Goal: Task Accomplishment & Management: Manage account settings

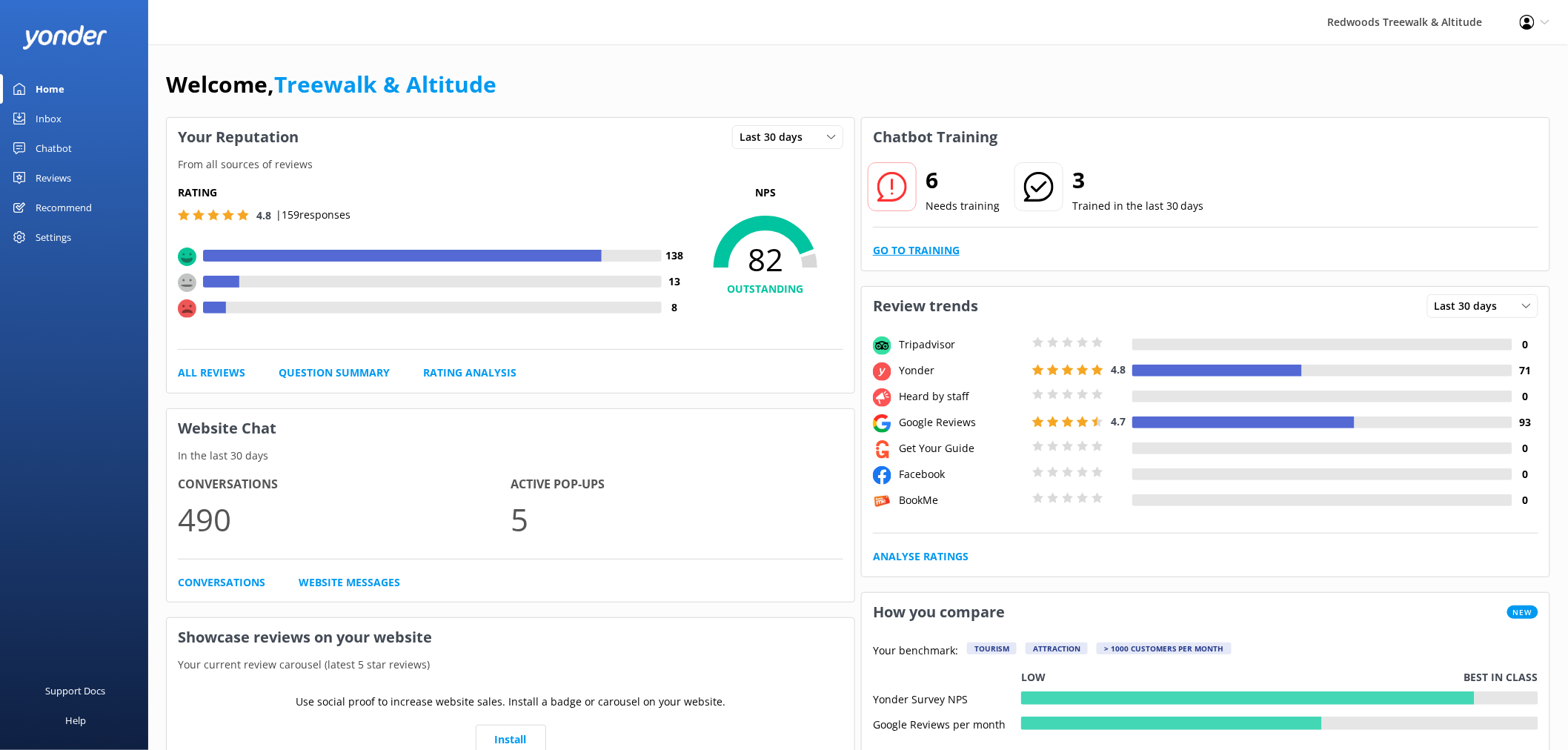
click at [934, 253] on link "Go to Training" at bounding box center [916, 250] width 87 height 16
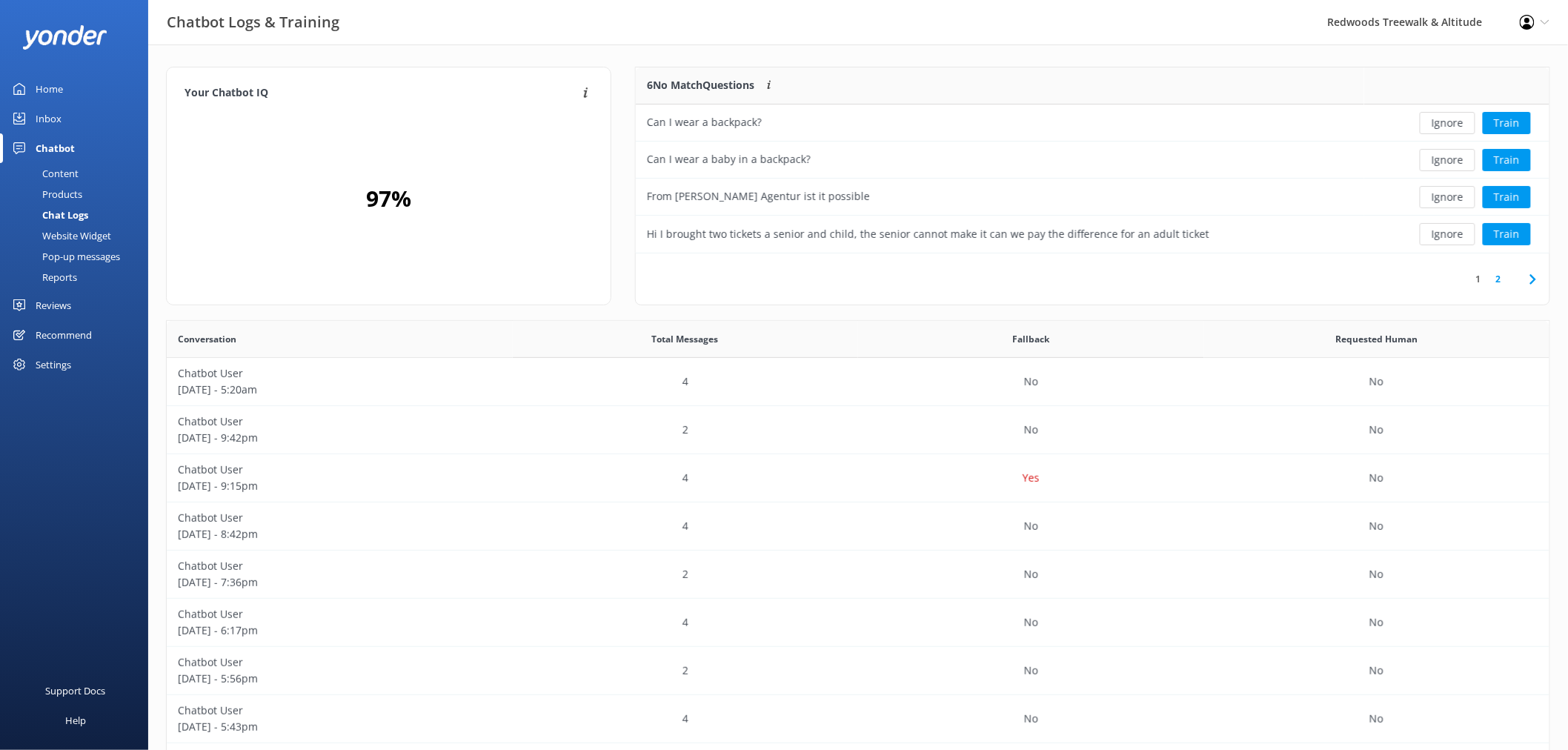
scroll to position [13, 13]
click at [1453, 123] on button "Ignore" at bounding box center [1446, 123] width 55 height 22
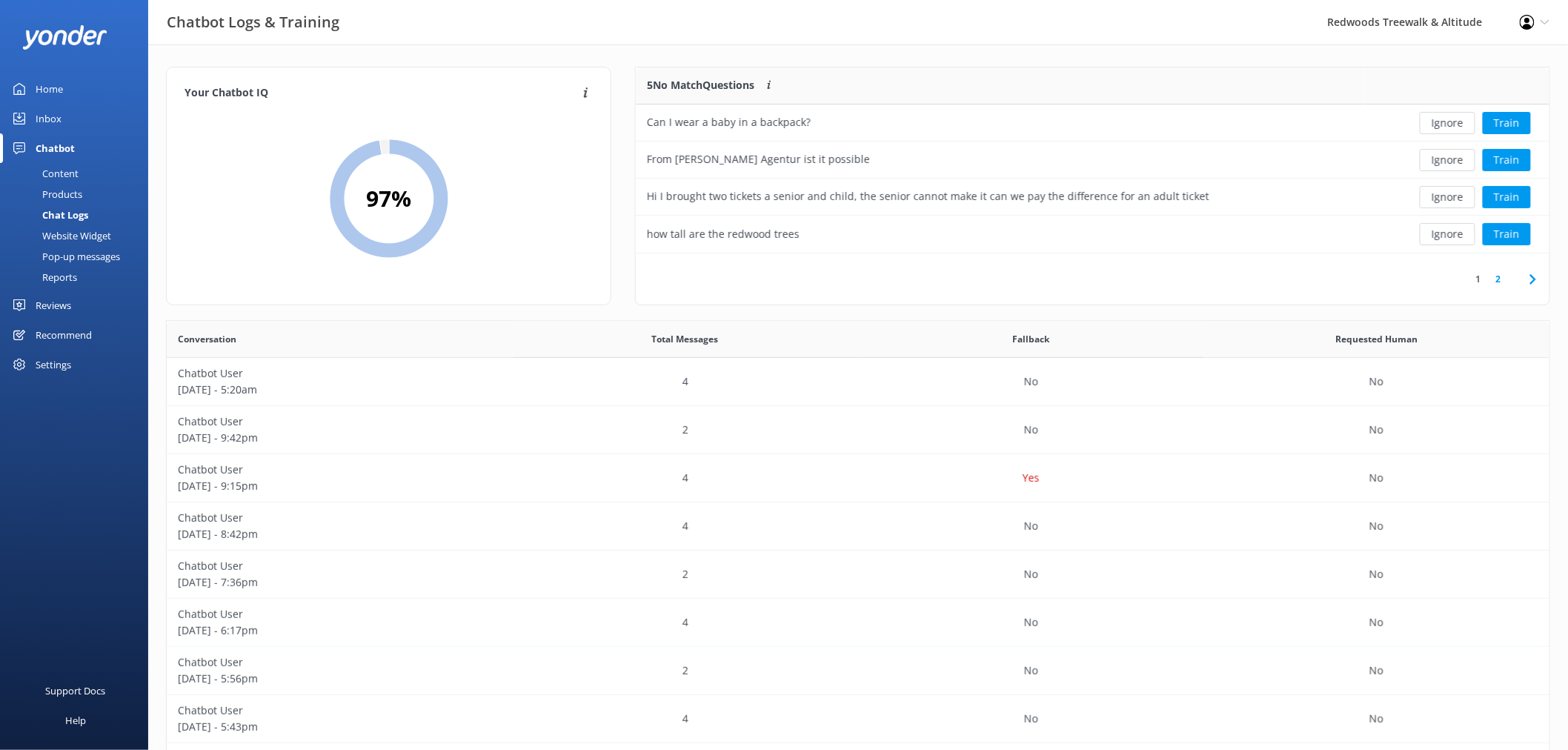
click at [1453, 123] on button "Ignore" at bounding box center [1446, 123] width 55 height 22
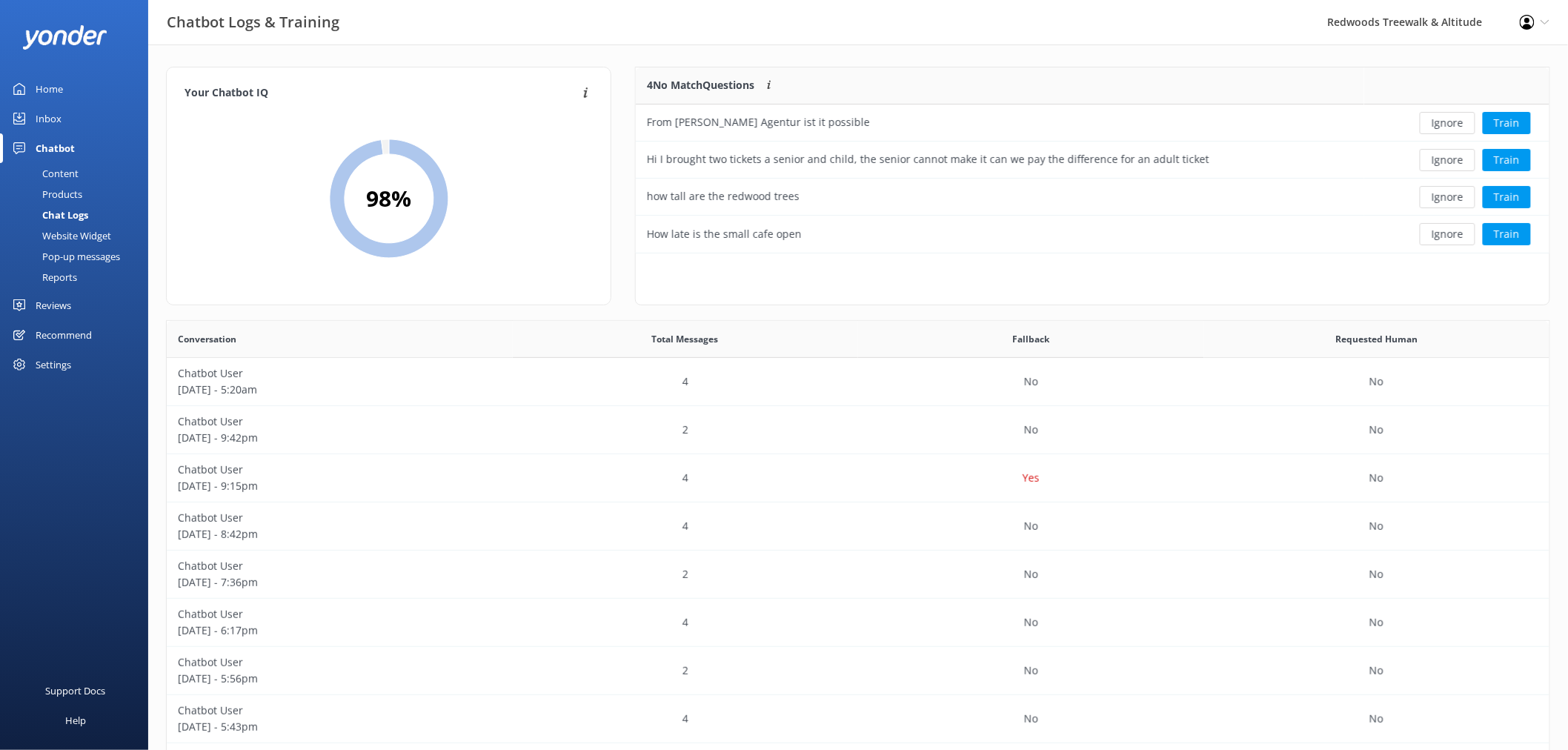
click at [1453, 123] on button "Ignore" at bounding box center [1446, 123] width 55 height 22
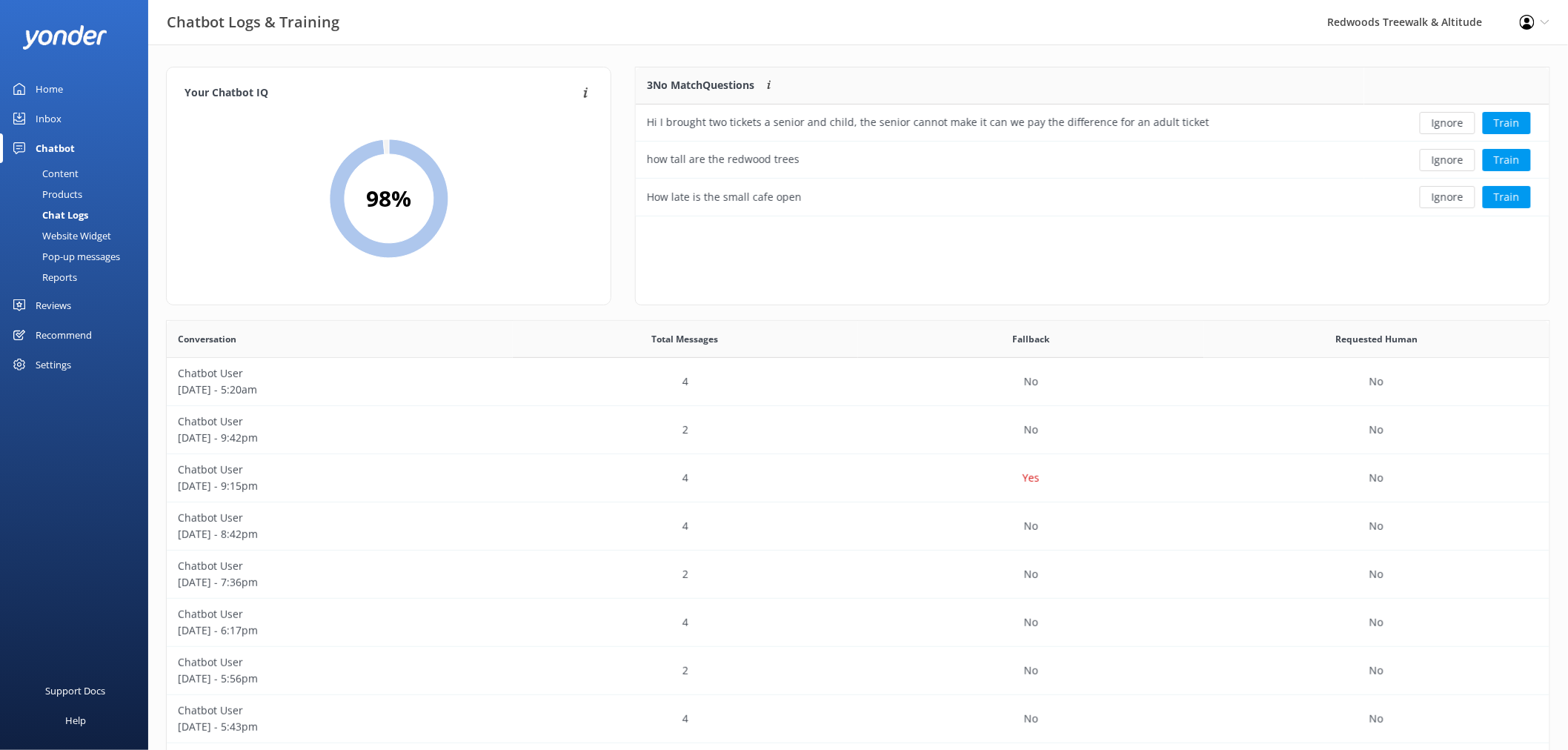
scroll to position [136, 900]
click at [1453, 123] on button "Ignore" at bounding box center [1446, 123] width 55 height 22
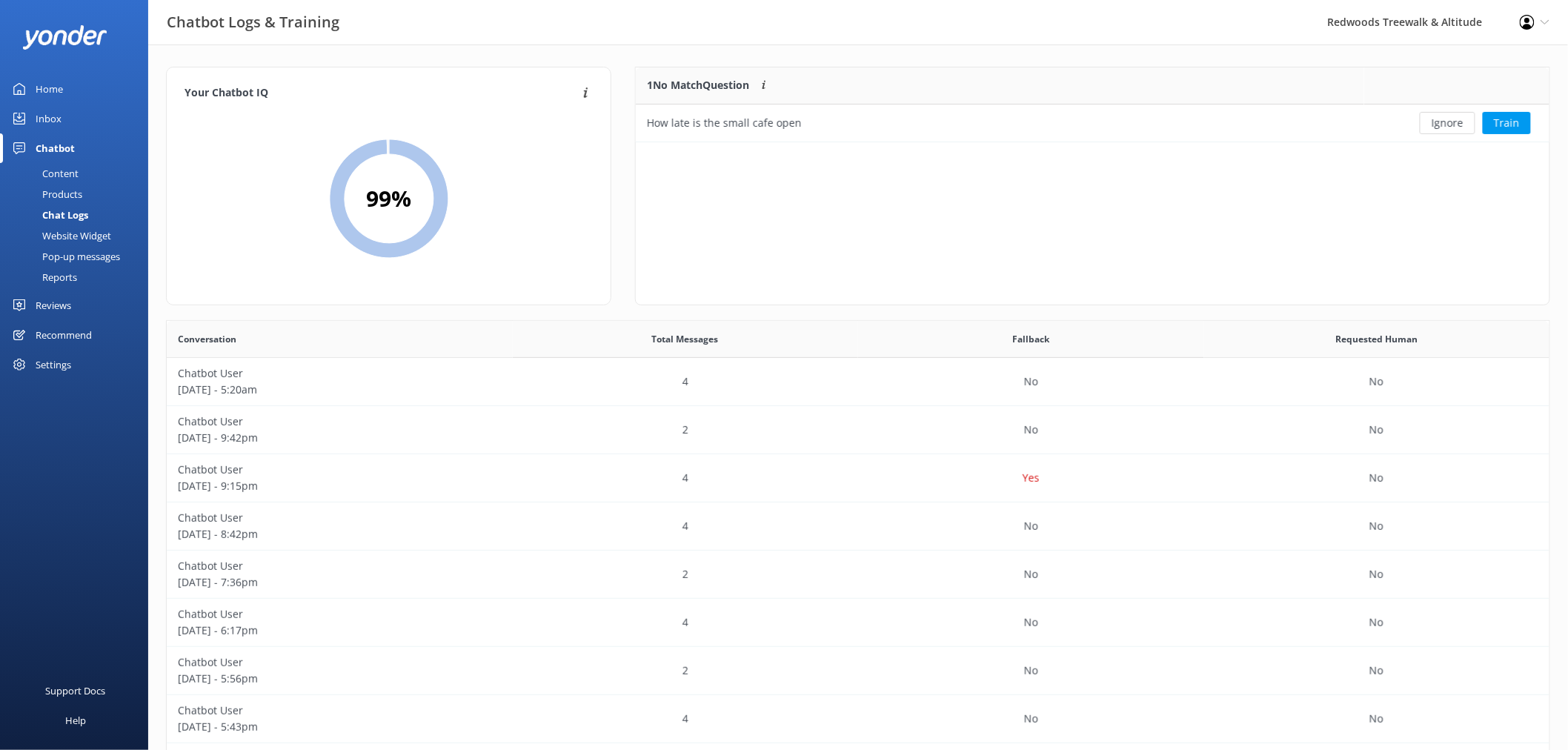
scroll to position [62, 900]
click at [1453, 123] on button "Ignore" at bounding box center [1446, 123] width 55 height 22
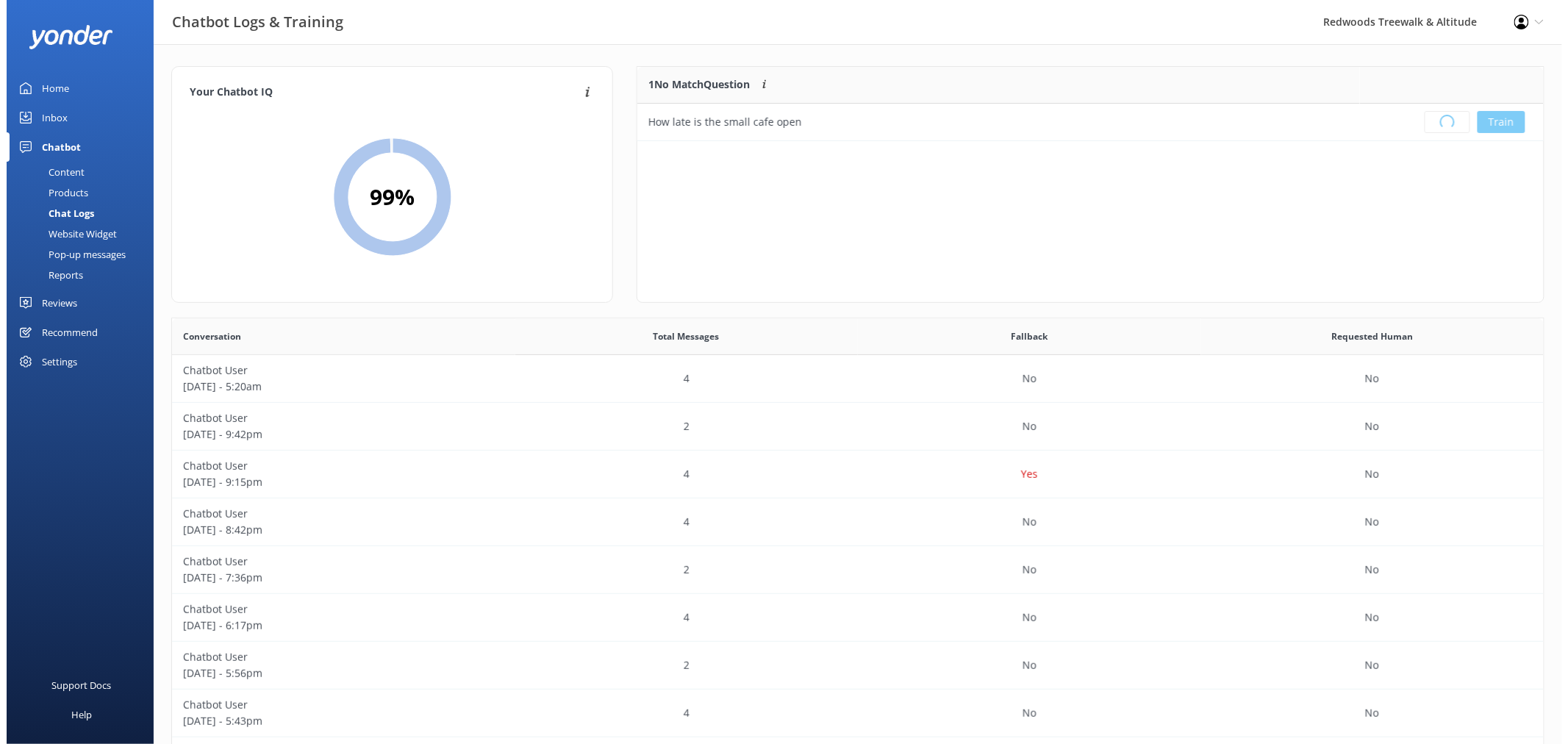
scroll to position [171, 893]
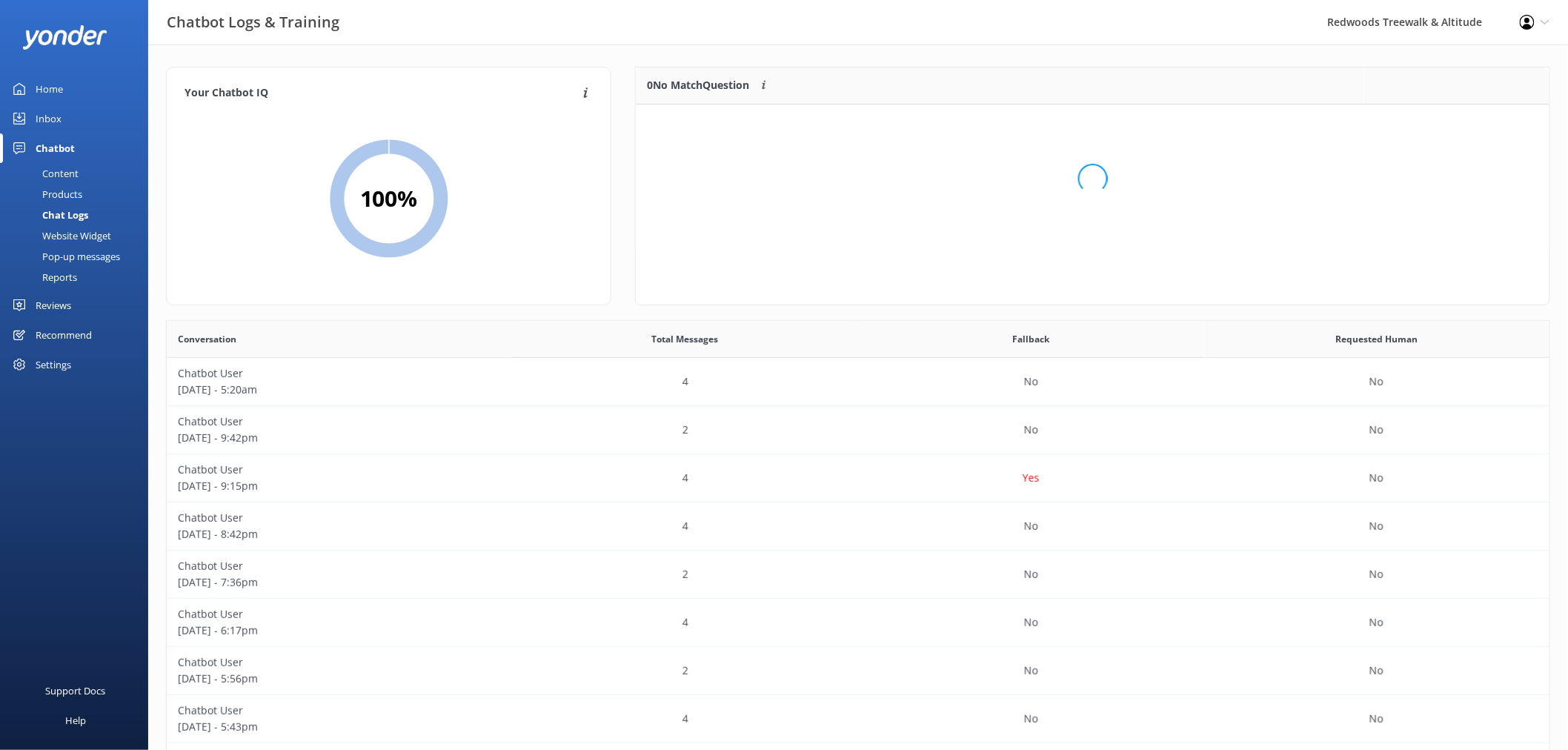
click at [53, 123] on div "Inbox" at bounding box center [48, 118] width 26 height 30
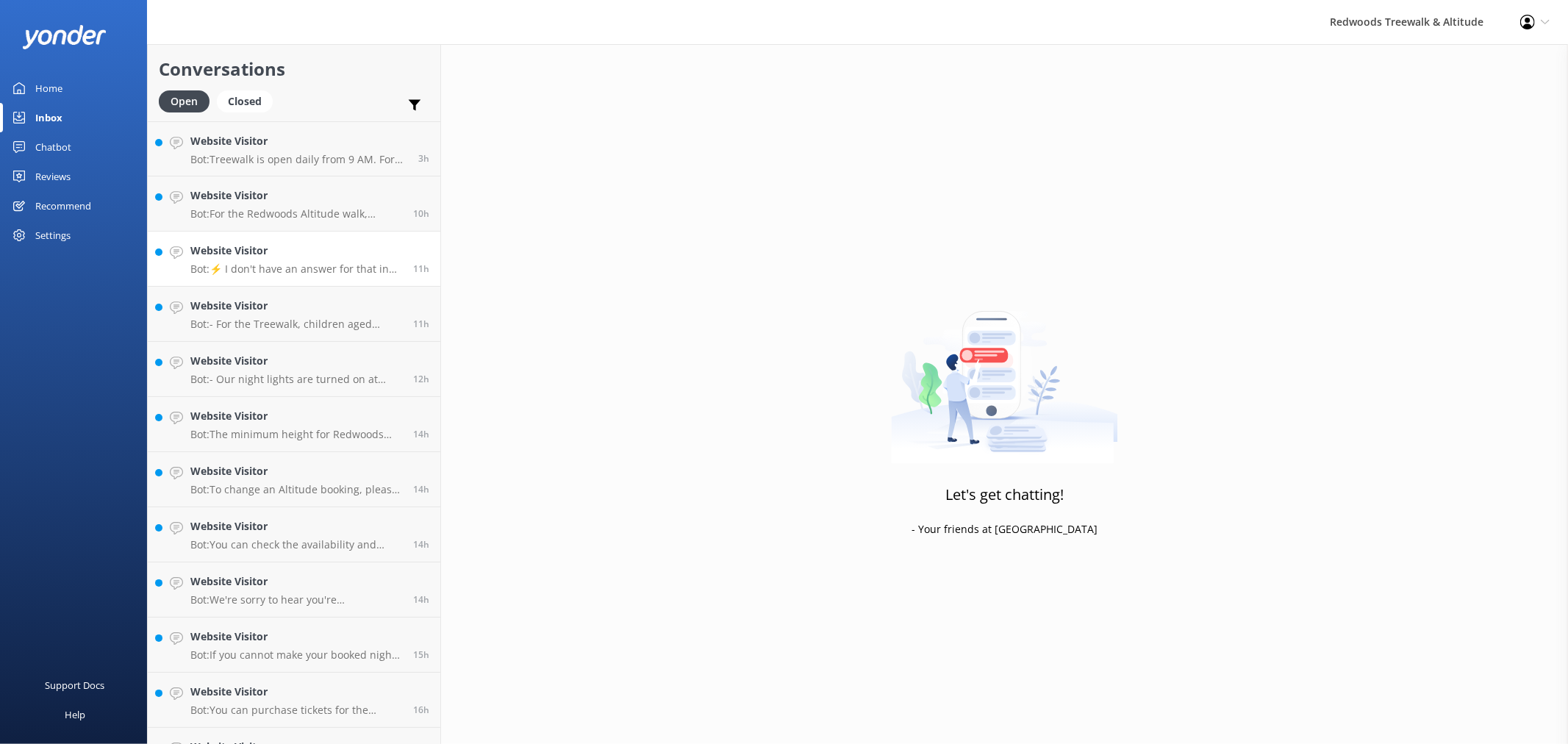
click at [310, 266] on p "Bot: ⚡ I don't have an answer for that in my knowledge base. Please try and rep…" at bounding box center [296, 269] width 212 height 13
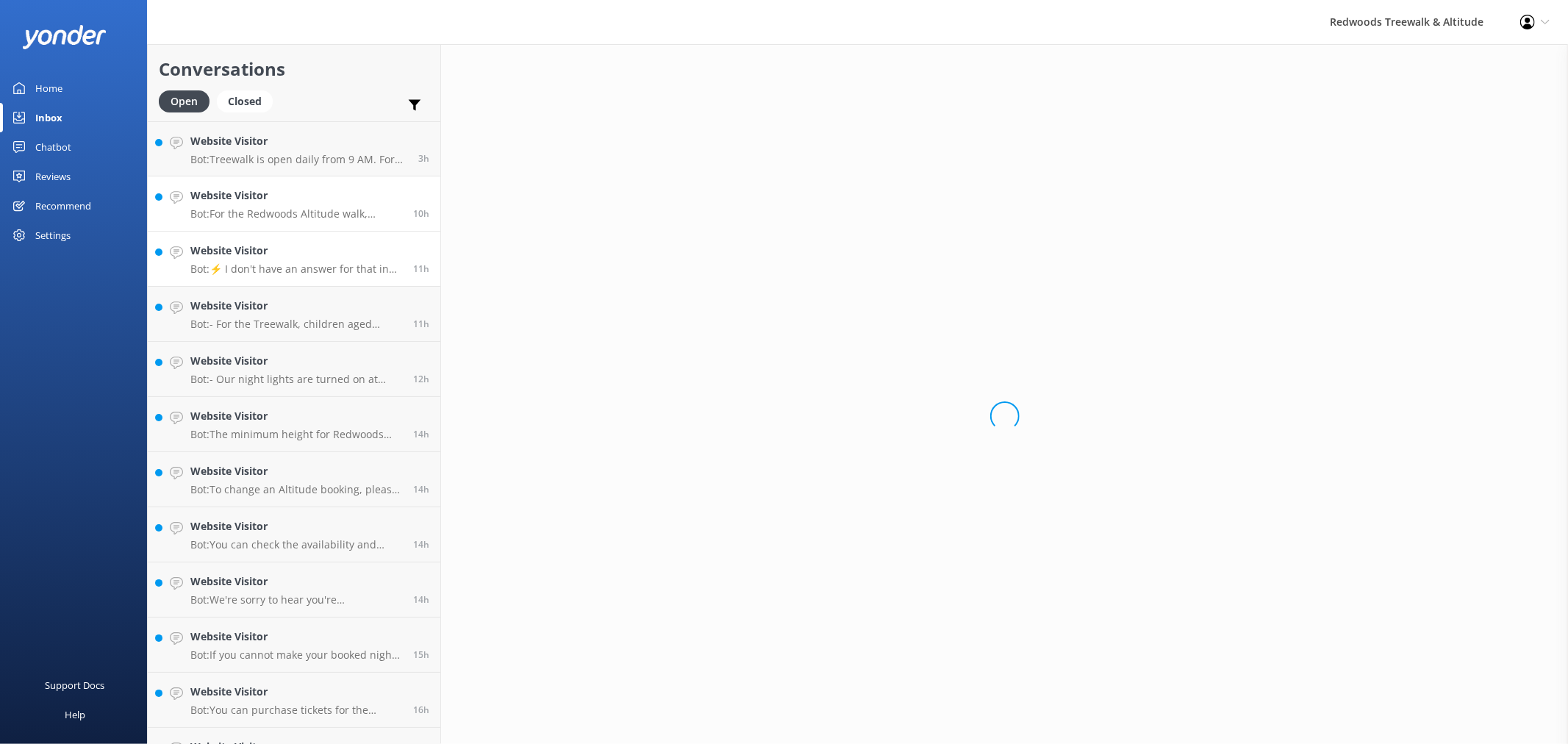
click at [310, 217] on p "Bot: For the Redwoods Altitude walk, please arrive at least 15 minutes before y…" at bounding box center [296, 214] width 212 height 13
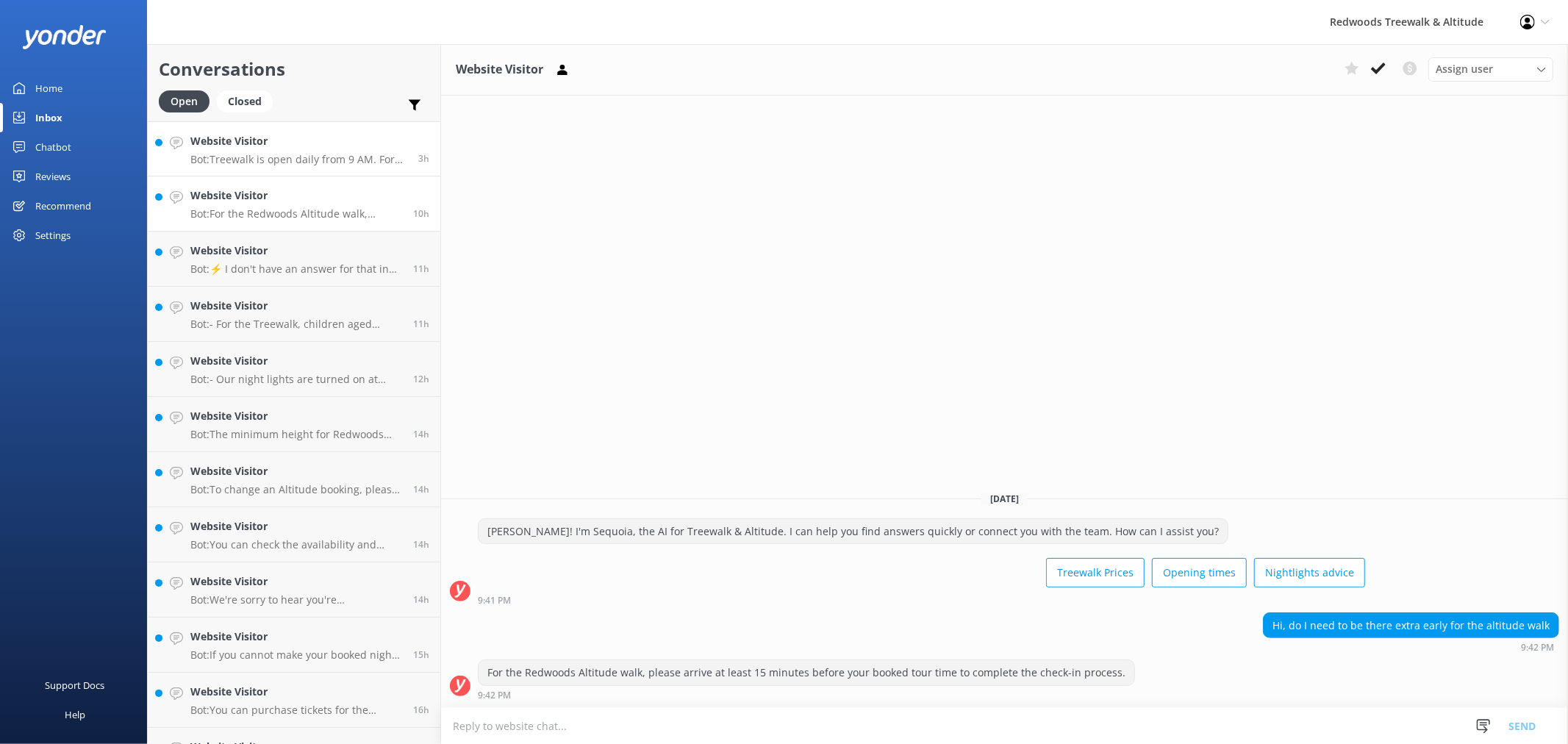
click at [302, 162] on p "Bot: Treewalk is open daily from 9 AM. For last ticket sold times, please check…" at bounding box center [299, 159] width 217 height 13
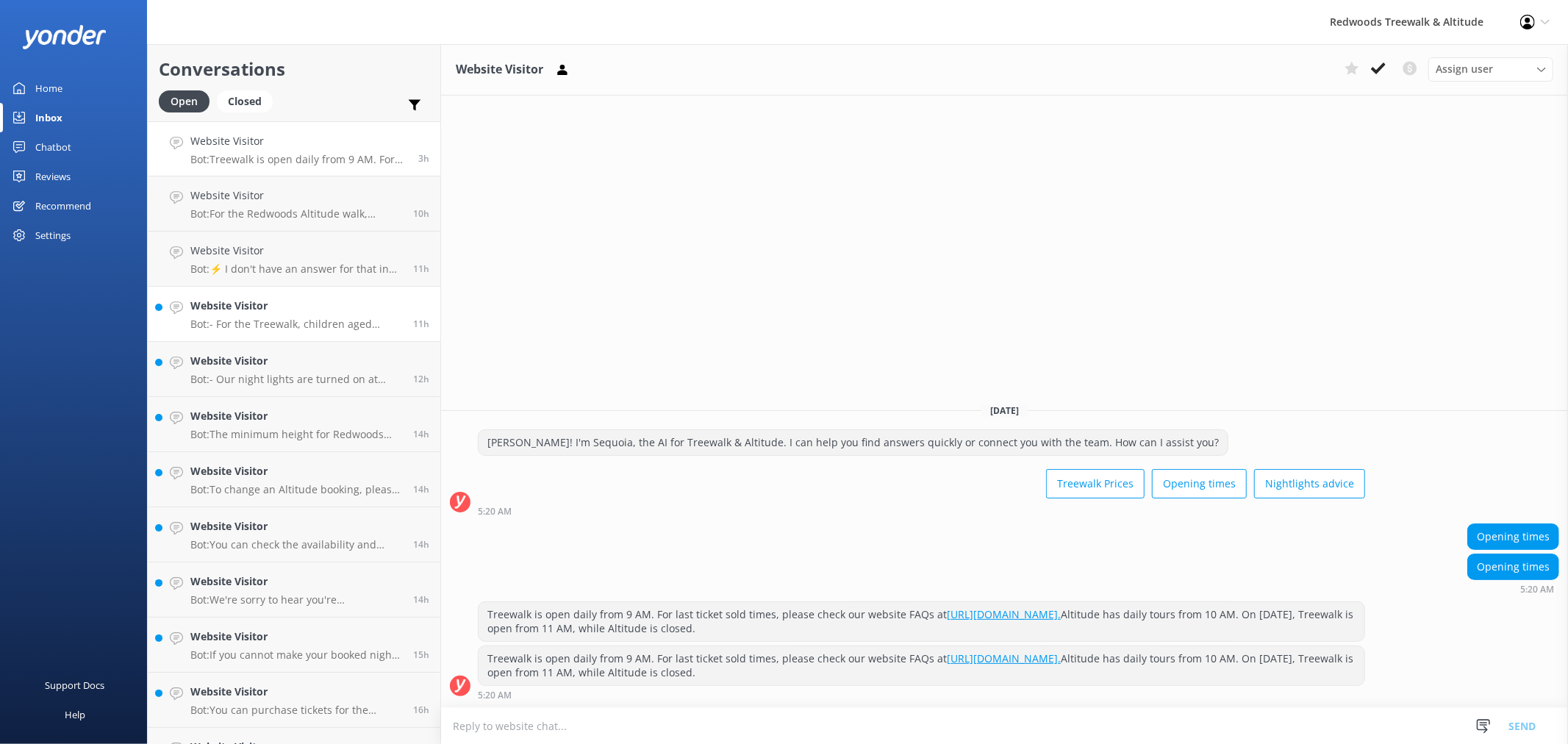
click at [277, 300] on h4 "Website Visitor" at bounding box center [296, 305] width 212 height 16
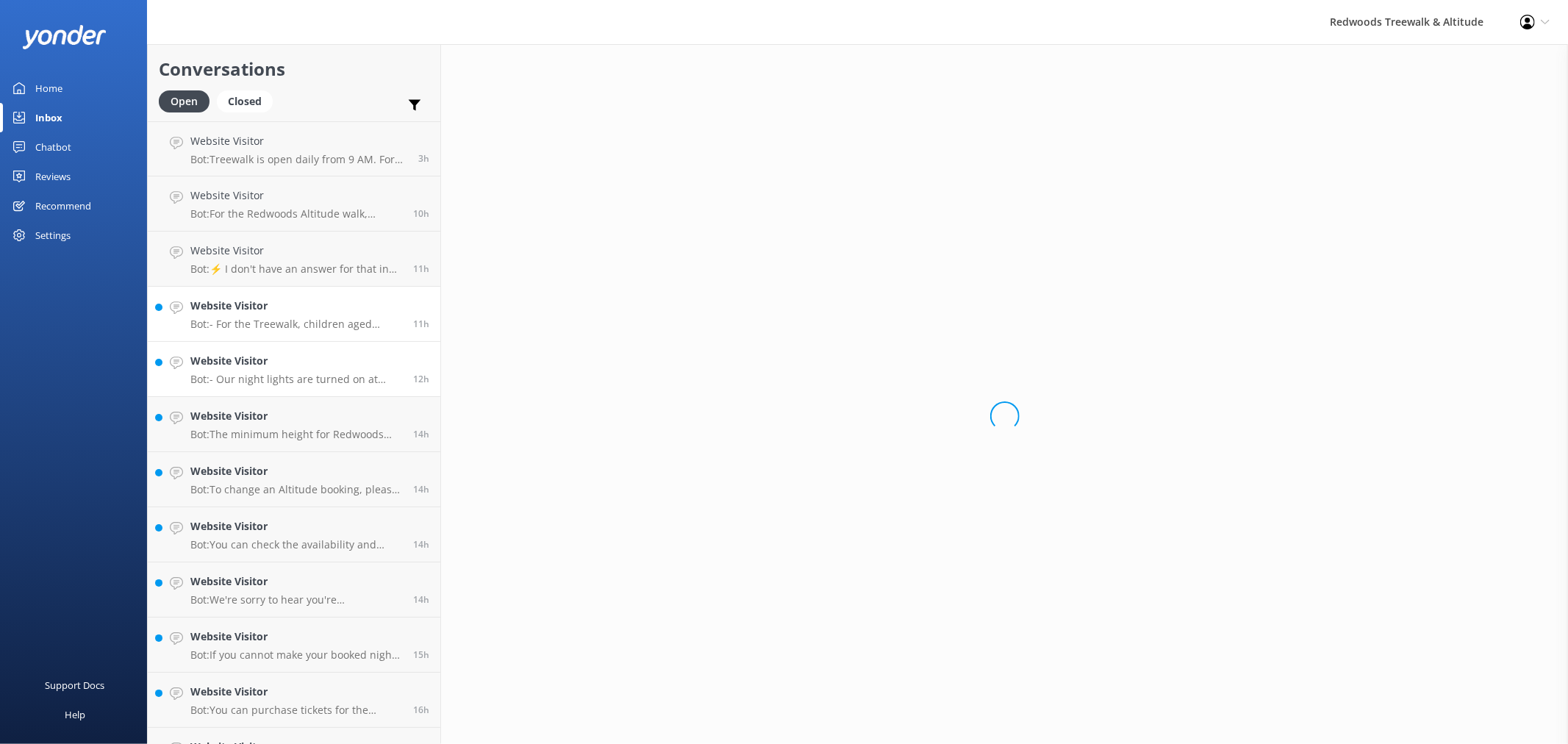
click at [283, 386] on link "Website Visitor Bot: - Our night lights are turned on at sunset, and the night …" at bounding box center [294, 369] width 293 height 55
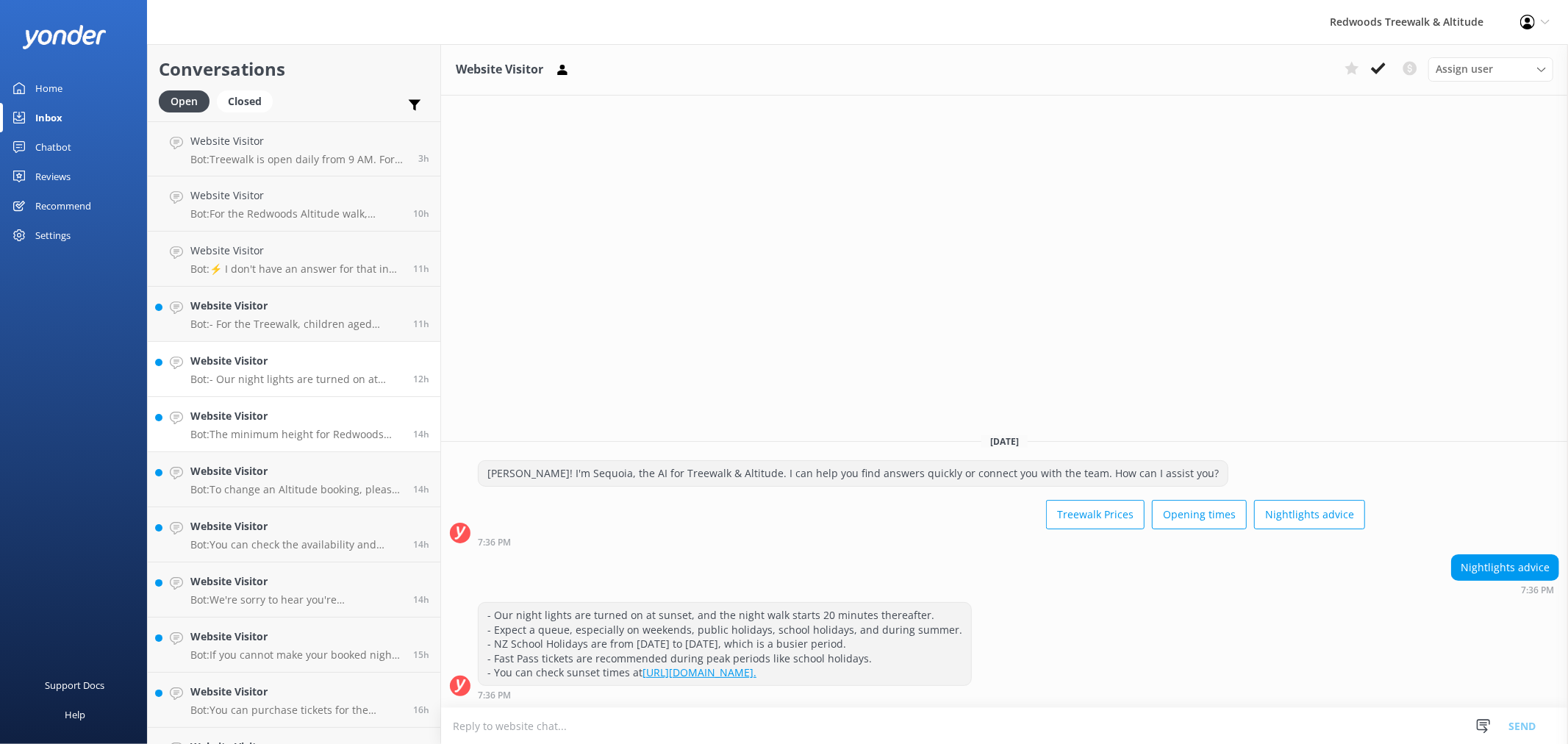
click at [262, 437] on p "Bot: The minimum height for Redwoods Altitude is approximately 140 cm, and this…" at bounding box center [296, 434] width 212 height 13
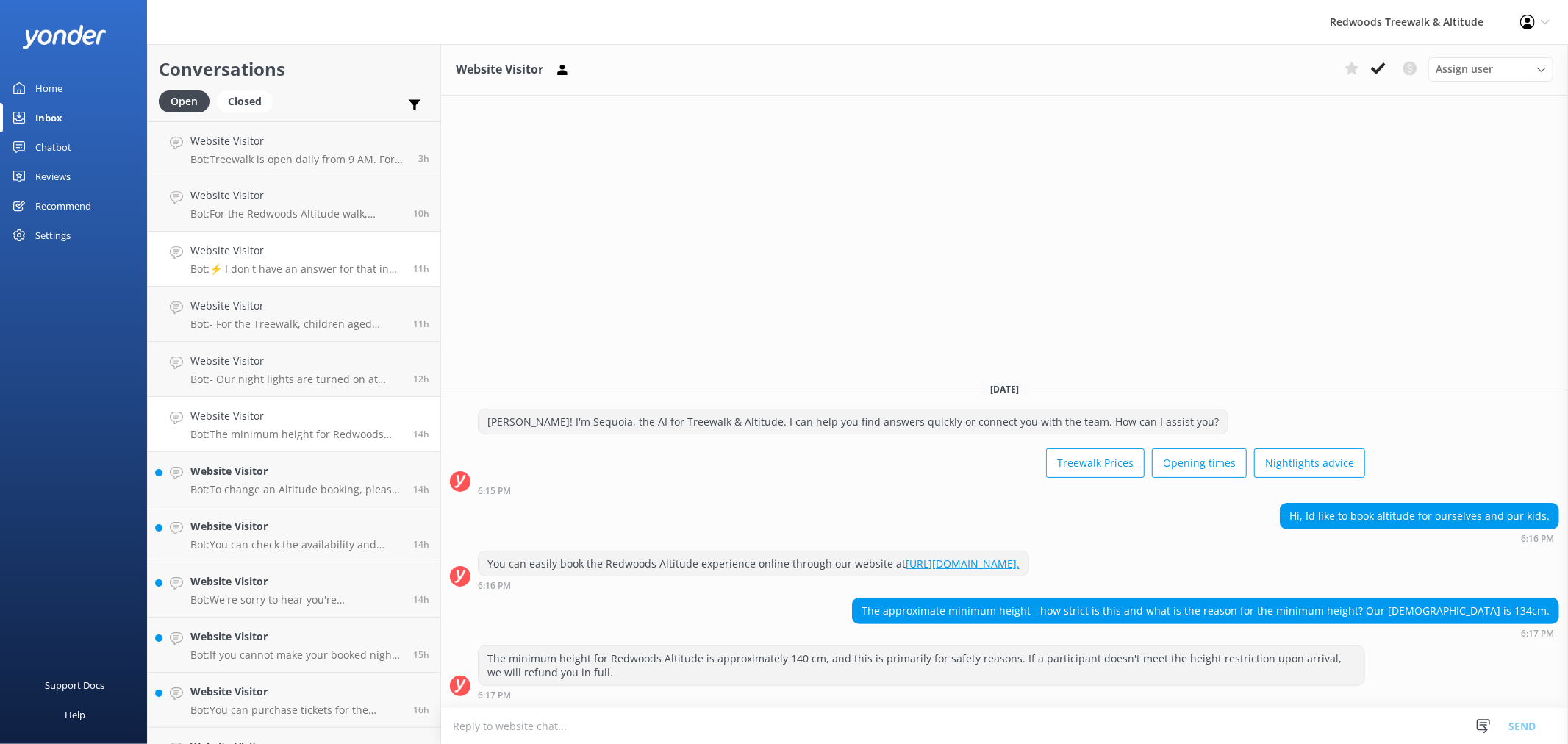
click at [283, 281] on link "Website Visitor Bot: ⚡ I don't have an answer for that in my knowledge base. Pl…" at bounding box center [294, 258] width 293 height 55
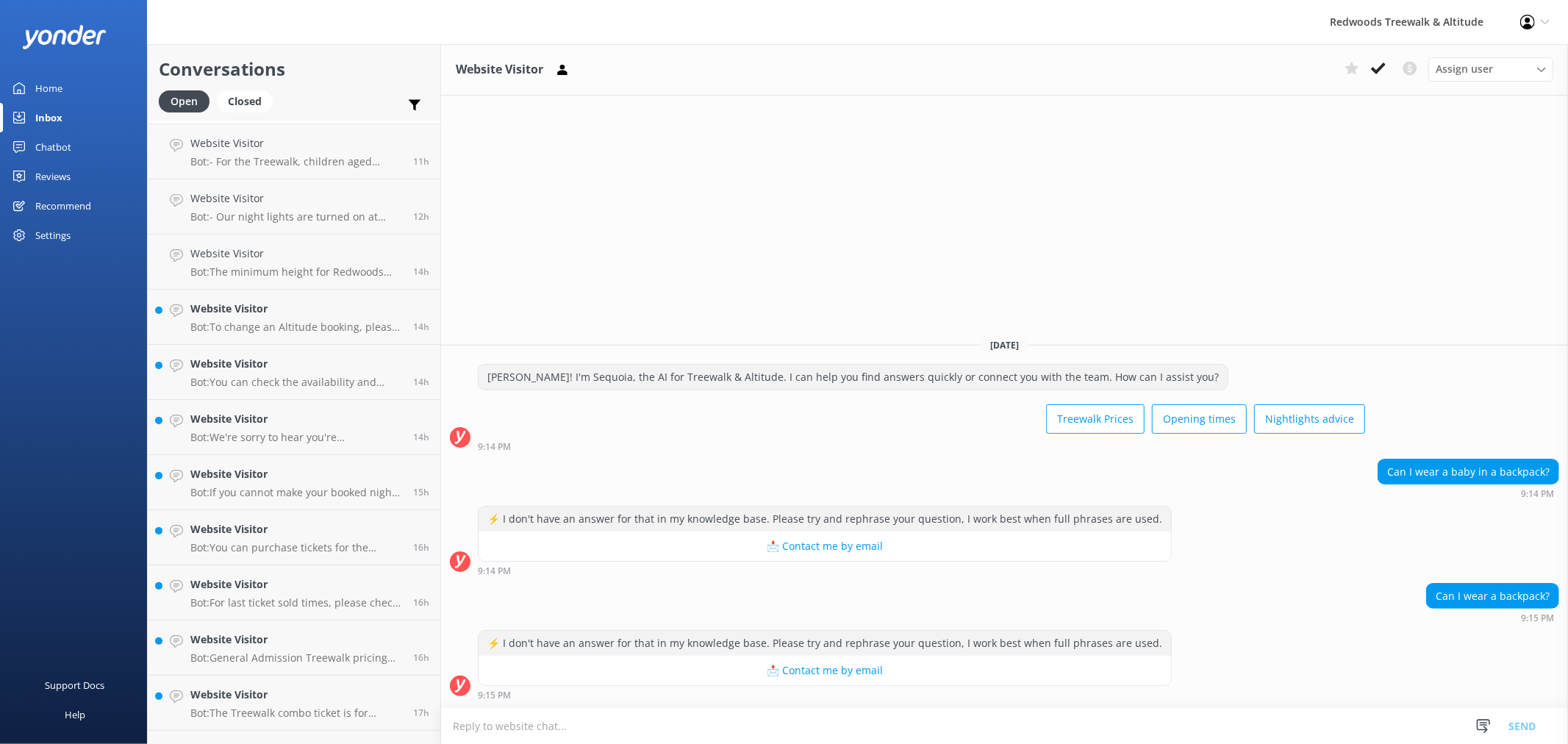
scroll to position [163, 0]
click at [306, 311] on h4 "Website Visitor" at bounding box center [296, 308] width 212 height 16
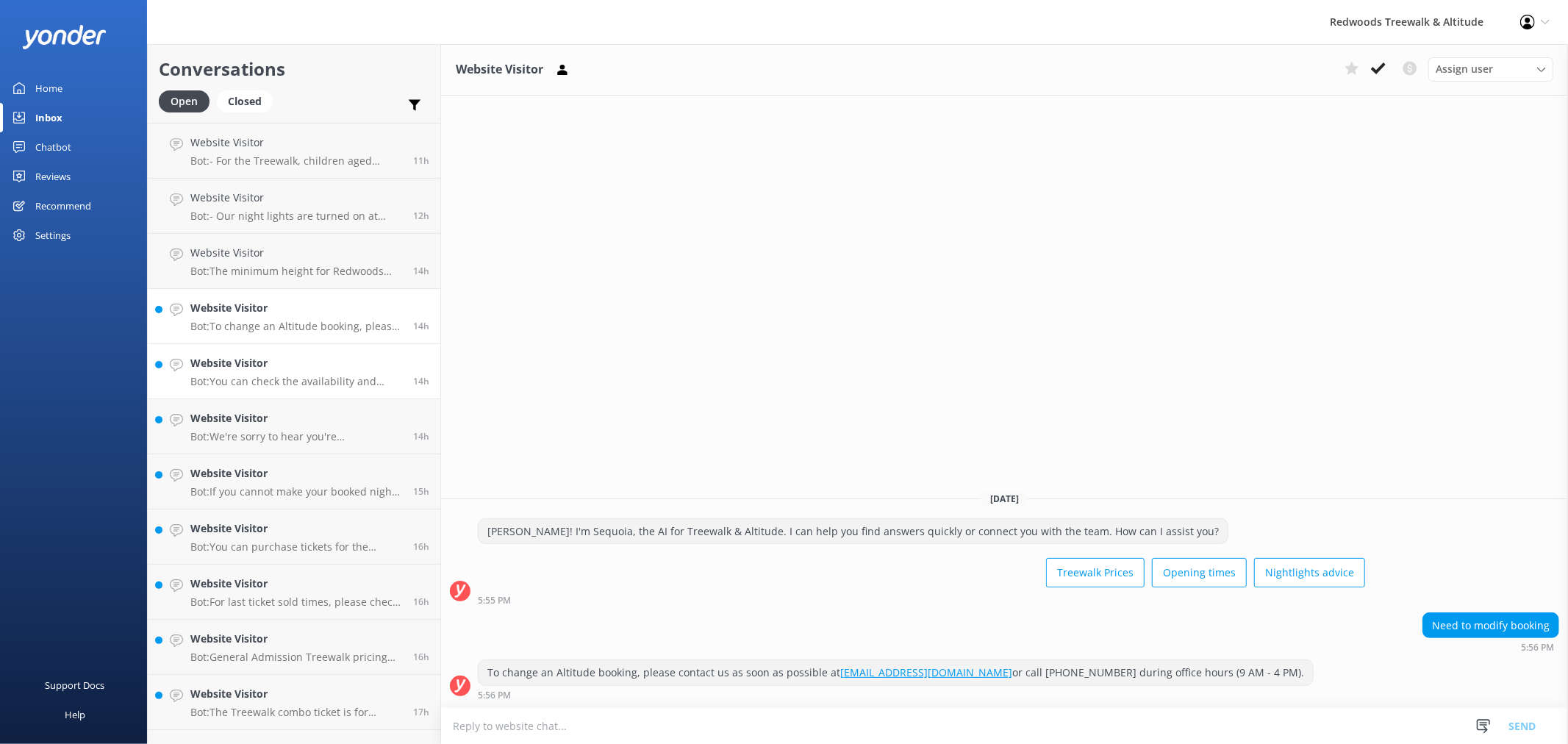
click at [288, 365] on h4 "Website Visitor" at bounding box center [296, 363] width 212 height 16
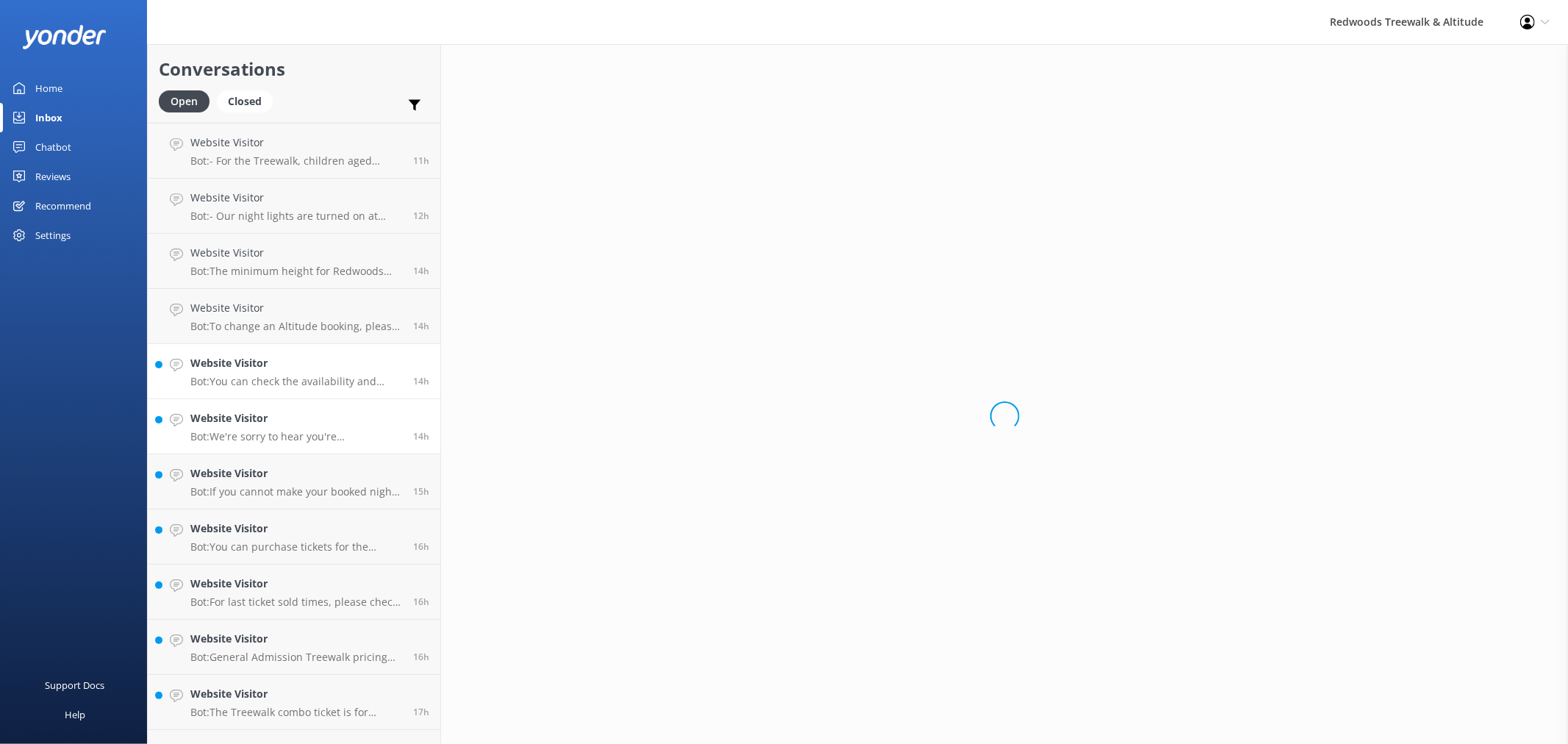
click at [268, 426] on h4 "Website Visitor" at bounding box center [296, 418] width 212 height 16
click at [260, 460] on link "Website Visitor Bot: If you cannot make your booked night session with a Fast P…" at bounding box center [294, 481] width 293 height 55
click at [248, 534] on h4 "Website Visitor" at bounding box center [296, 528] width 212 height 16
click at [243, 577] on h4 "Website Visitor" at bounding box center [296, 583] width 212 height 16
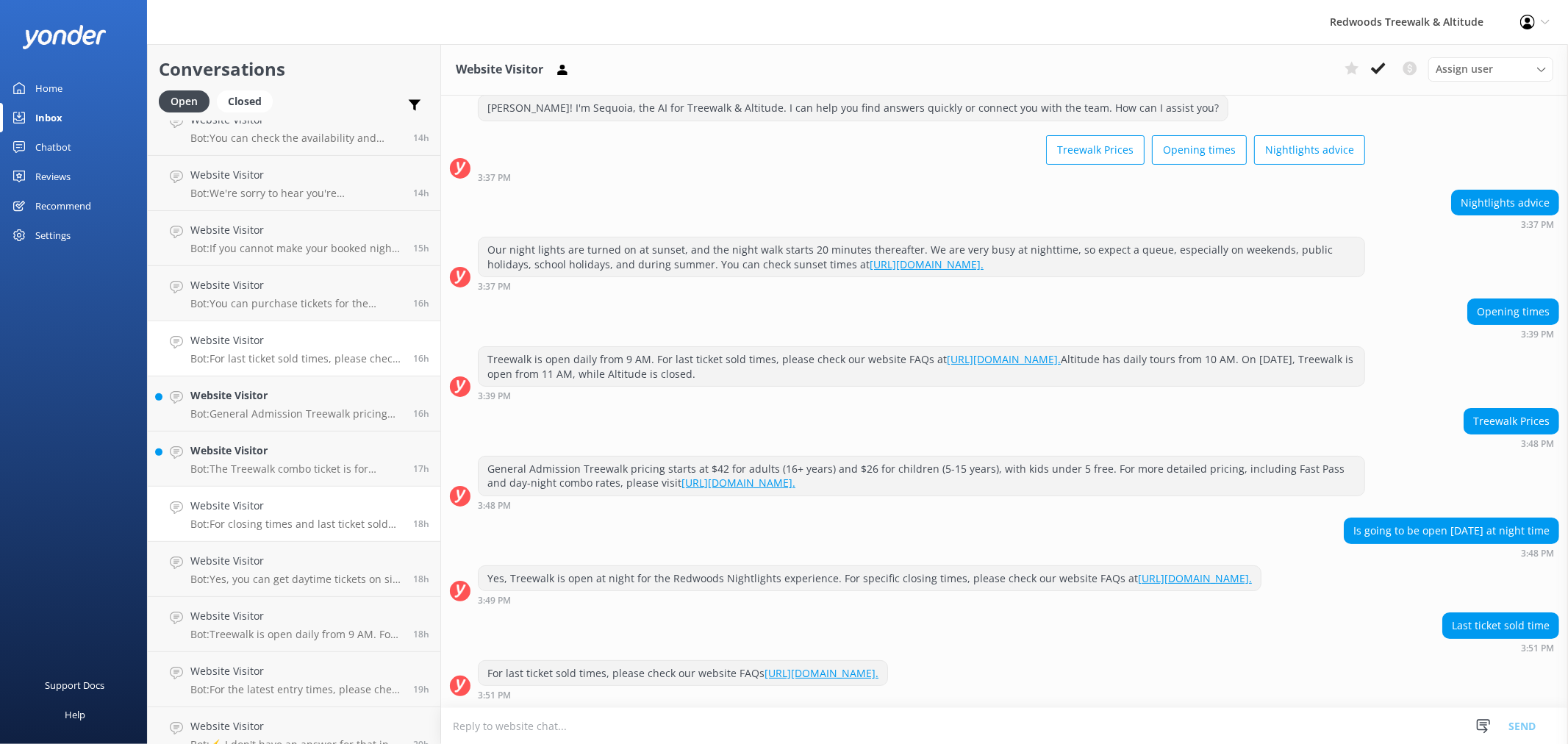
scroll to position [408, 0]
click at [280, 407] on p "Bot: General Admission Treewalk pricing starts at $42 for adults (16+ years) an…" at bounding box center [296, 412] width 212 height 13
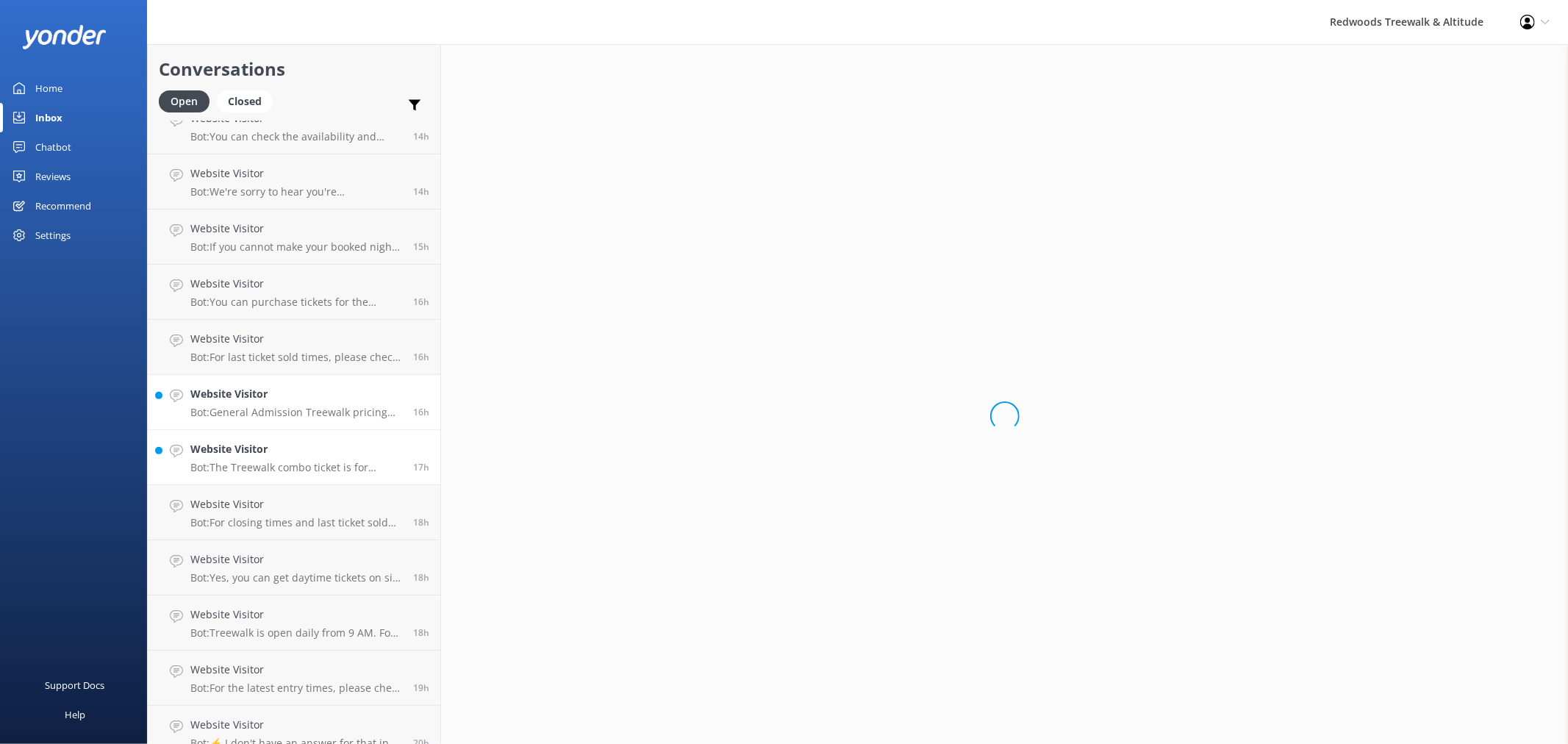
click at [266, 460] on div "Website Visitor Bot: The Treewalk combo ticket is for General Admission entry o…" at bounding box center [296, 457] width 212 height 32
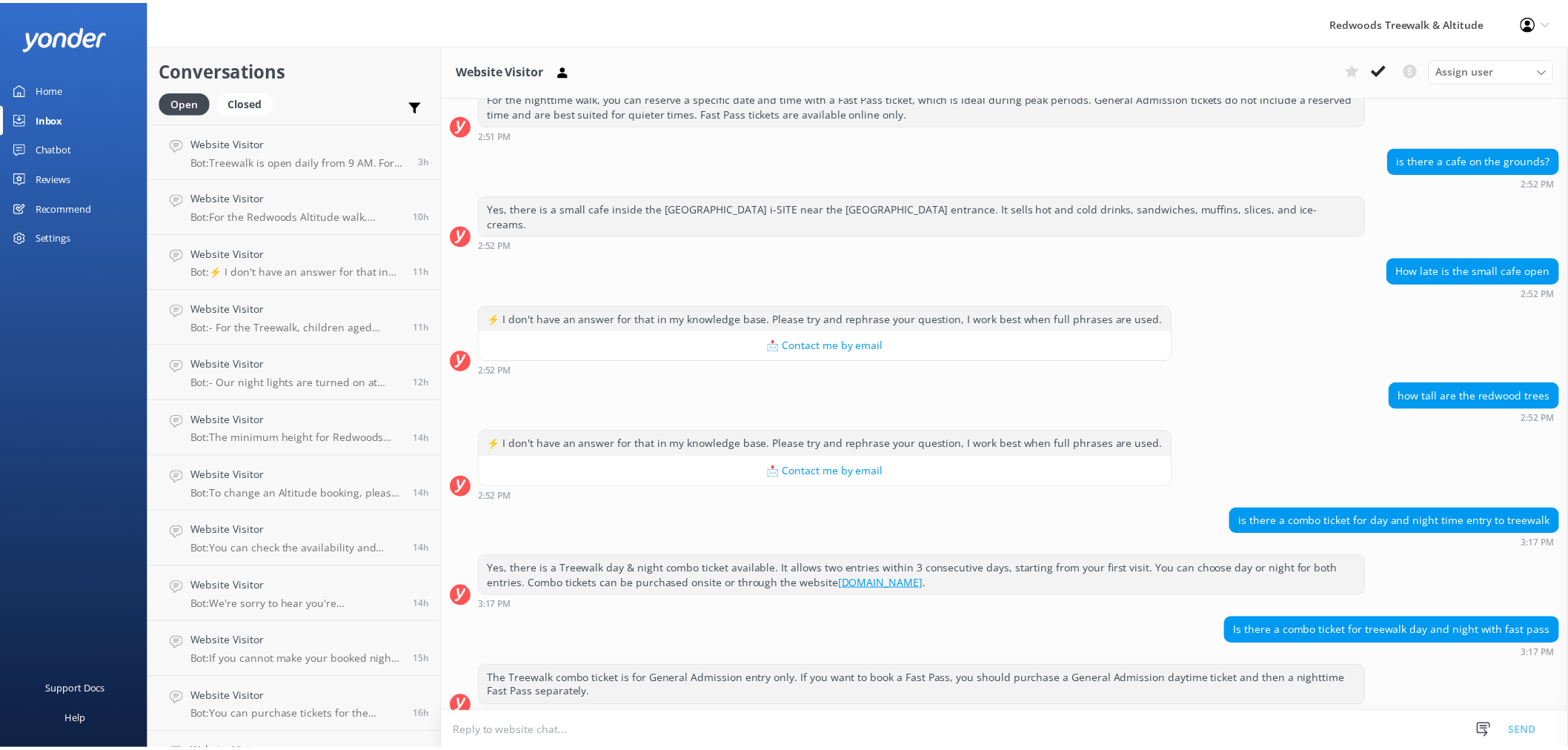
scroll to position [1463, 0]
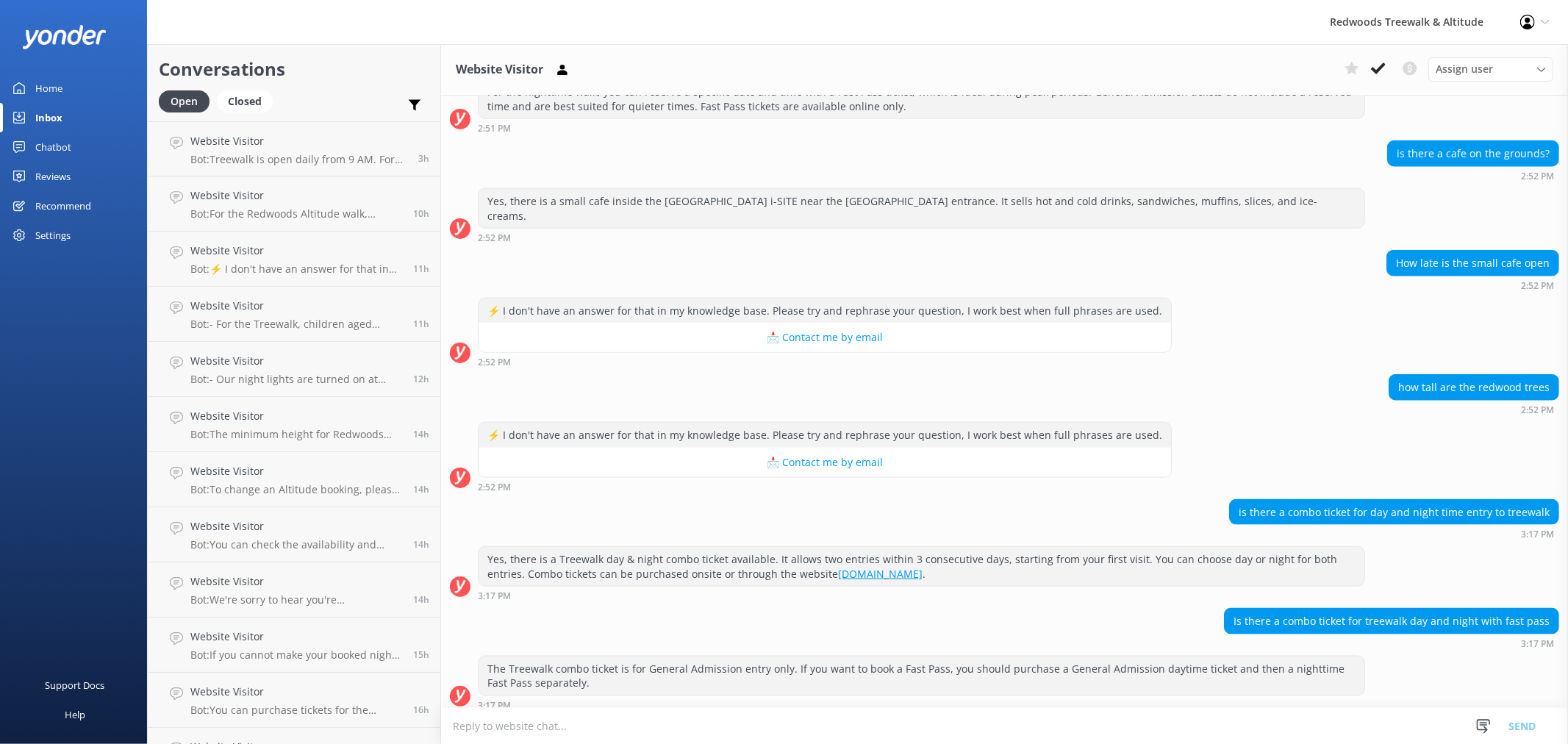
click at [81, 77] on link "Home" at bounding box center [73, 88] width 147 height 30
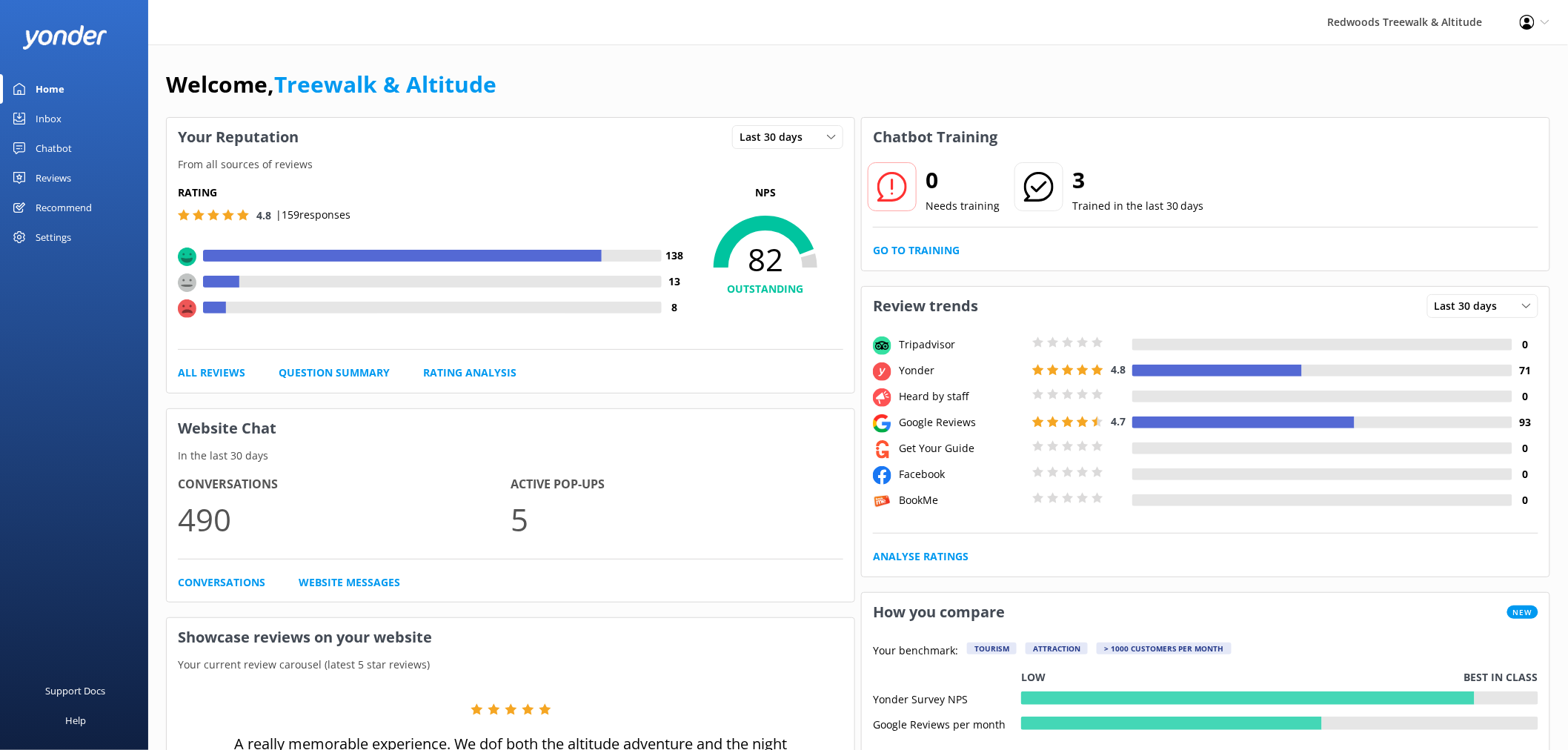
click at [43, 171] on div "Reviews" at bounding box center [54, 178] width 36 height 30
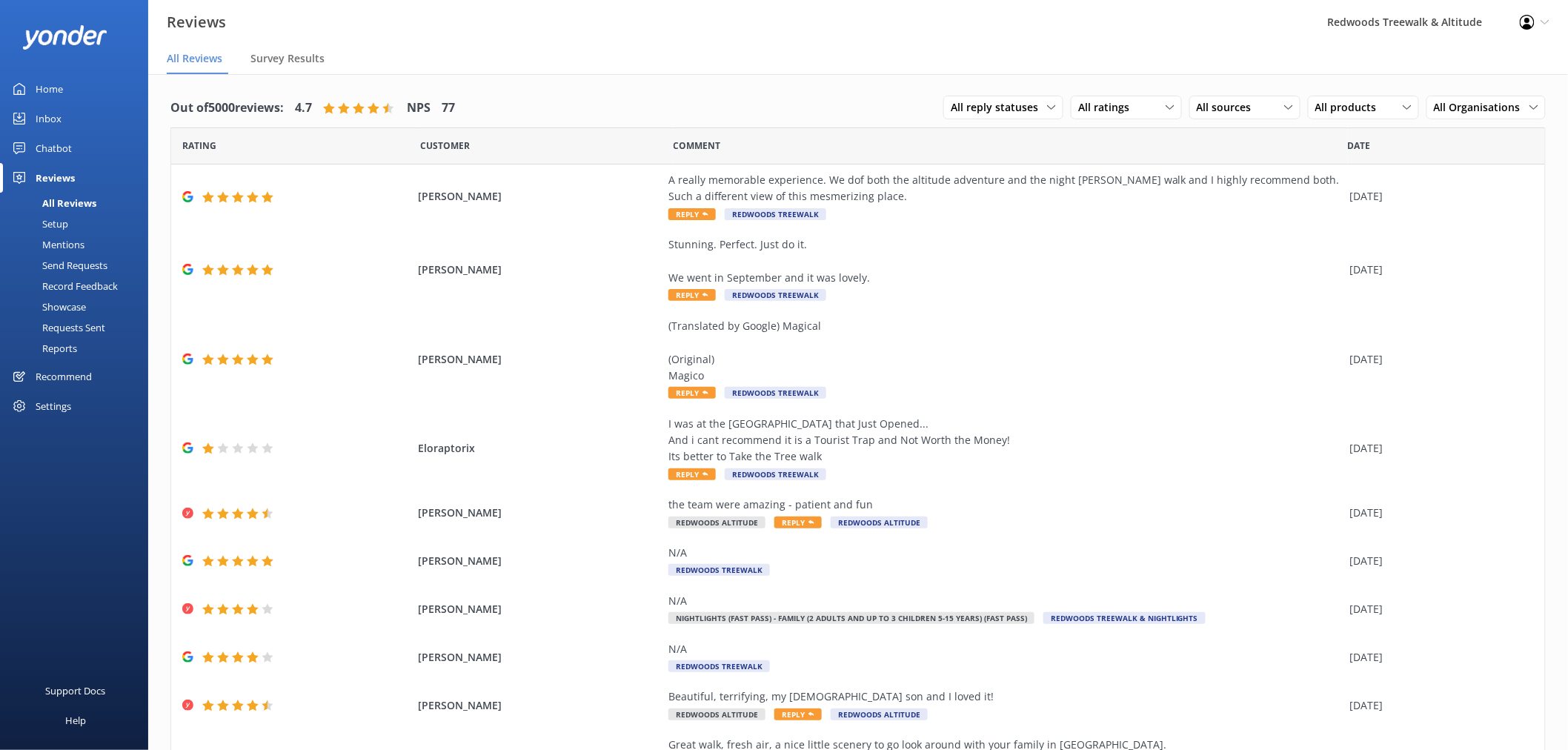
click at [89, 89] on link "Home" at bounding box center [74, 88] width 148 height 30
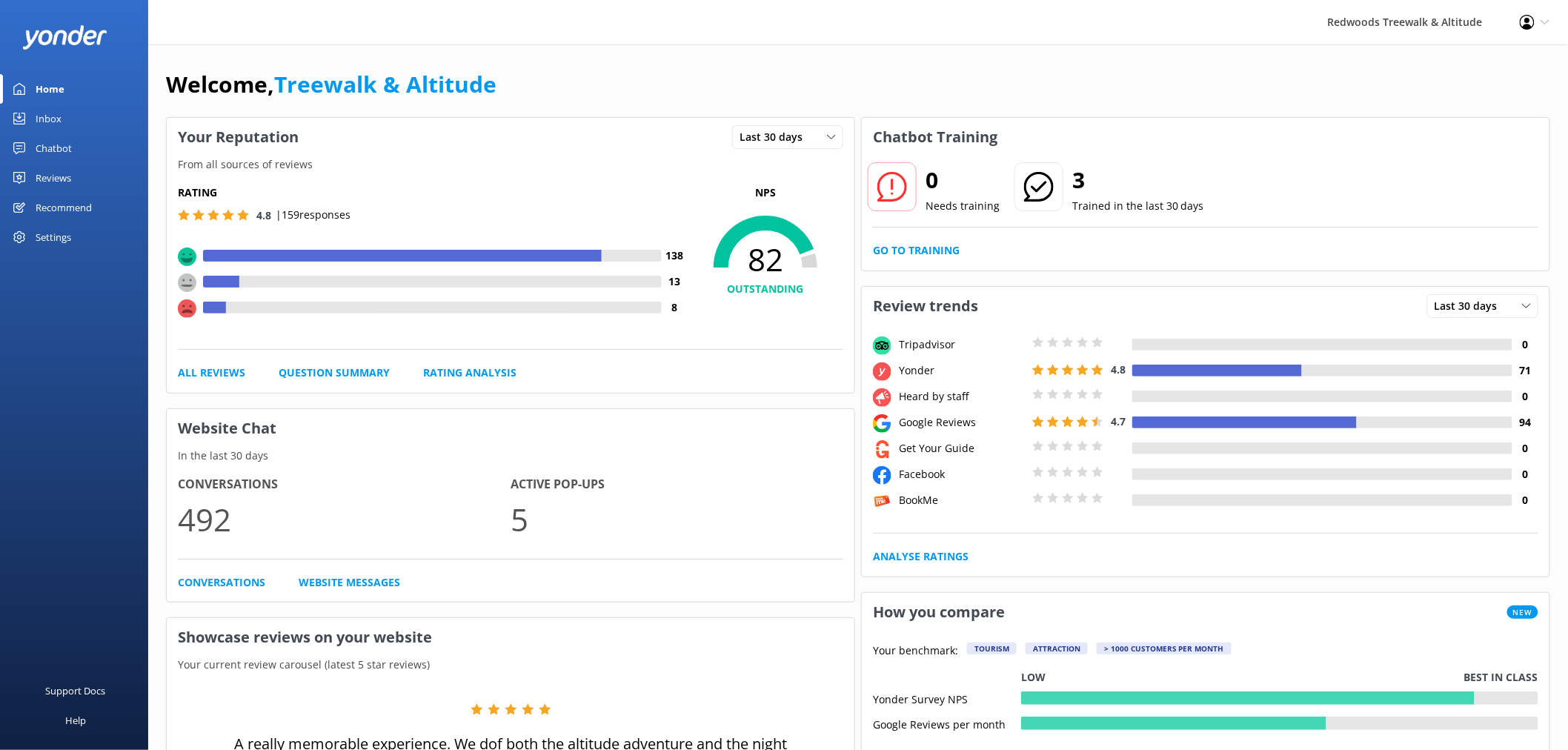
click at [49, 170] on div "Reviews" at bounding box center [54, 178] width 36 height 30
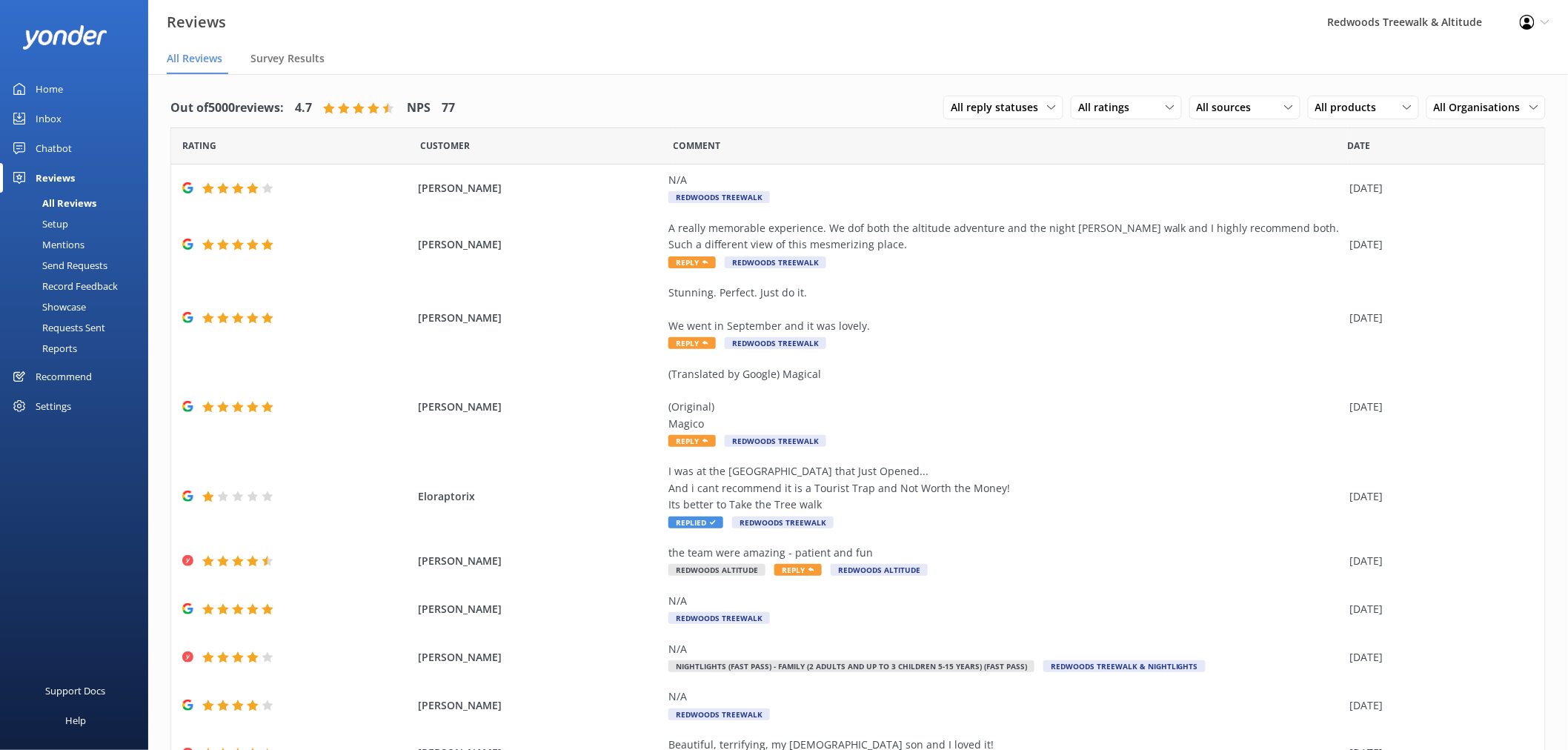
click at [60, 126] on div "Inbox" at bounding box center [48, 118] width 26 height 30
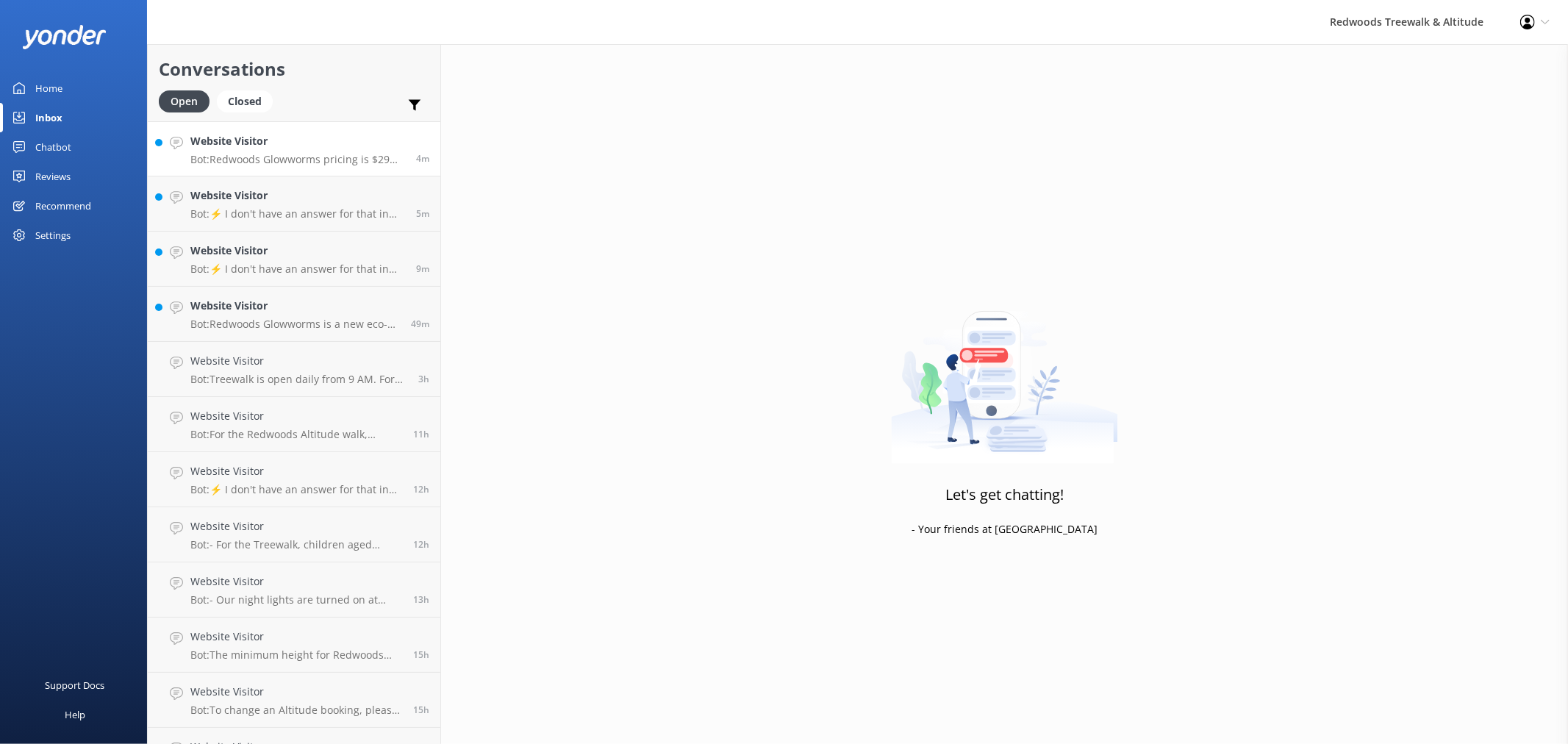
click at [237, 164] on p "Bot: Redwoods Glowworms pricing is $29 for adults (16+ years) and $15 for child…" at bounding box center [298, 159] width 214 height 13
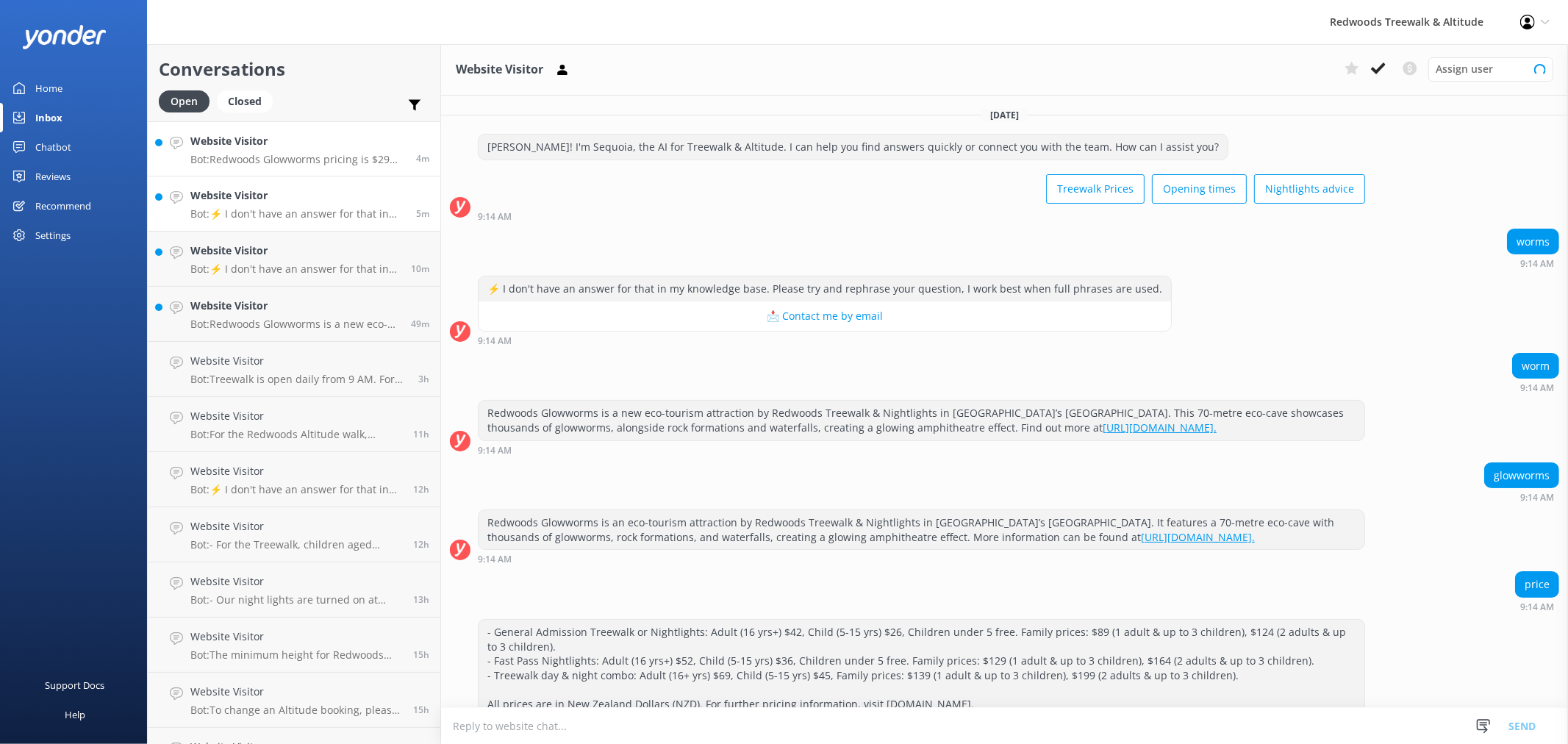
click at [228, 197] on h4 "Website Visitor" at bounding box center [298, 195] width 214 height 16
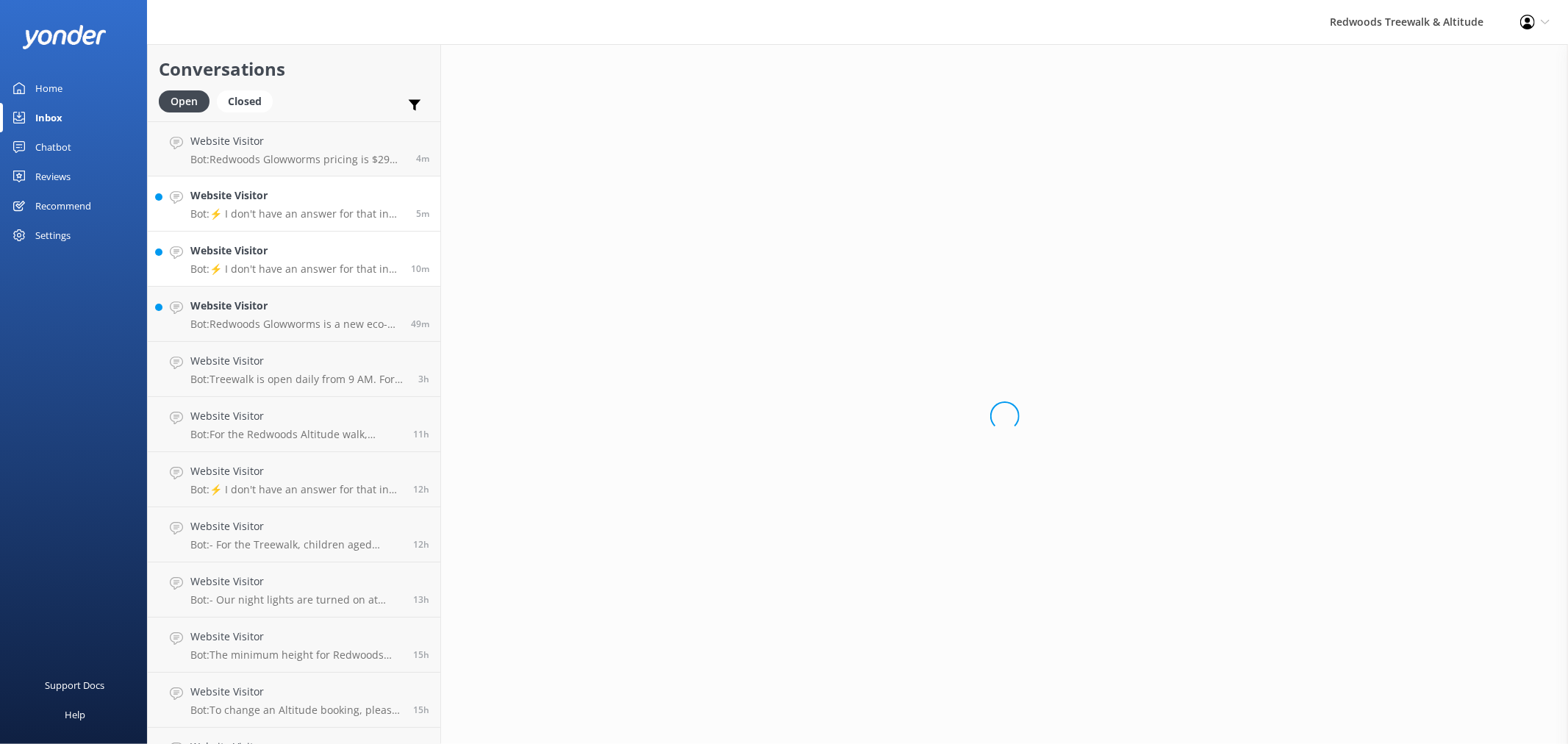
click at [229, 275] on p "Bot: ⚡ I don't have an answer for that in my knowledge base. Please try and rep…" at bounding box center [295, 269] width 209 height 13
click at [224, 305] on h4 "Website Visitor" at bounding box center [295, 305] width 209 height 16
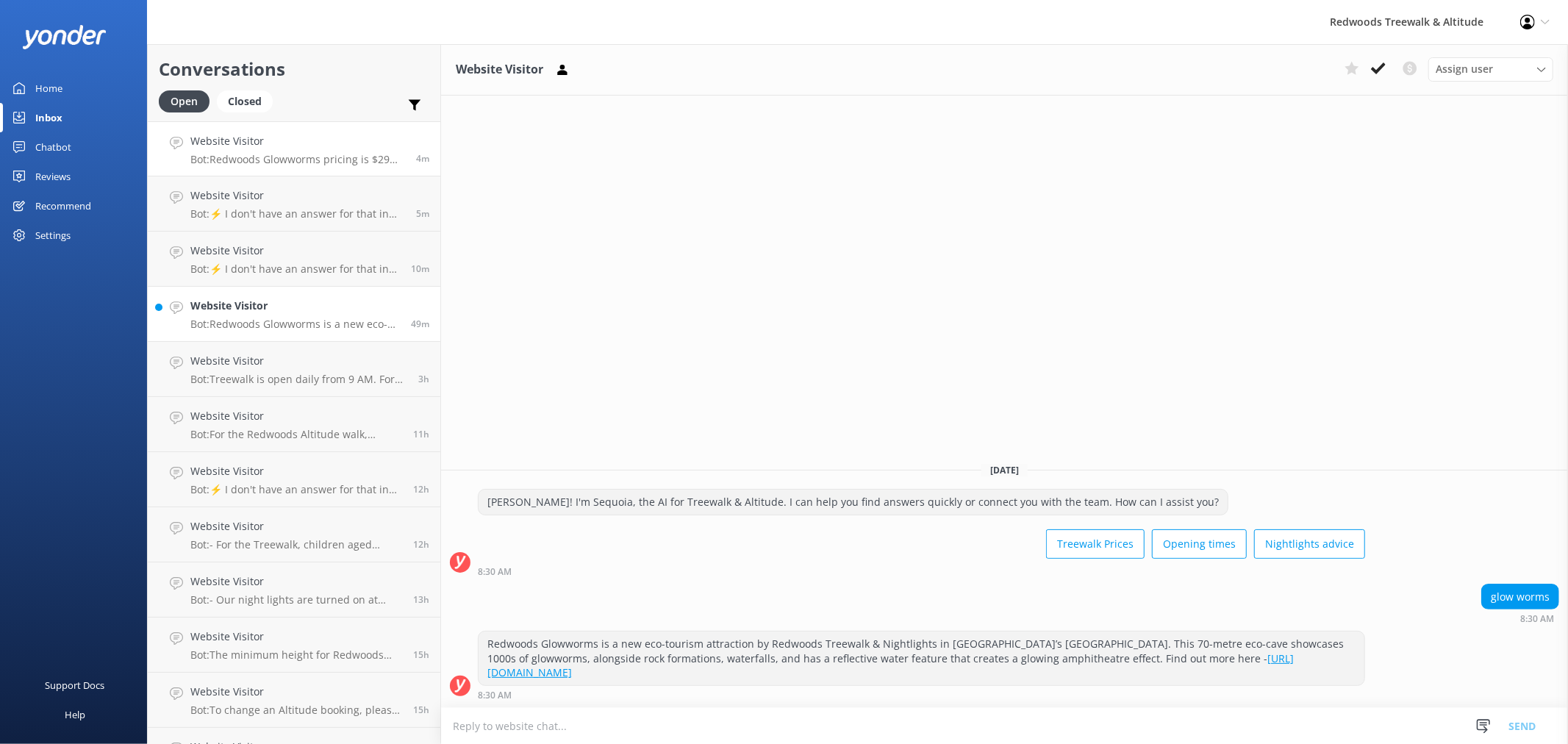
click at [251, 163] on p "Bot: Redwoods Glowworms pricing is $29 for adults (16+ years) and $15 for child…" at bounding box center [298, 159] width 214 height 13
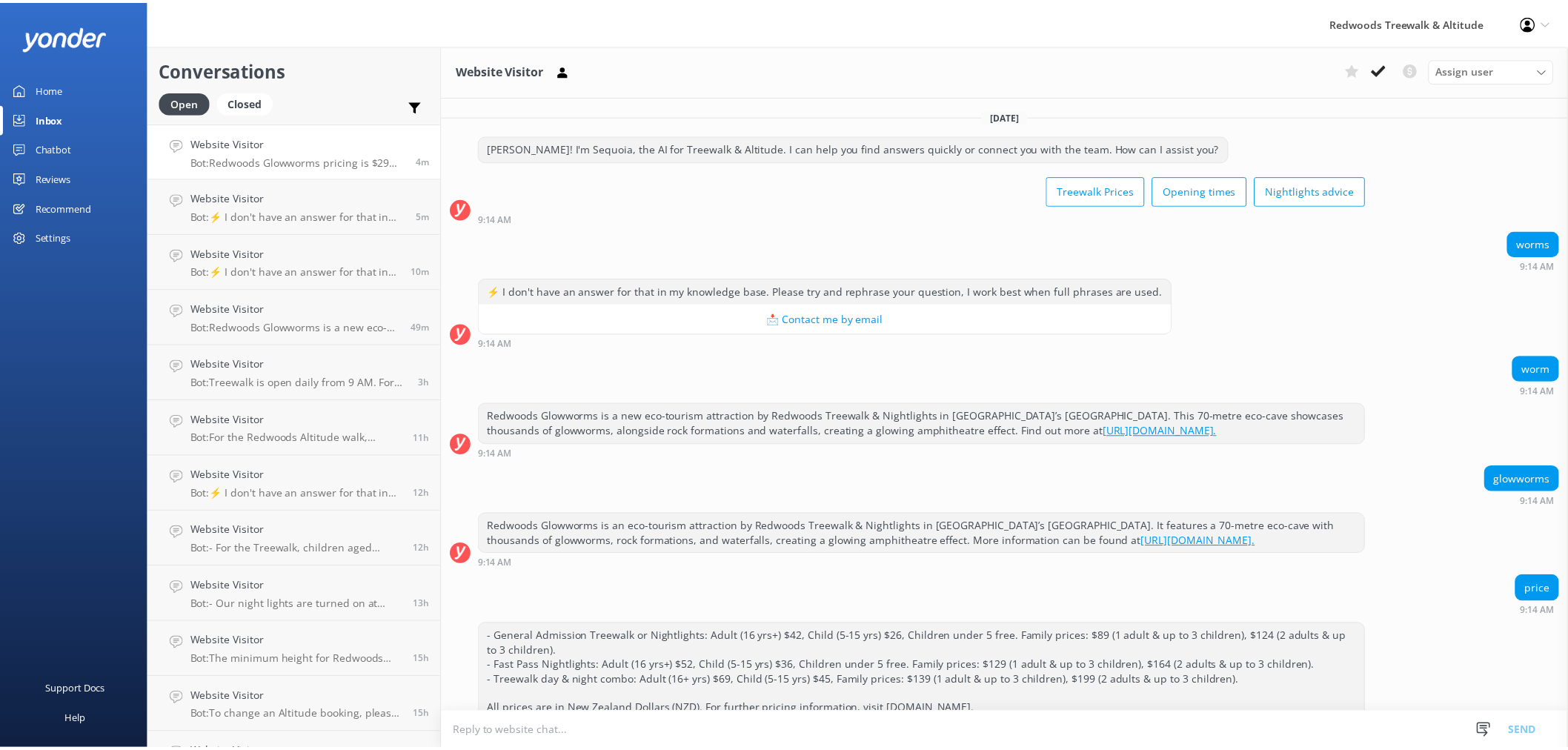
scroll to position [145, 0]
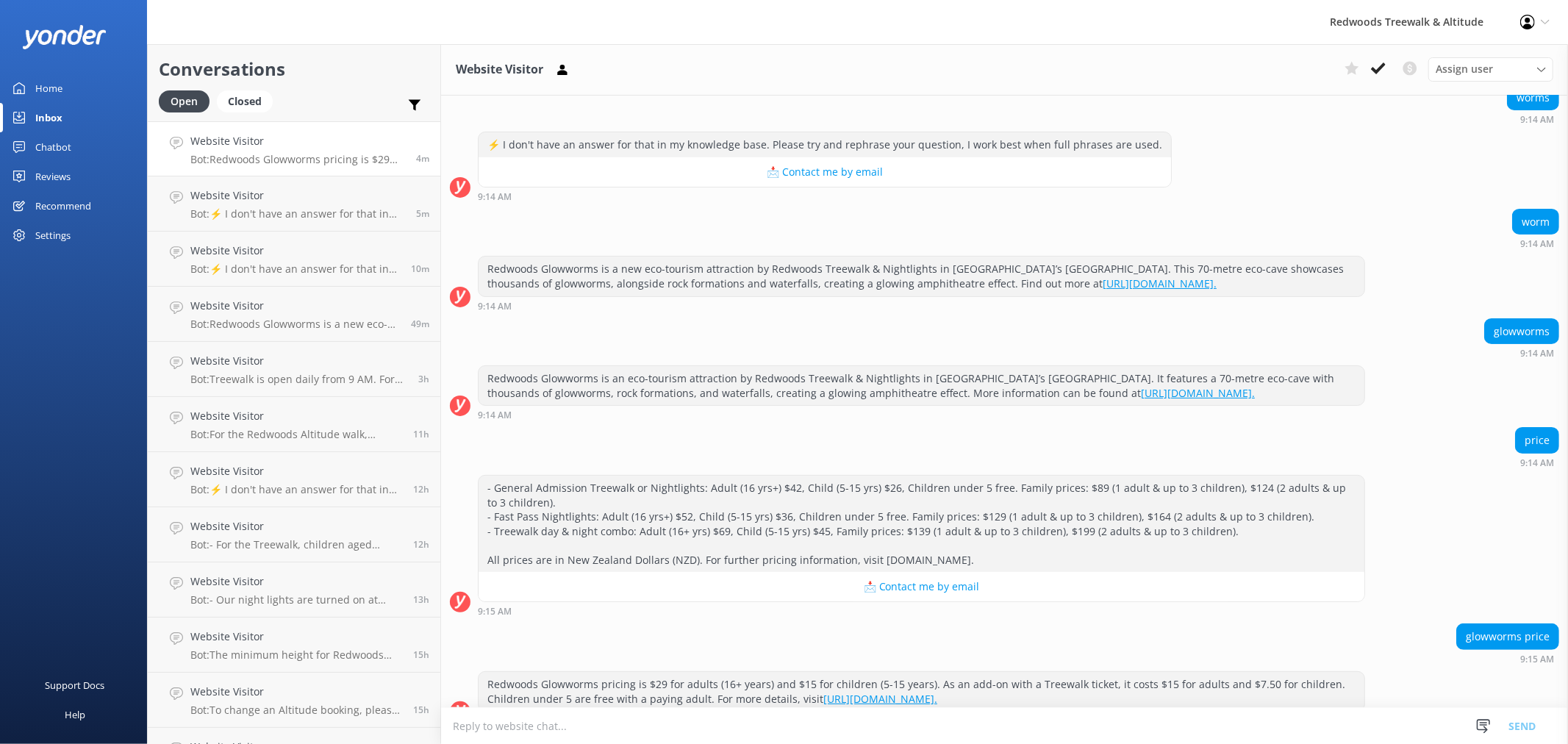
click at [90, 77] on link "Home" at bounding box center [73, 88] width 147 height 30
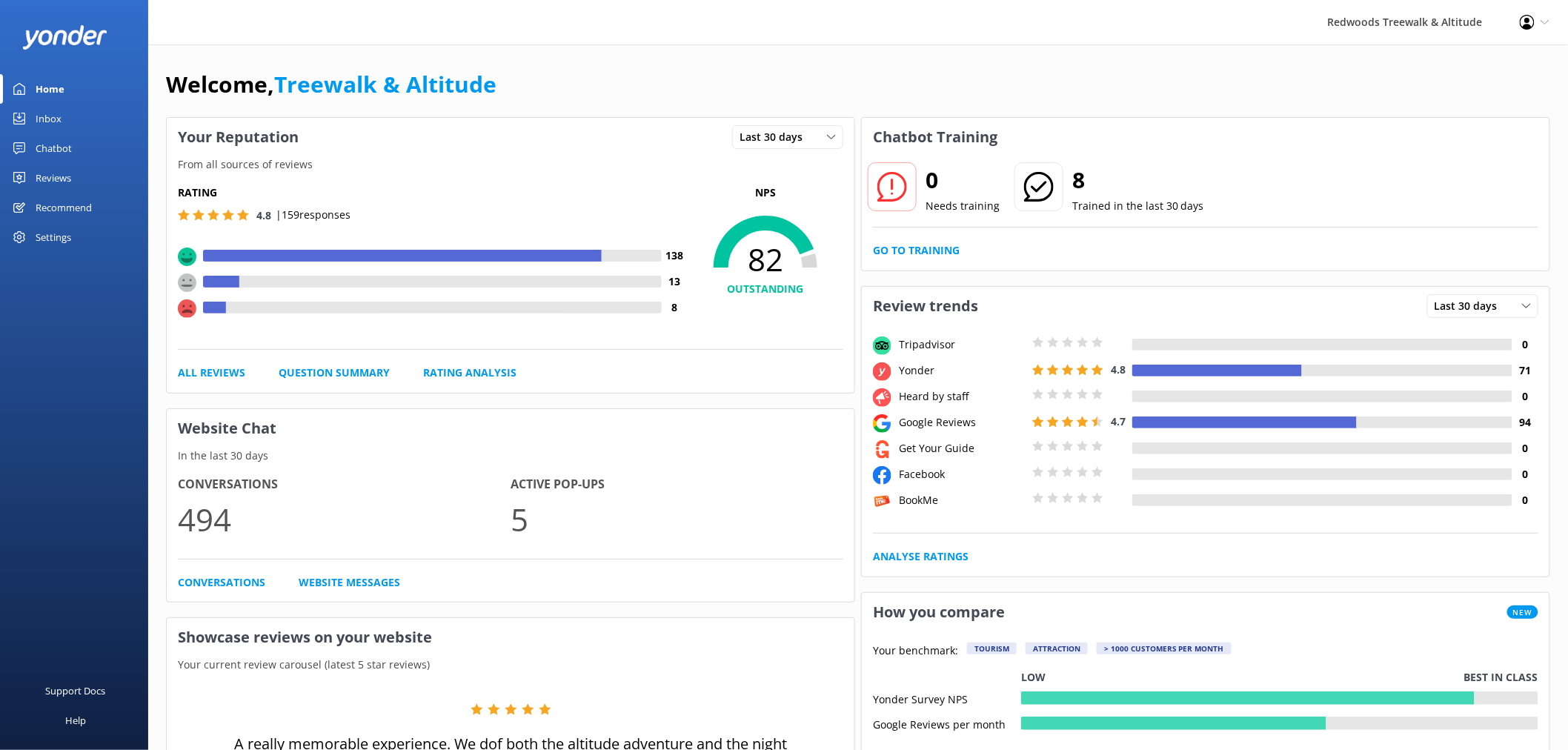
click at [94, 176] on link "Reviews" at bounding box center [74, 178] width 148 height 30
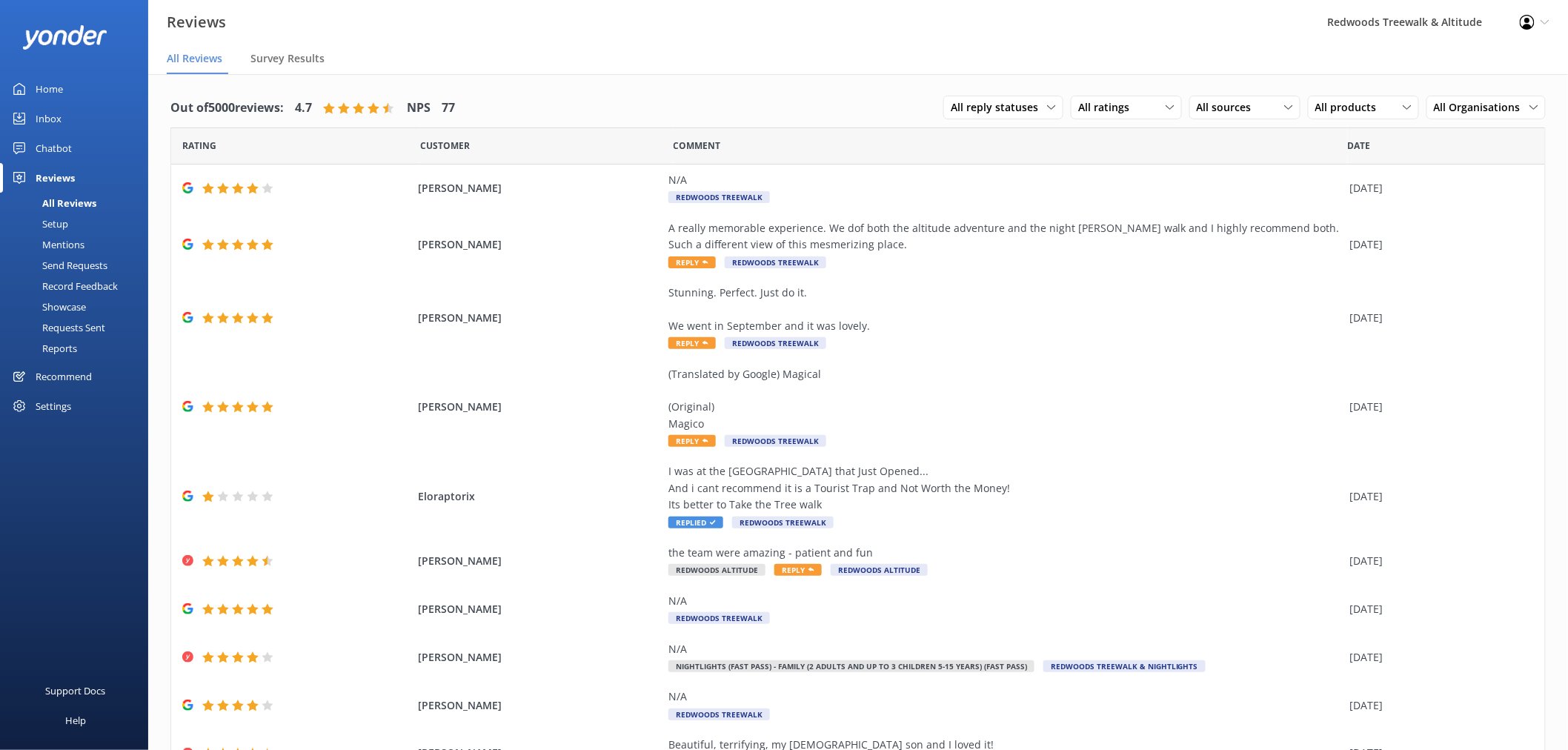
click at [82, 114] on link "Inbox" at bounding box center [74, 118] width 148 height 30
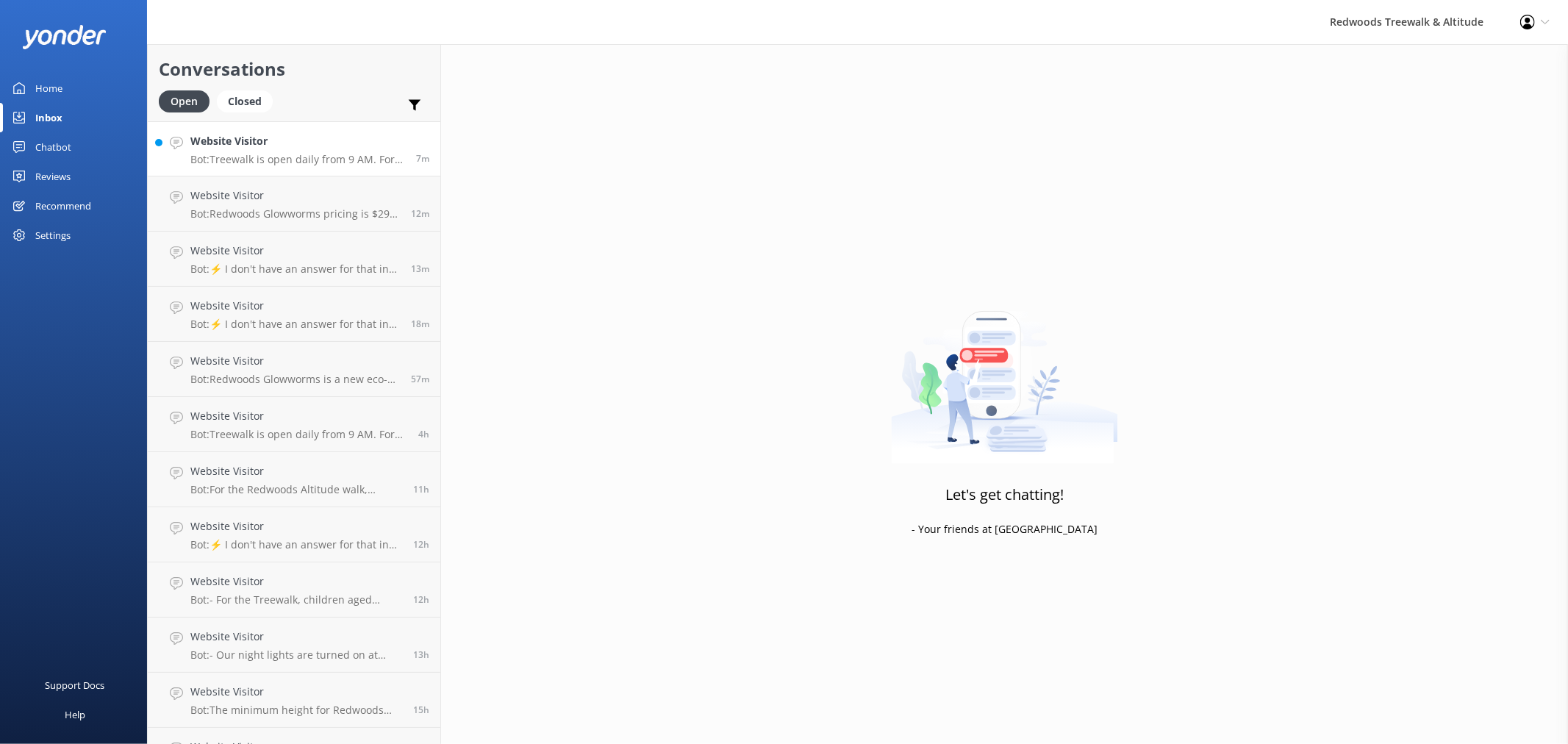
click at [309, 142] on h4 "Website Visitor" at bounding box center [298, 141] width 214 height 16
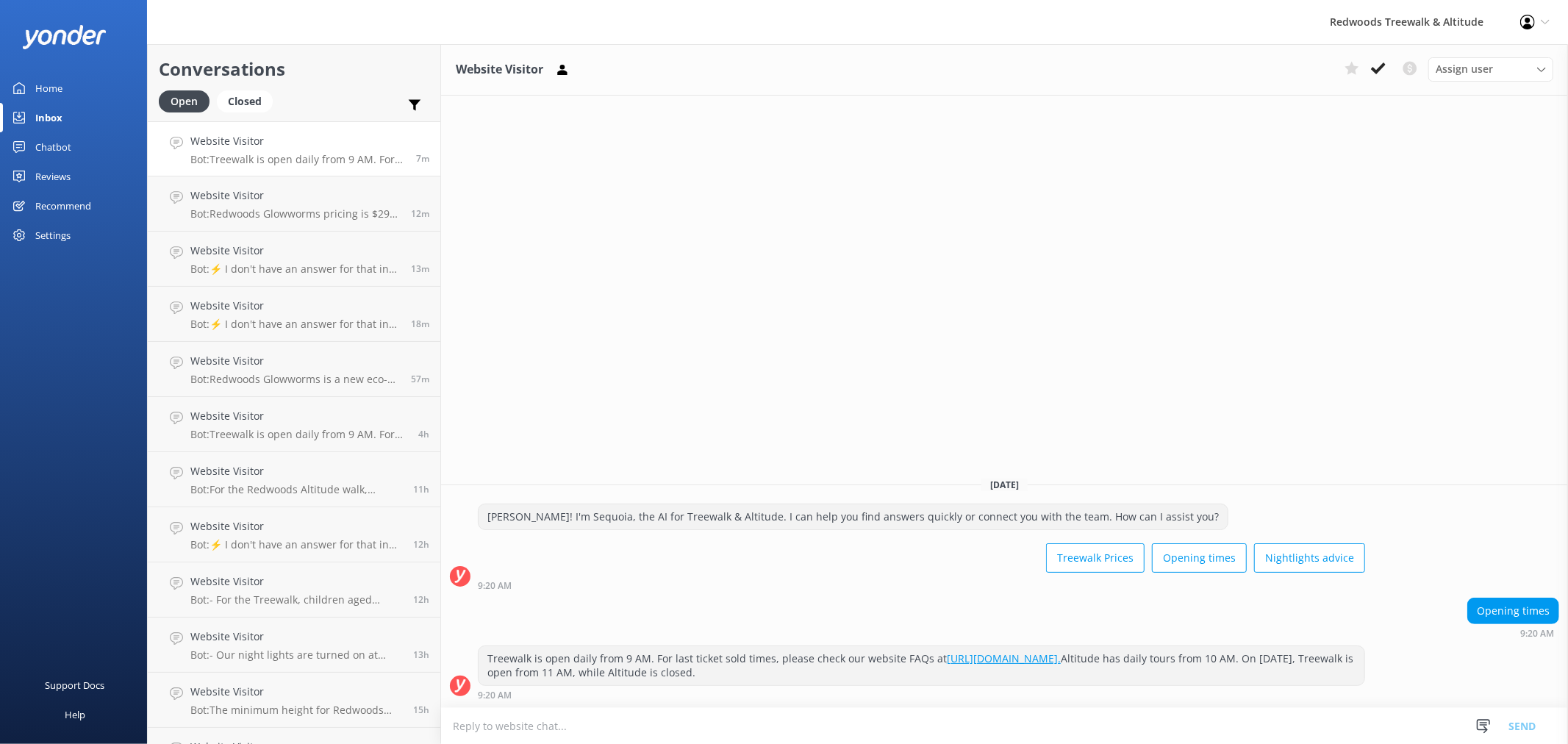
click at [87, 81] on link "Home" at bounding box center [73, 88] width 147 height 30
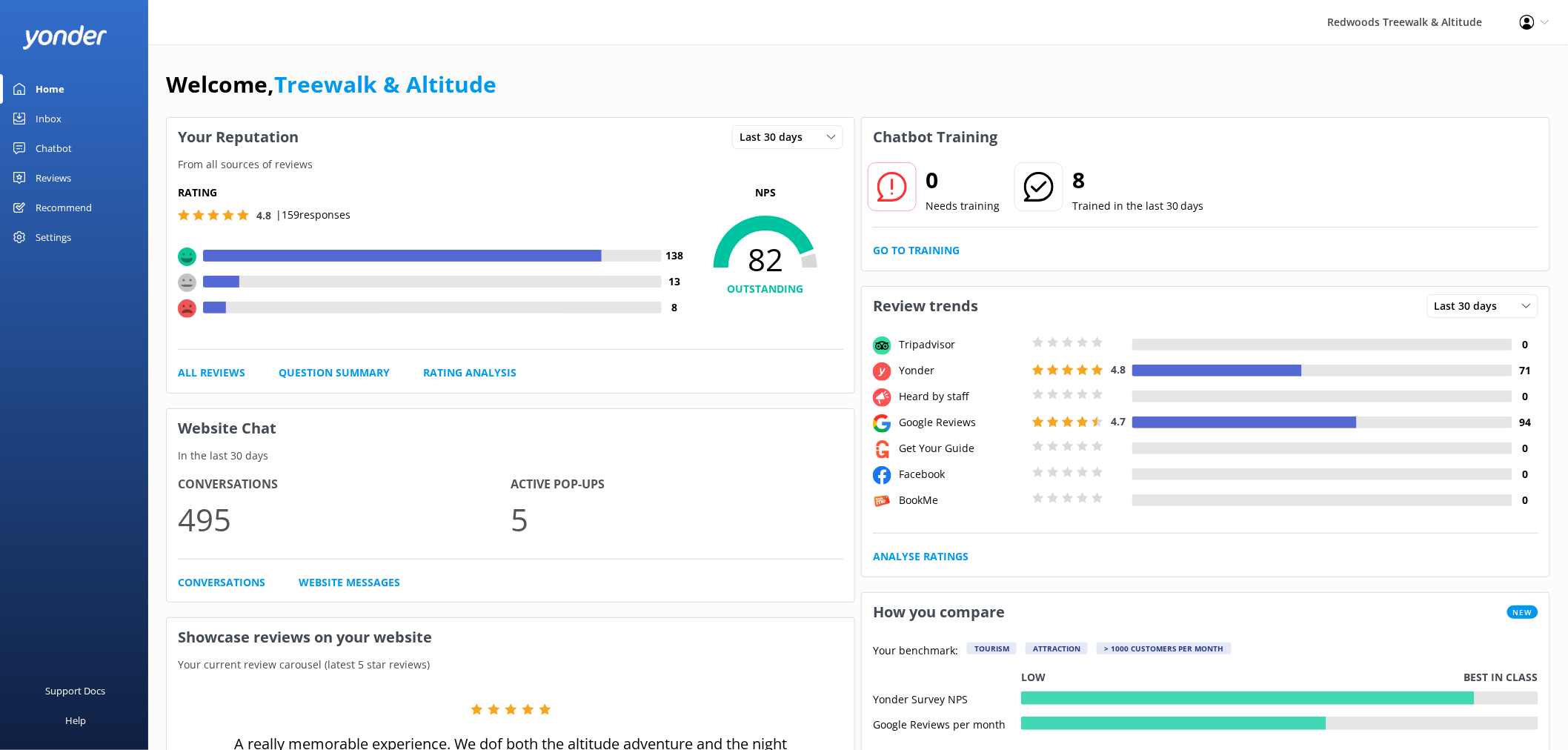
click at [47, 167] on div "Reviews" at bounding box center [54, 178] width 36 height 30
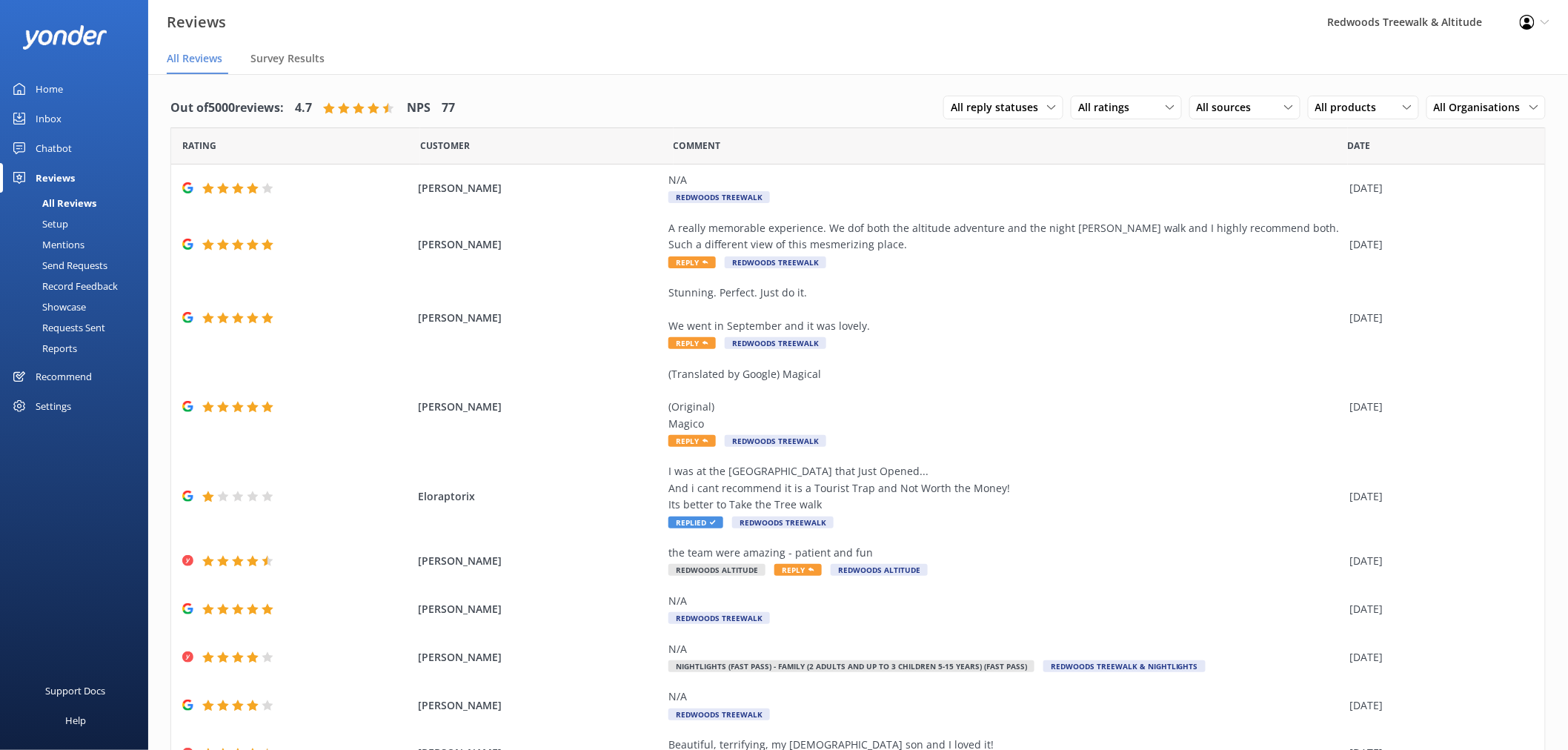
click at [50, 110] on div "Inbox" at bounding box center [48, 118] width 26 height 30
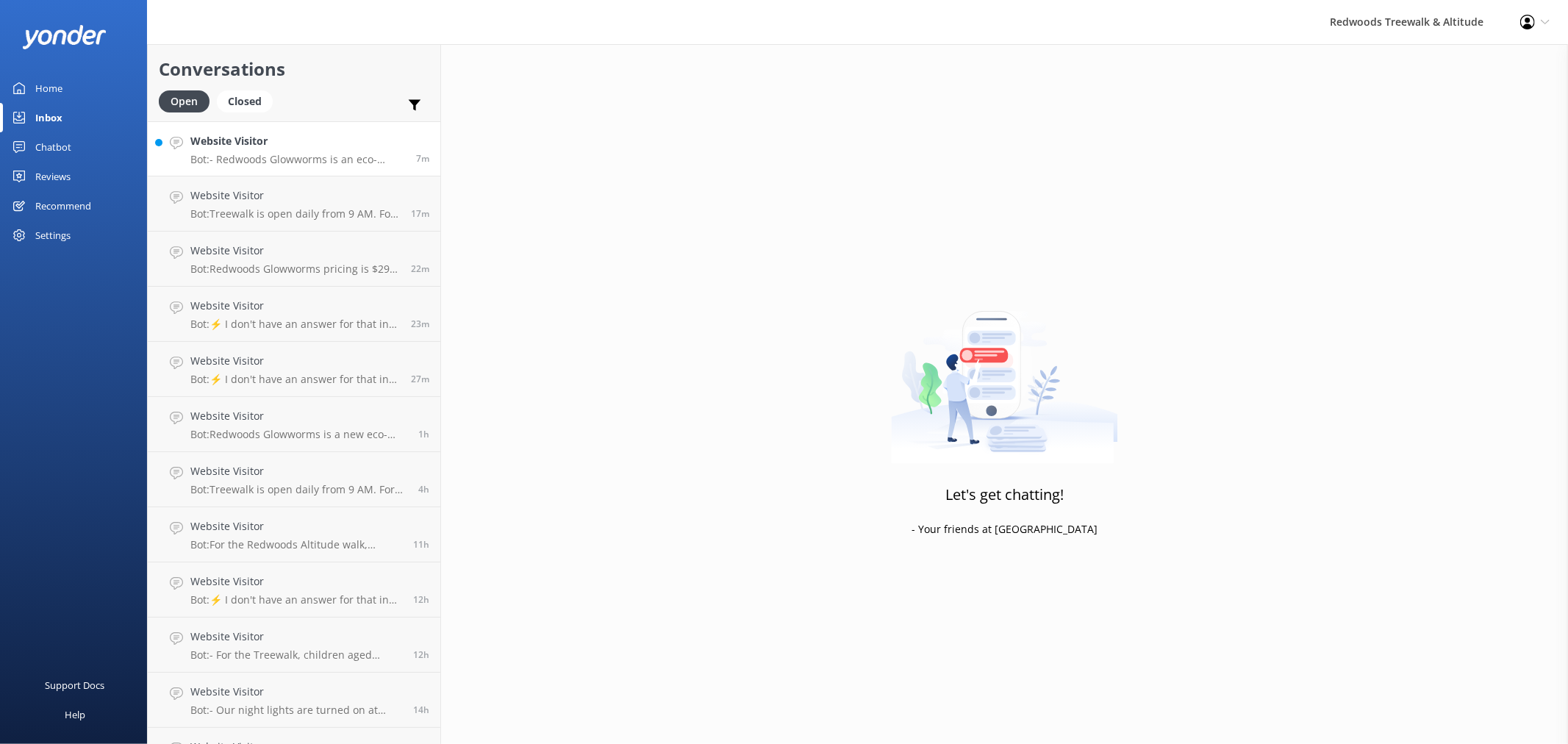
click at [355, 148] on h4 "Website Visitor" at bounding box center [298, 141] width 214 height 16
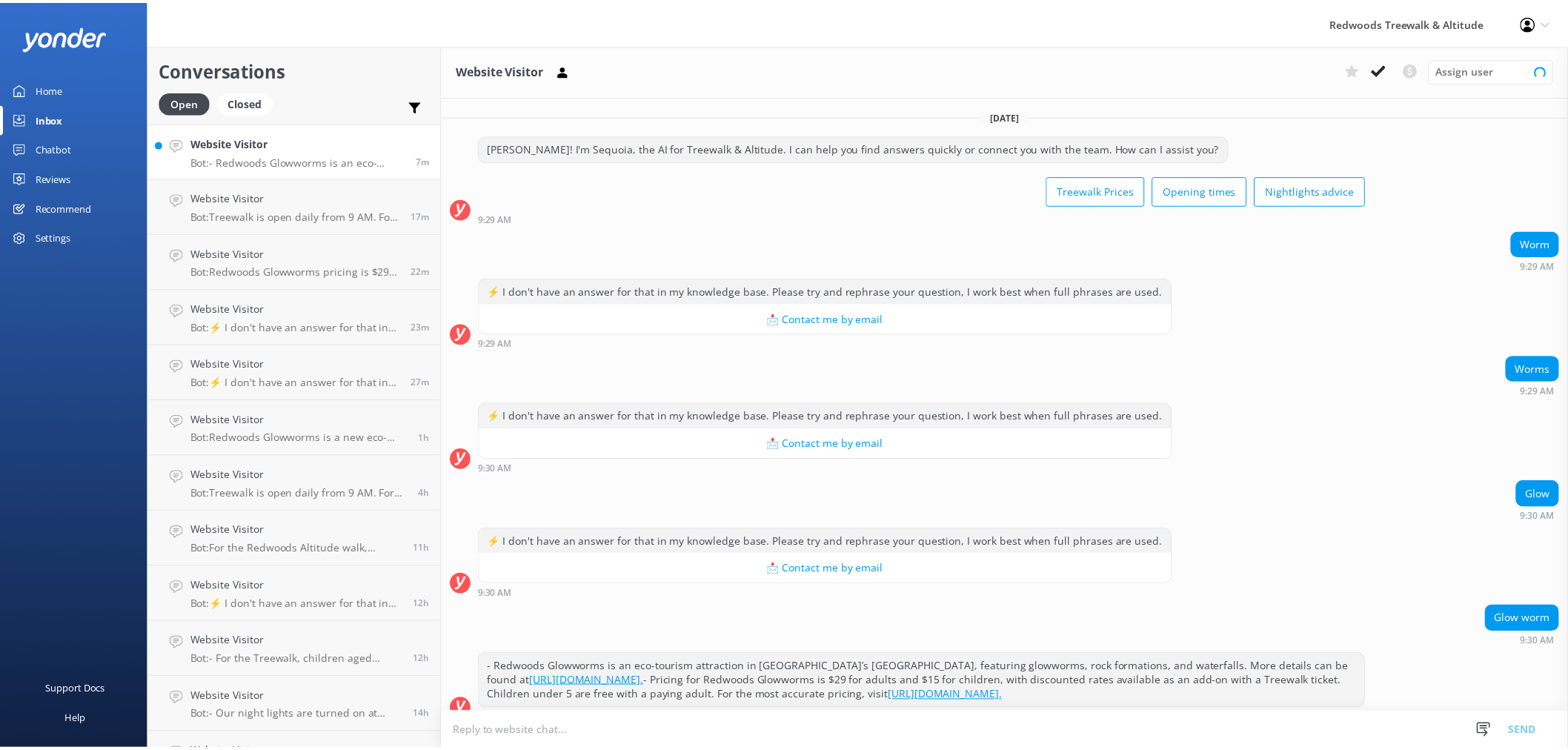
scroll to position [32, 0]
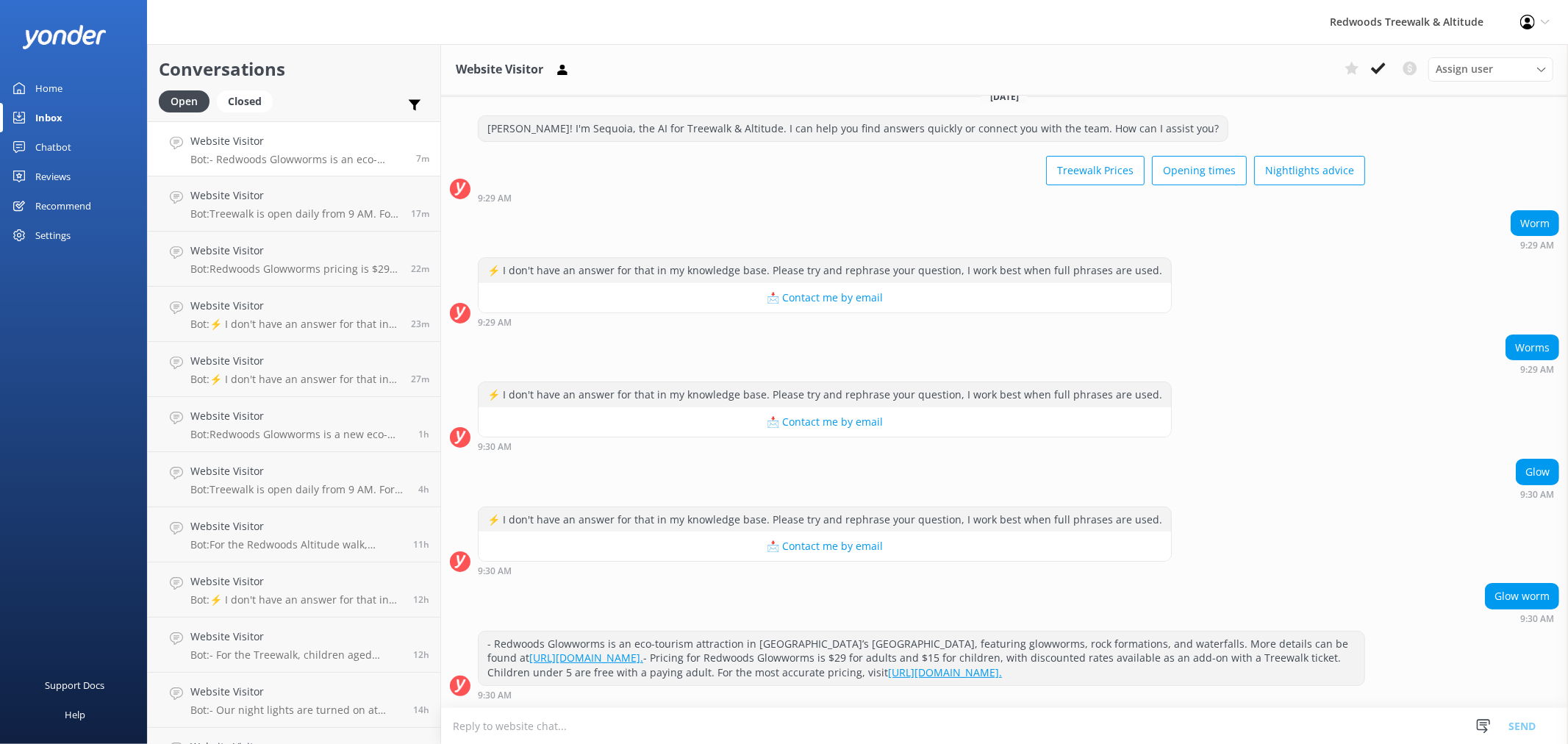
click at [57, 84] on div "Home" at bounding box center [49, 88] width 27 height 30
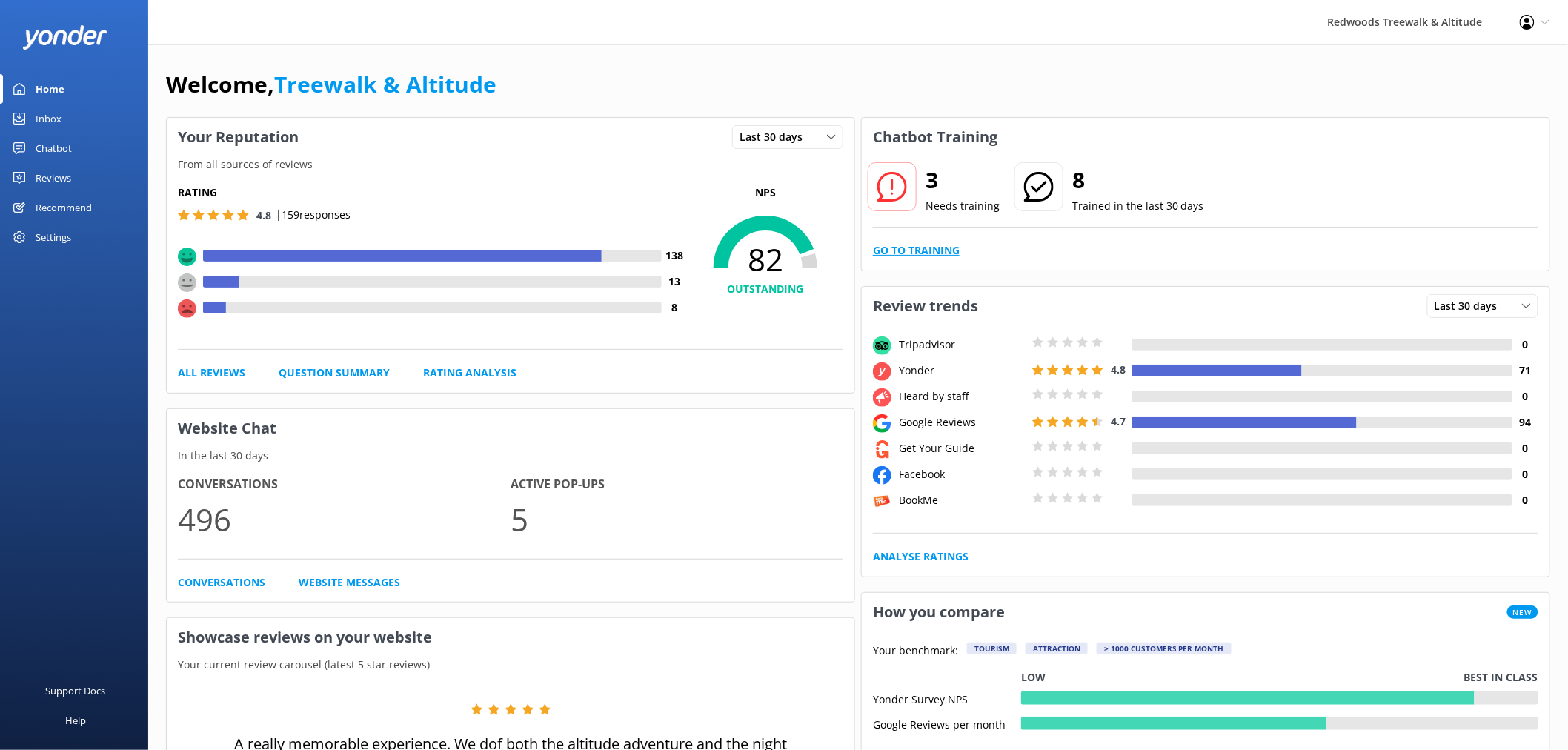
click at [904, 245] on link "Go to Training" at bounding box center [916, 250] width 87 height 16
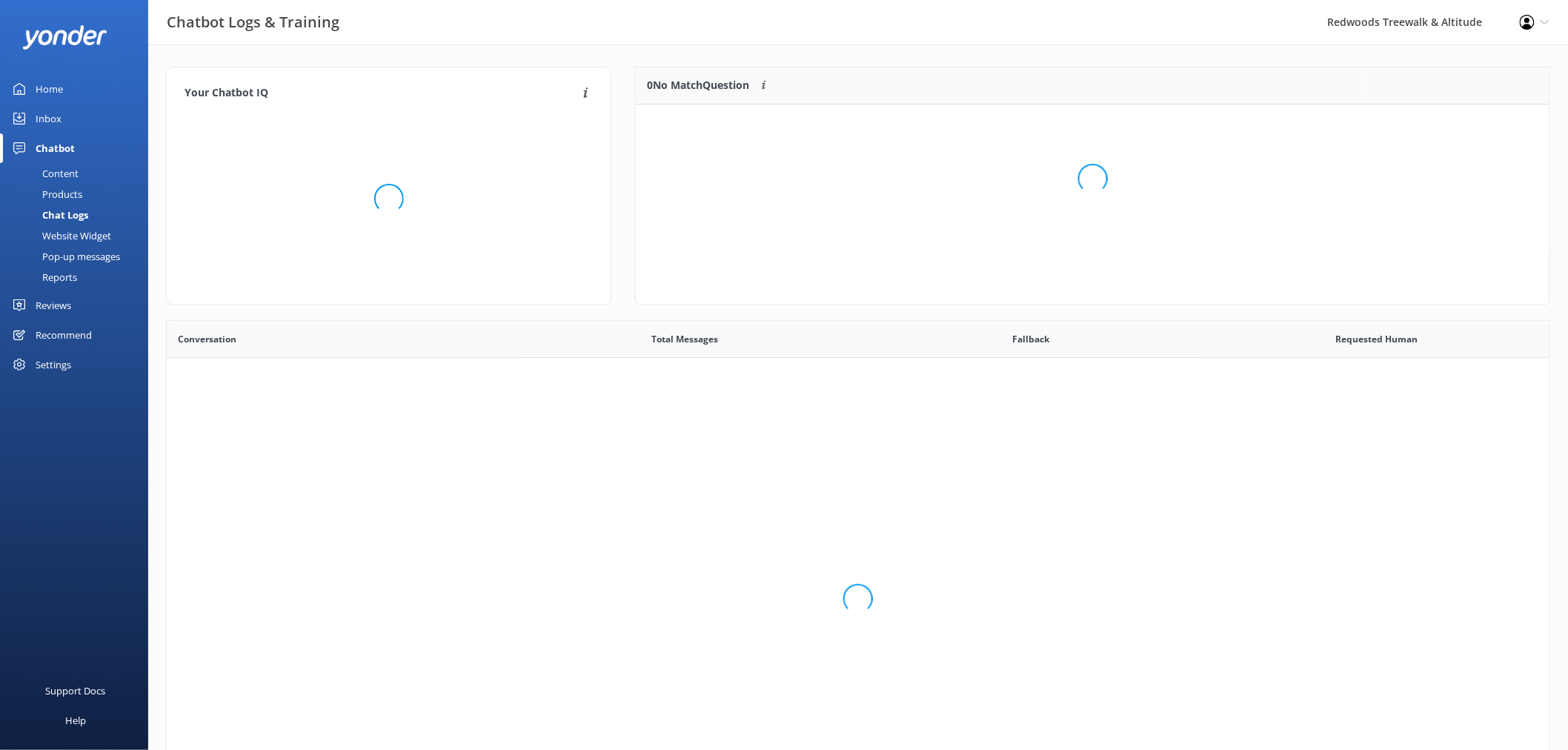
scroll to position [507, 1371]
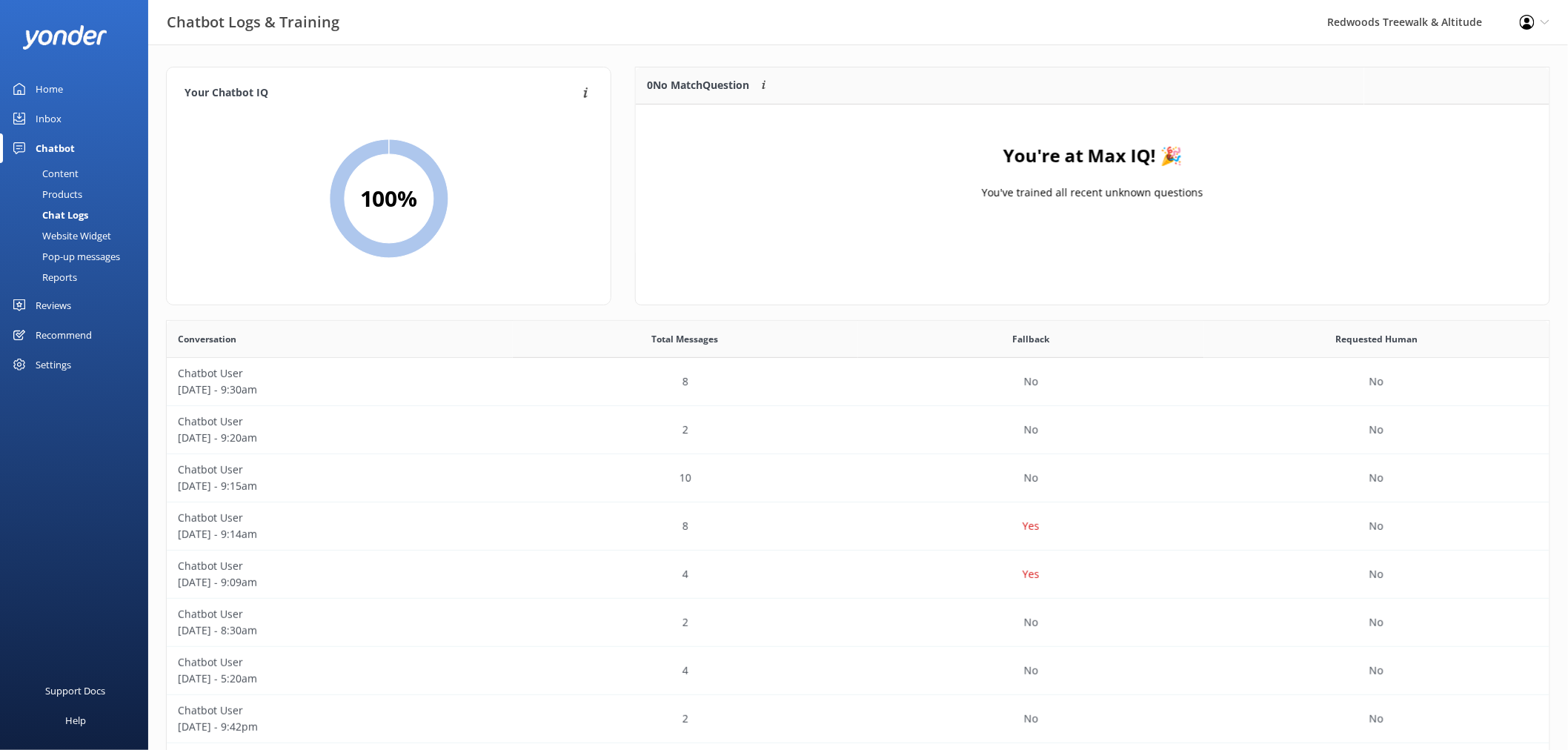
click at [102, 115] on link "Inbox" at bounding box center [74, 118] width 148 height 30
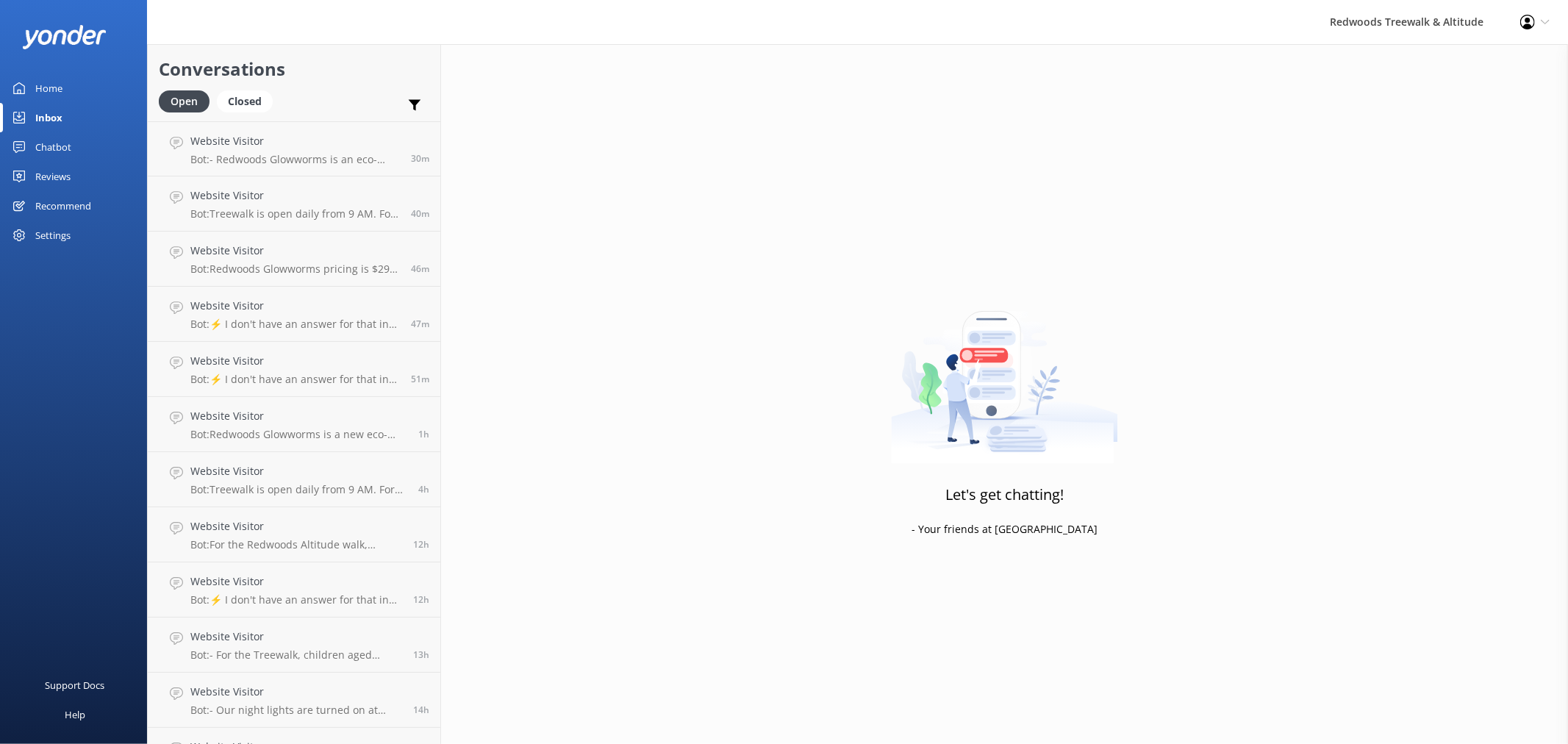
click at [89, 172] on link "Reviews" at bounding box center [73, 176] width 147 height 30
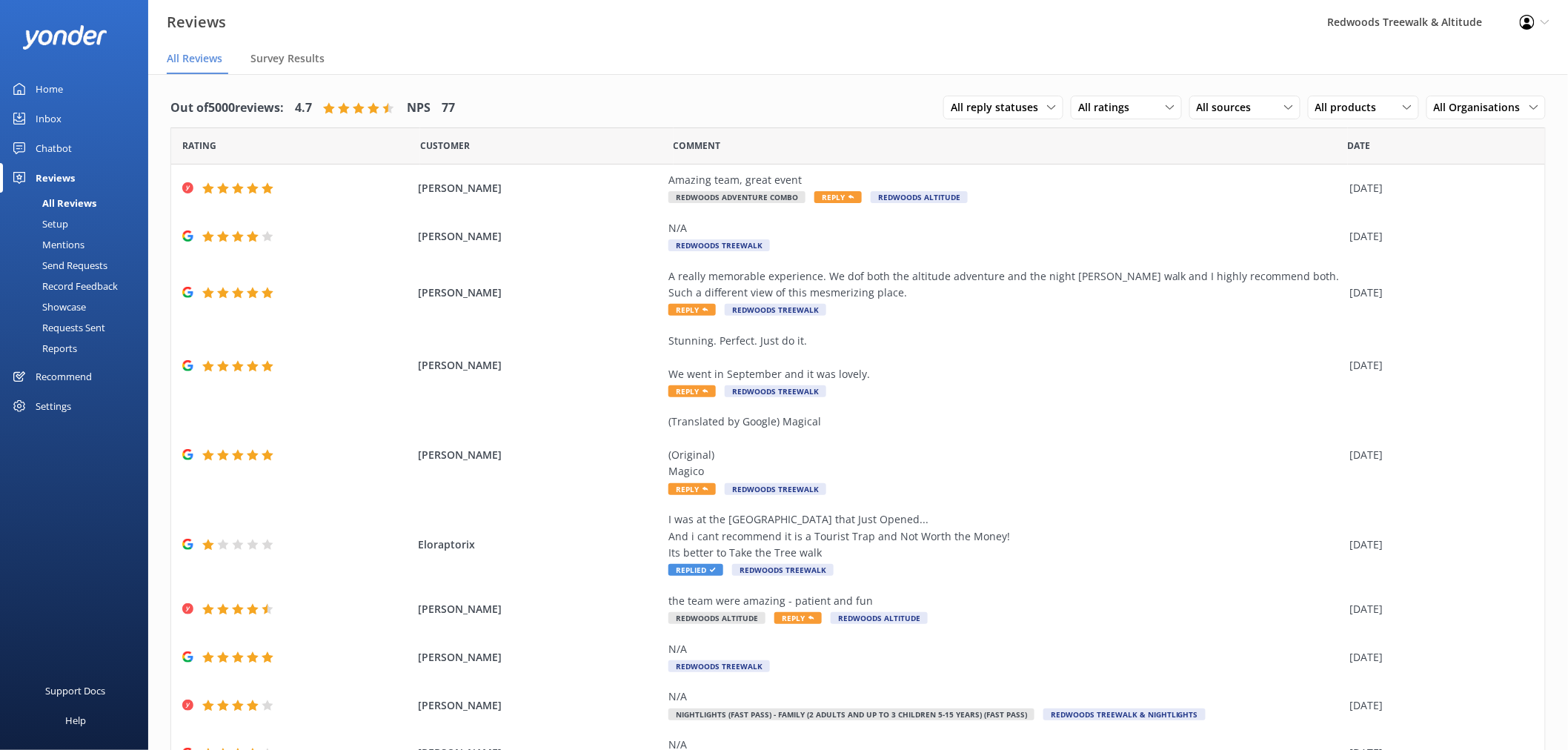
click at [74, 89] on link "Home" at bounding box center [74, 88] width 148 height 30
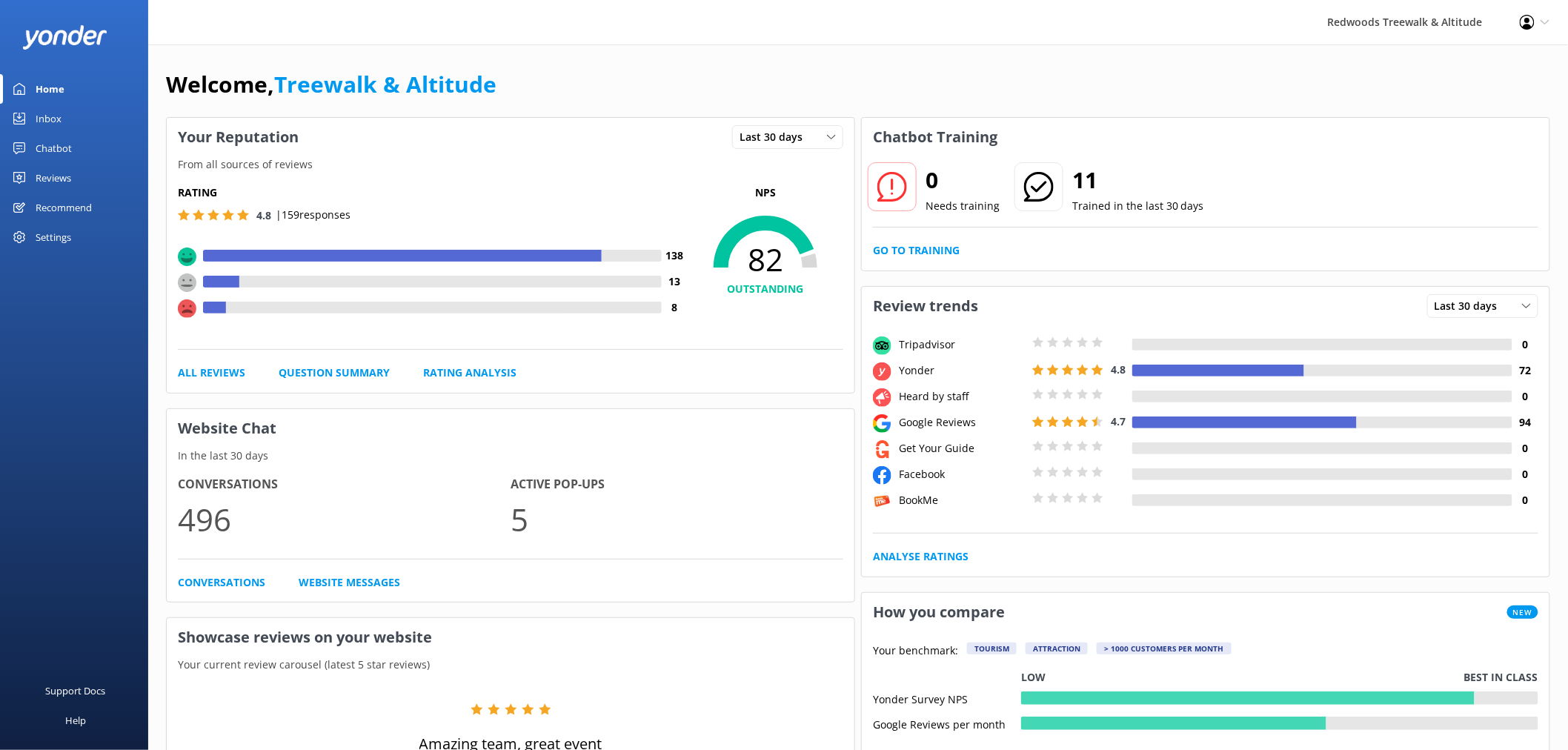
click at [77, 164] on link "Reviews" at bounding box center [74, 178] width 148 height 30
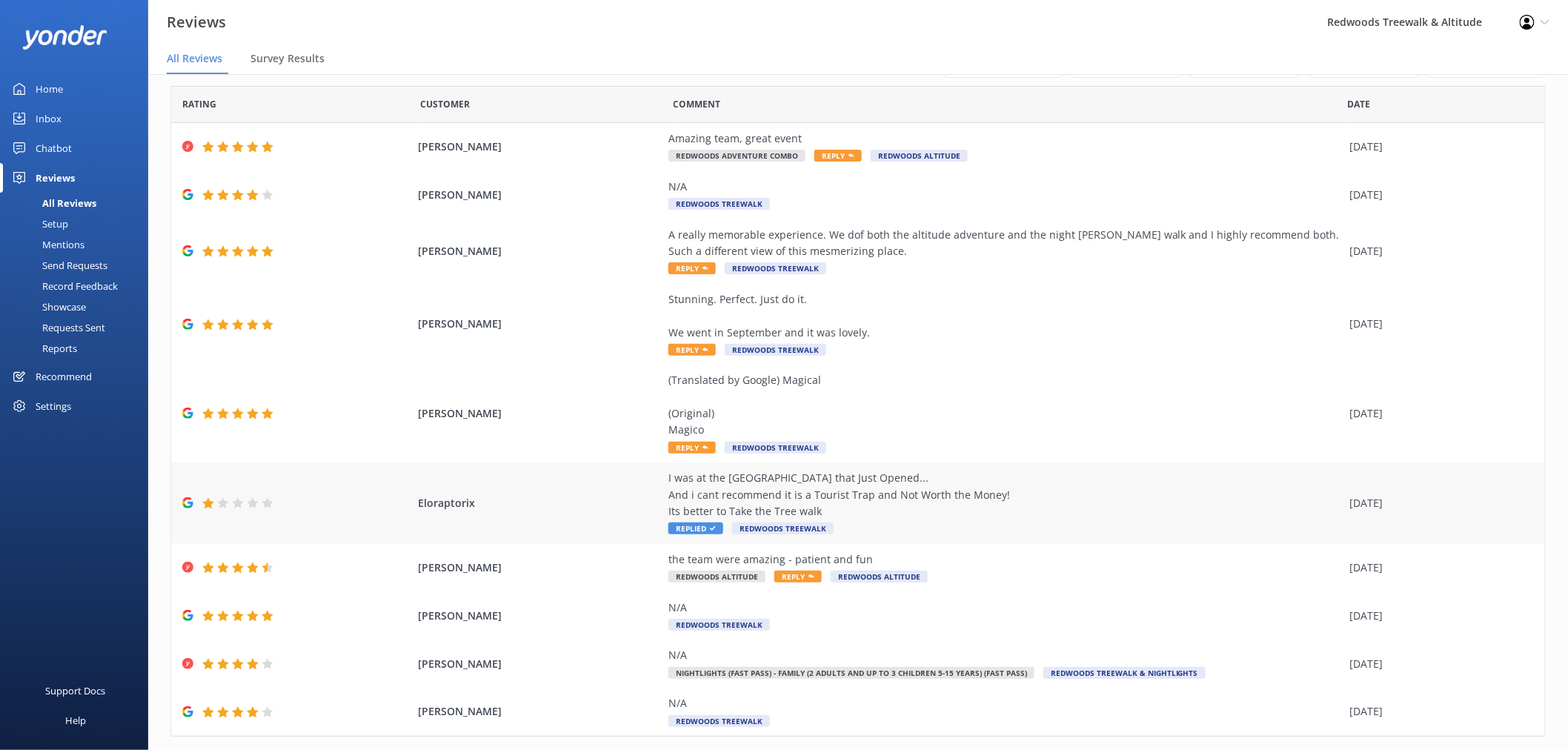
scroll to position [76, 0]
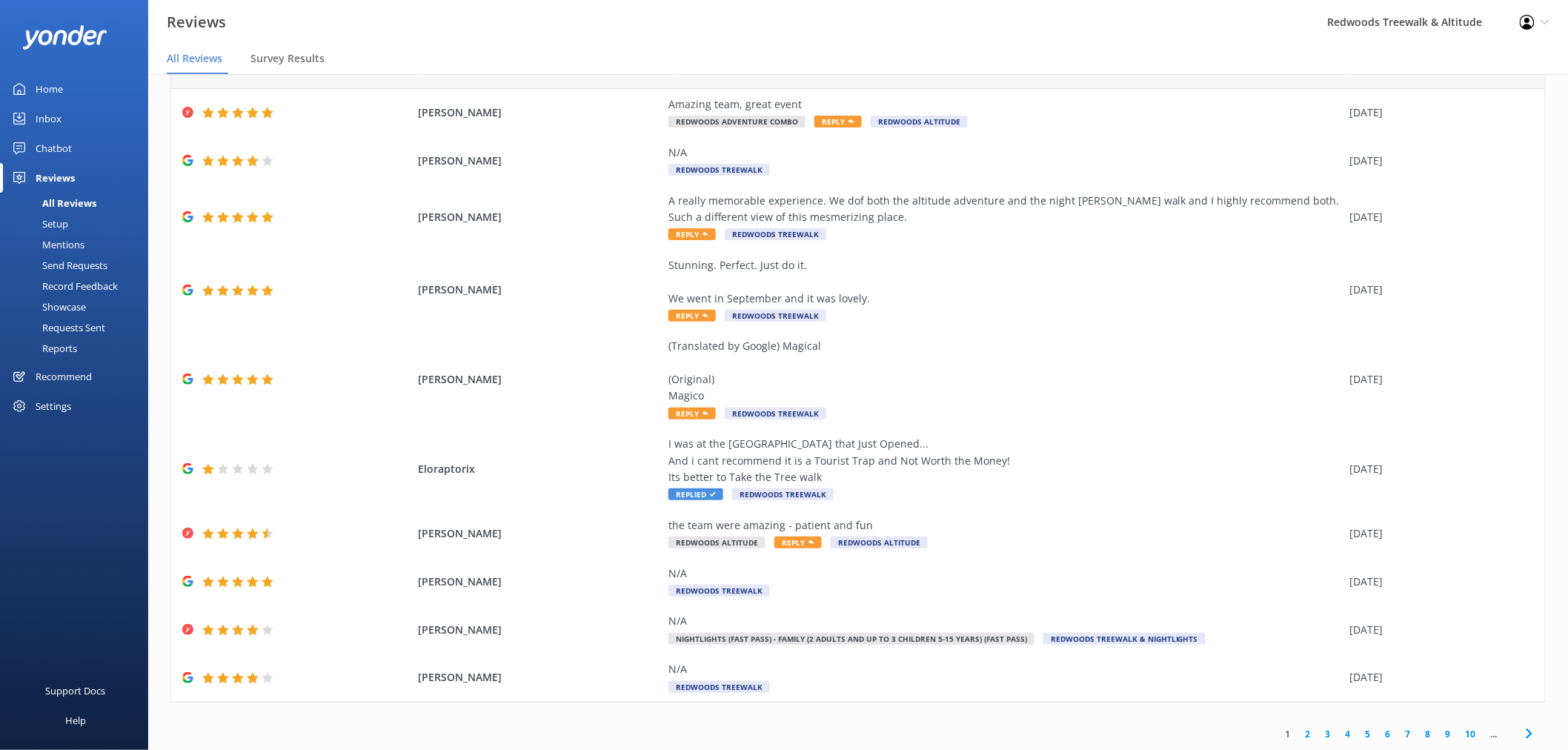
click at [1298, 731] on link "2" at bounding box center [1309, 734] width 20 height 14
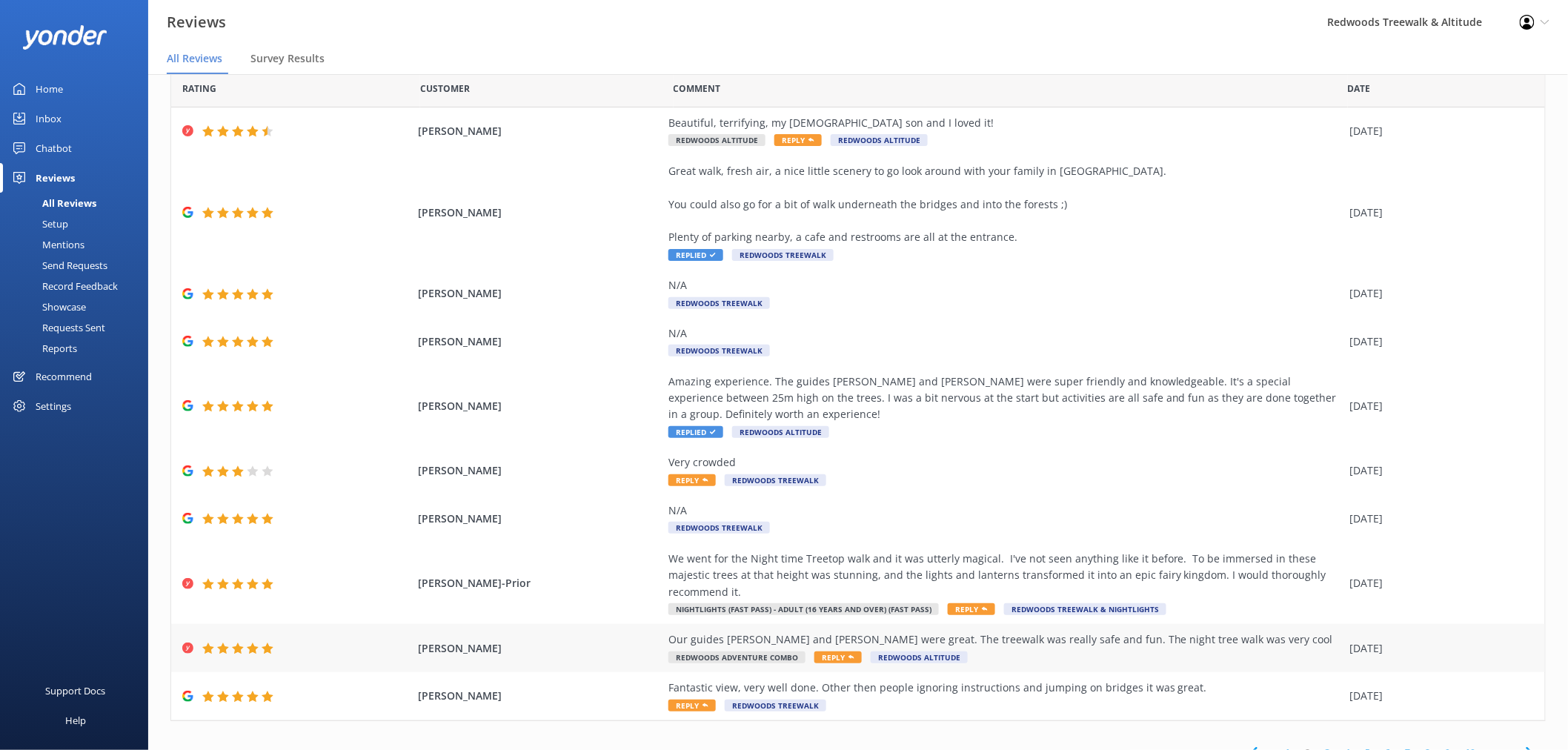
scroll to position [43, 0]
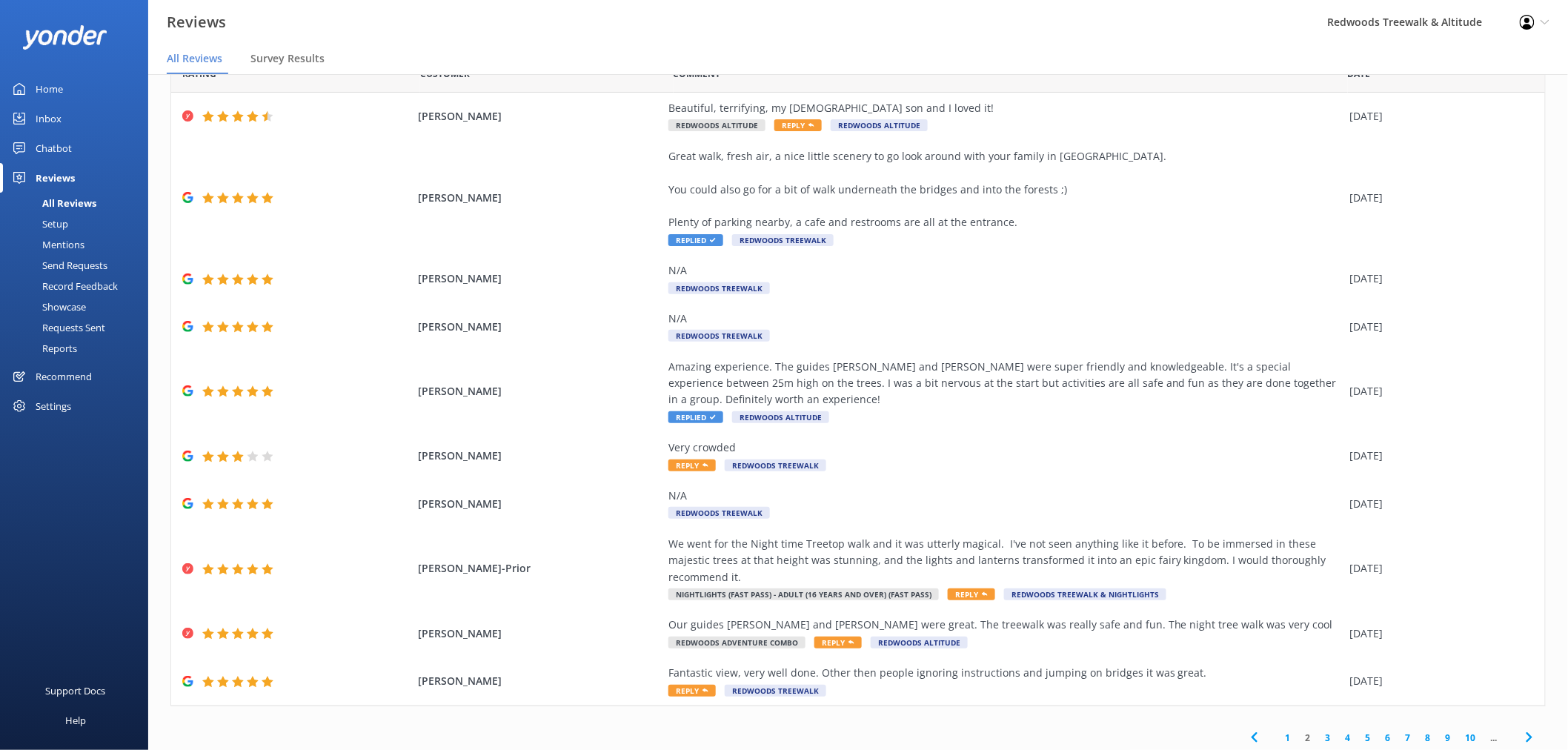
click at [1278, 730] on link "1" at bounding box center [1288, 737] width 20 height 14
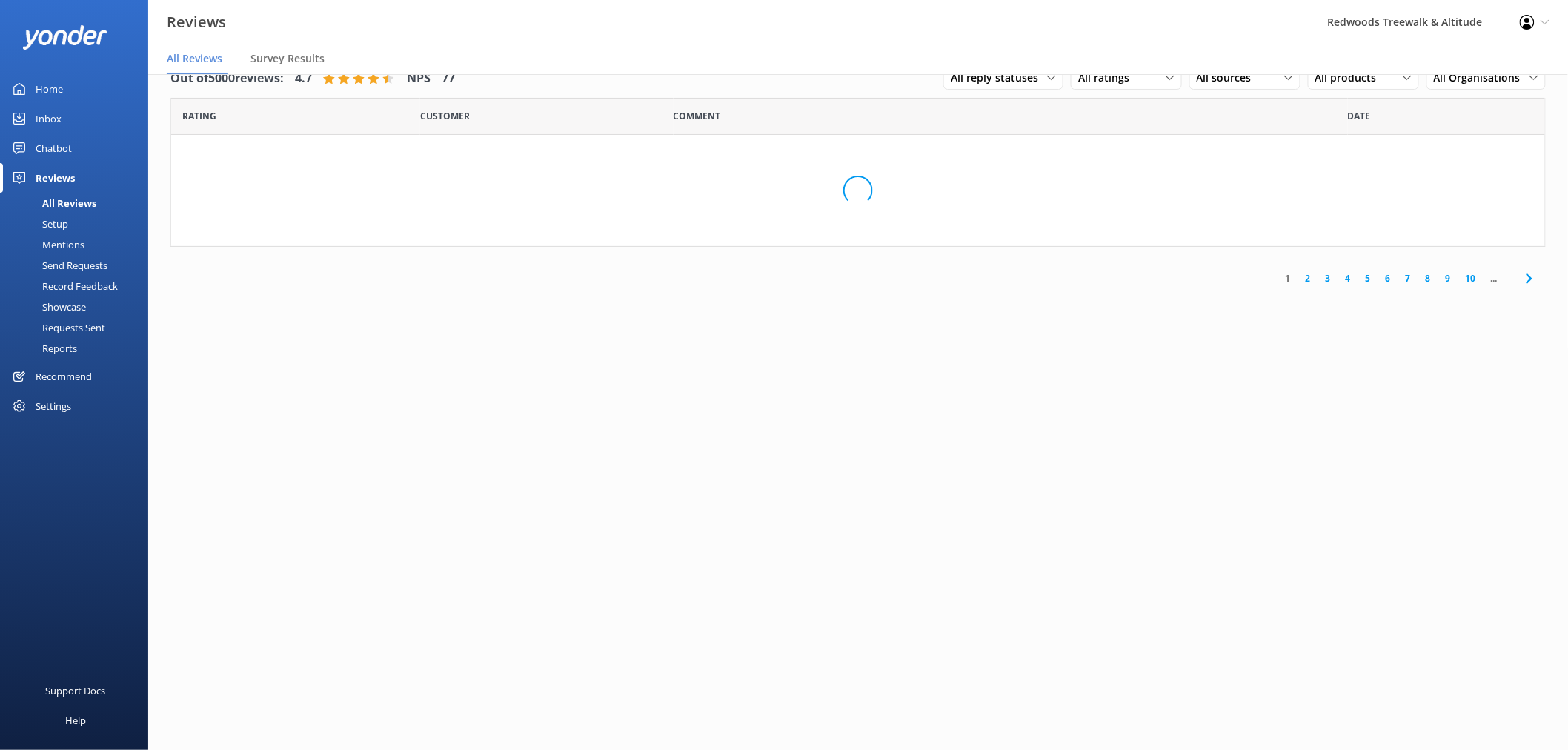
click at [82, 100] on link "Home" at bounding box center [74, 88] width 148 height 30
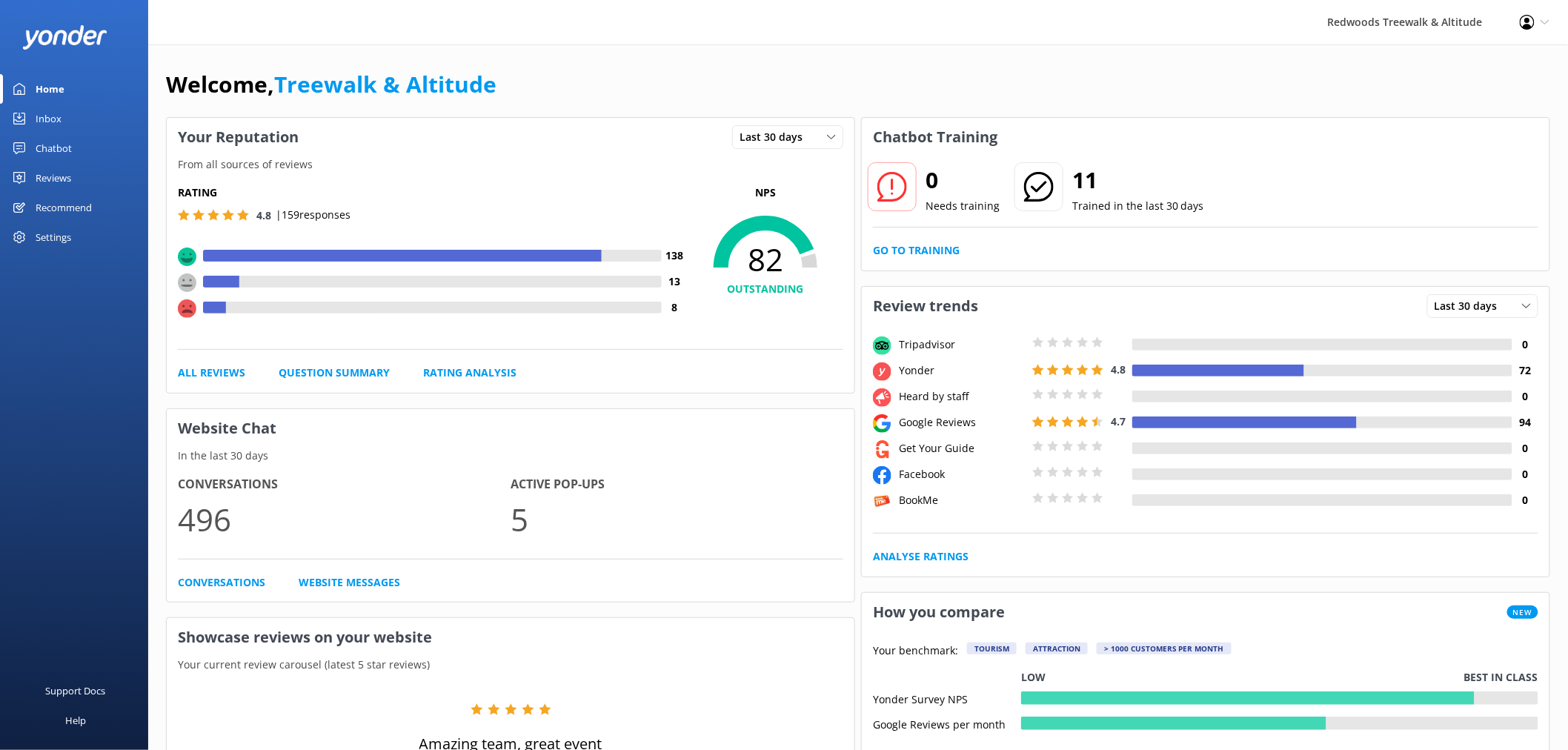
click at [63, 158] on div "Chatbot" at bounding box center [54, 148] width 37 height 30
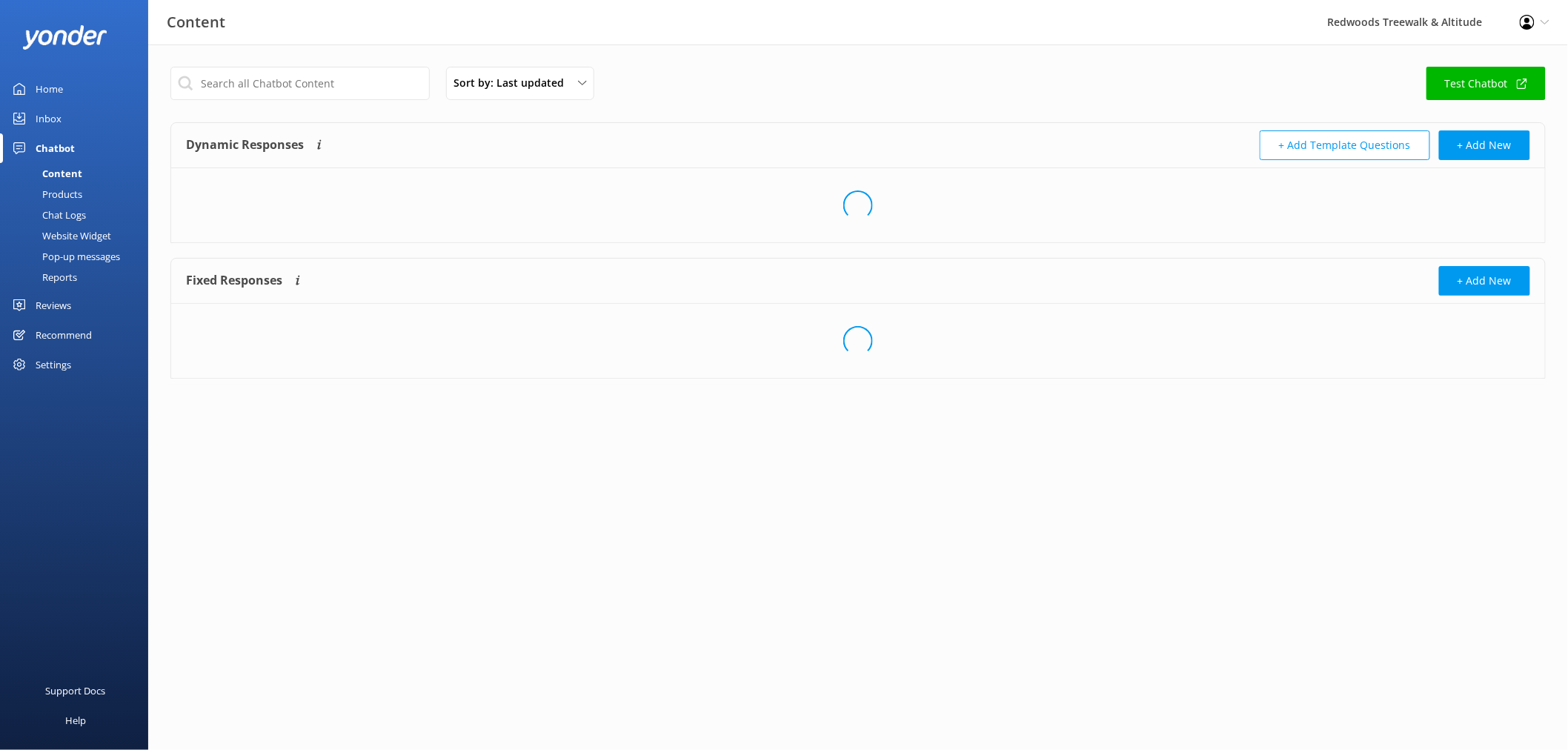
click at [60, 300] on div "Reviews" at bounding box center [54, 305] width 36 height 30
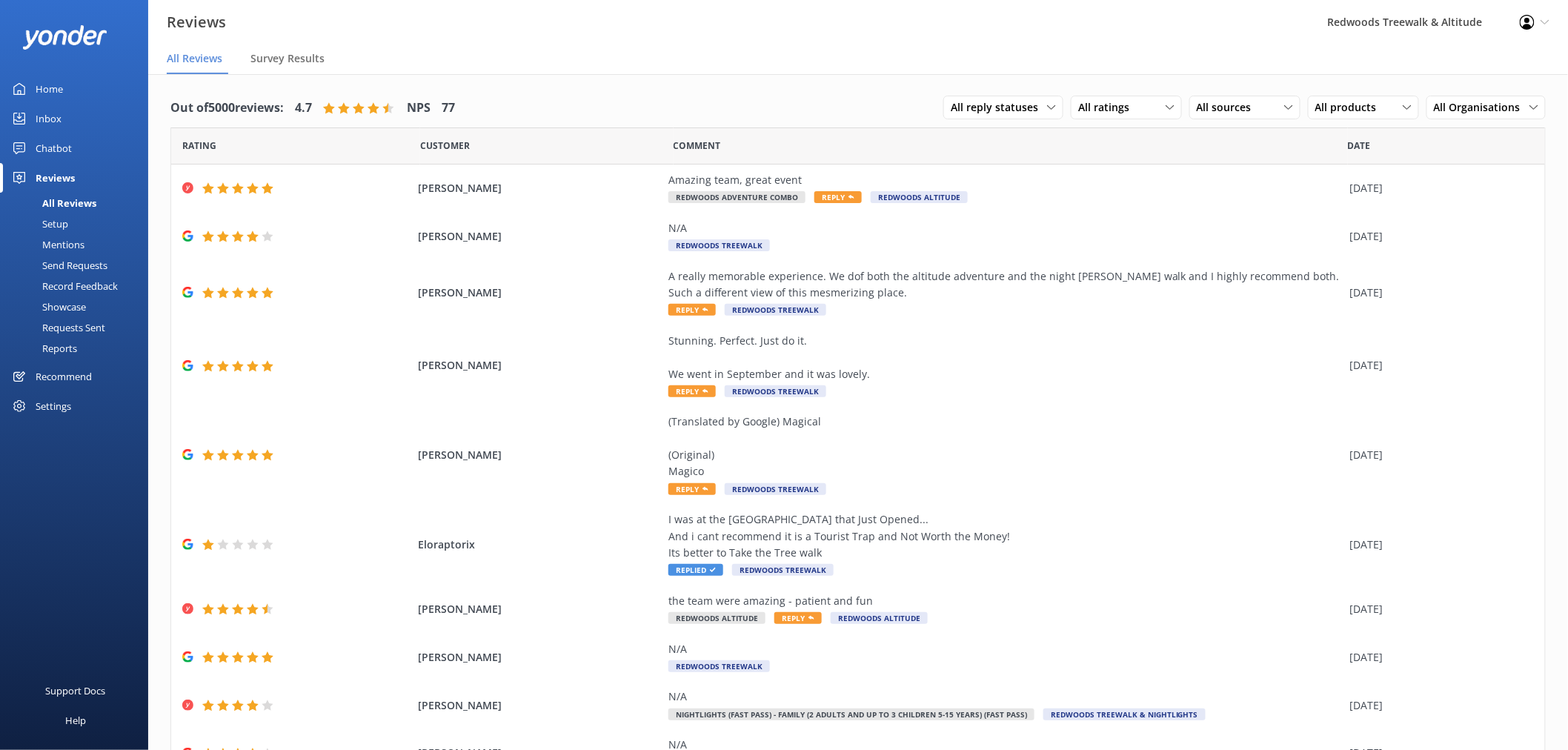
click at [66, 74] on link "Home" at bounding box center [74, 88] width 148 height 30
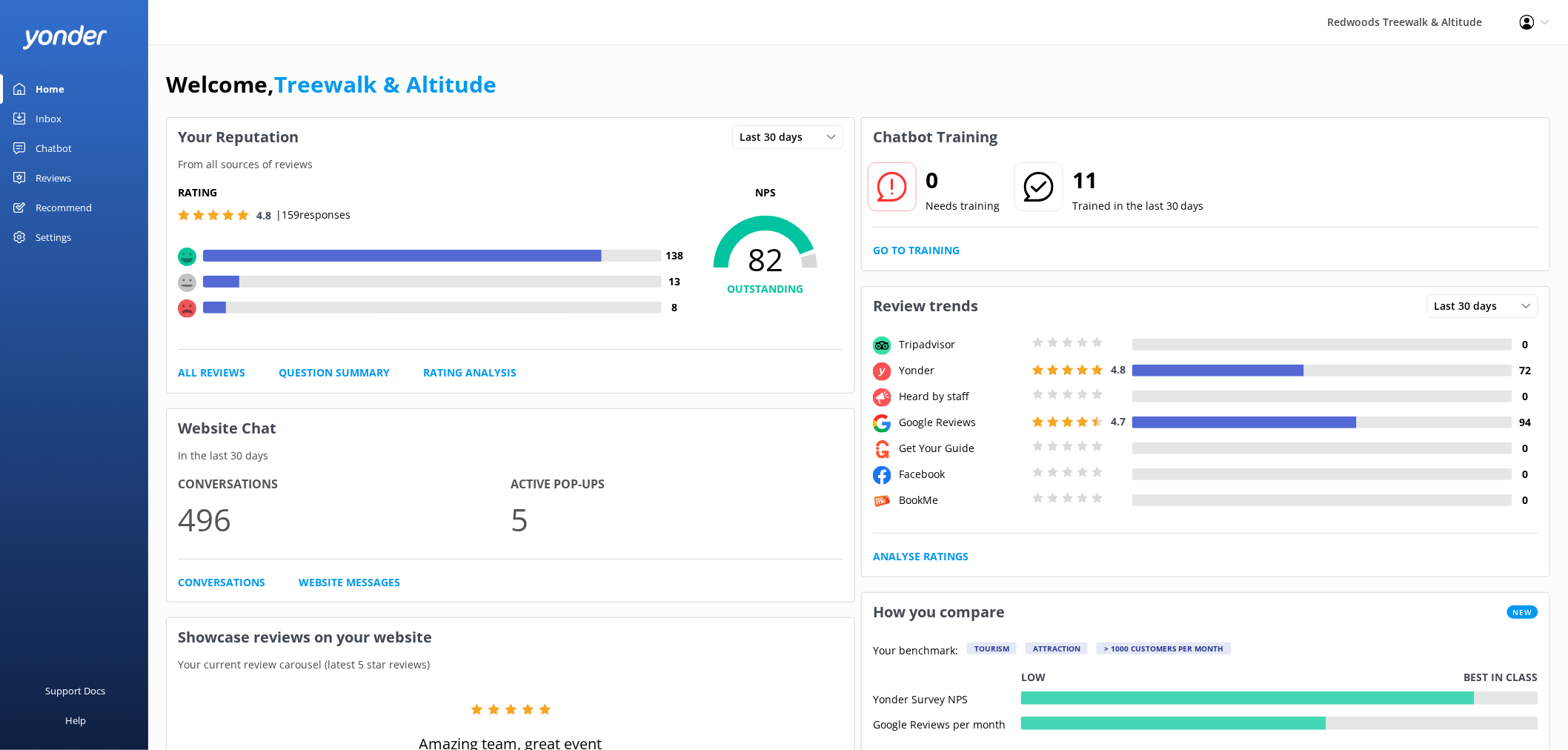
click at [76, 176] on link "Reviews" at bounding box center [74, 178] width 148 height 30
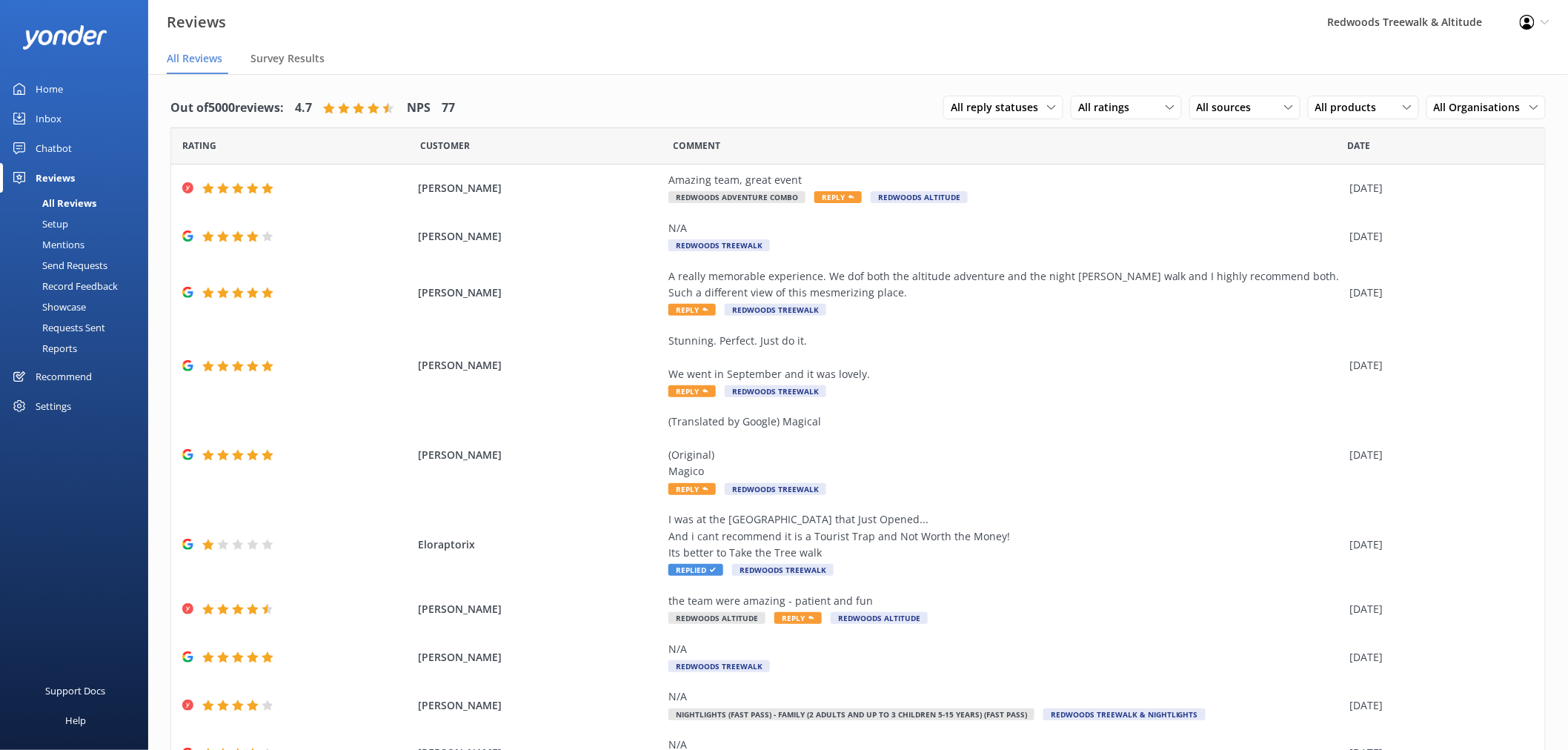
click at [66, 88] on link "Home" at bounding box center [74, 88] width 148 height 30
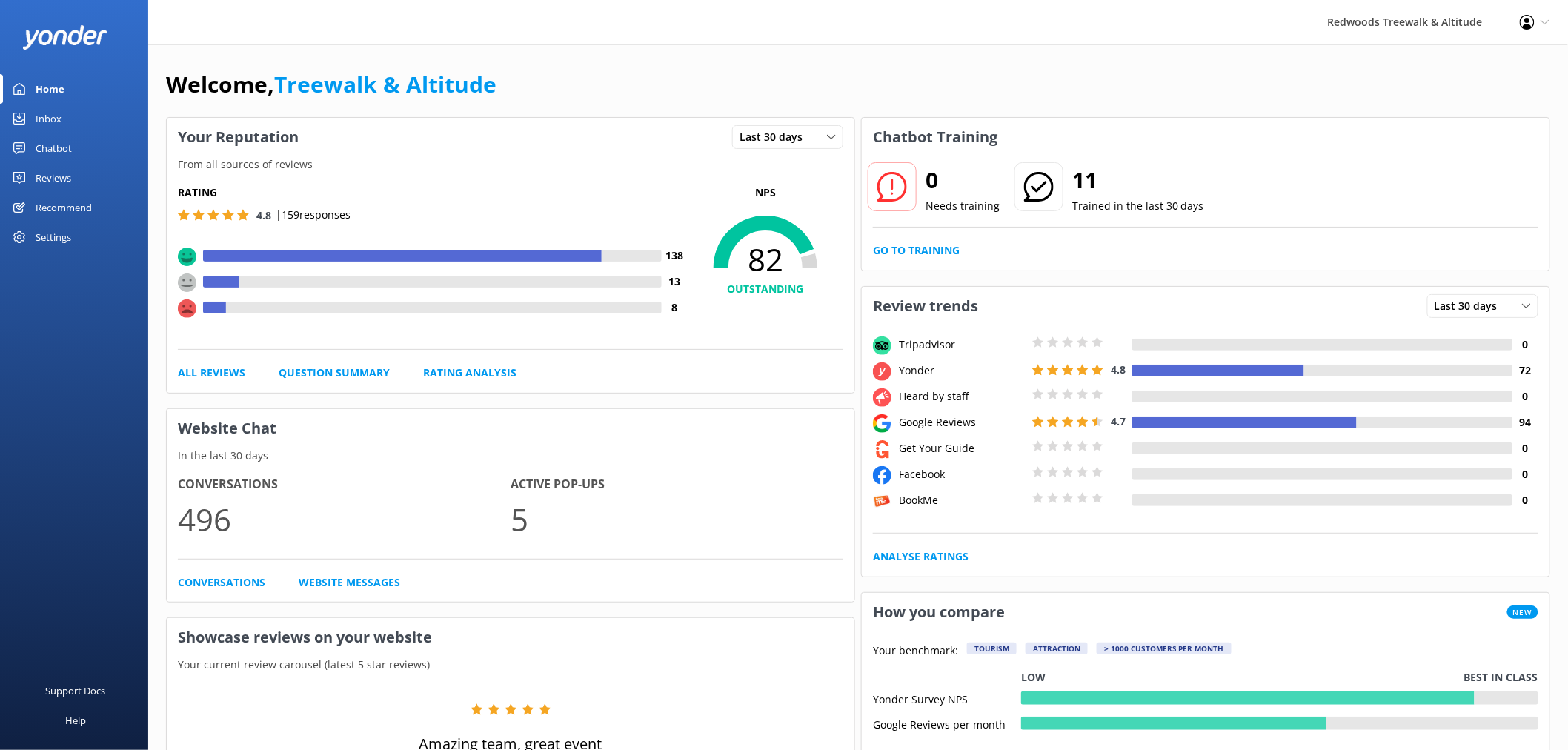
click at [64, 171] on div "Reviews" at bounding box center [54, 178] width 36 height 30
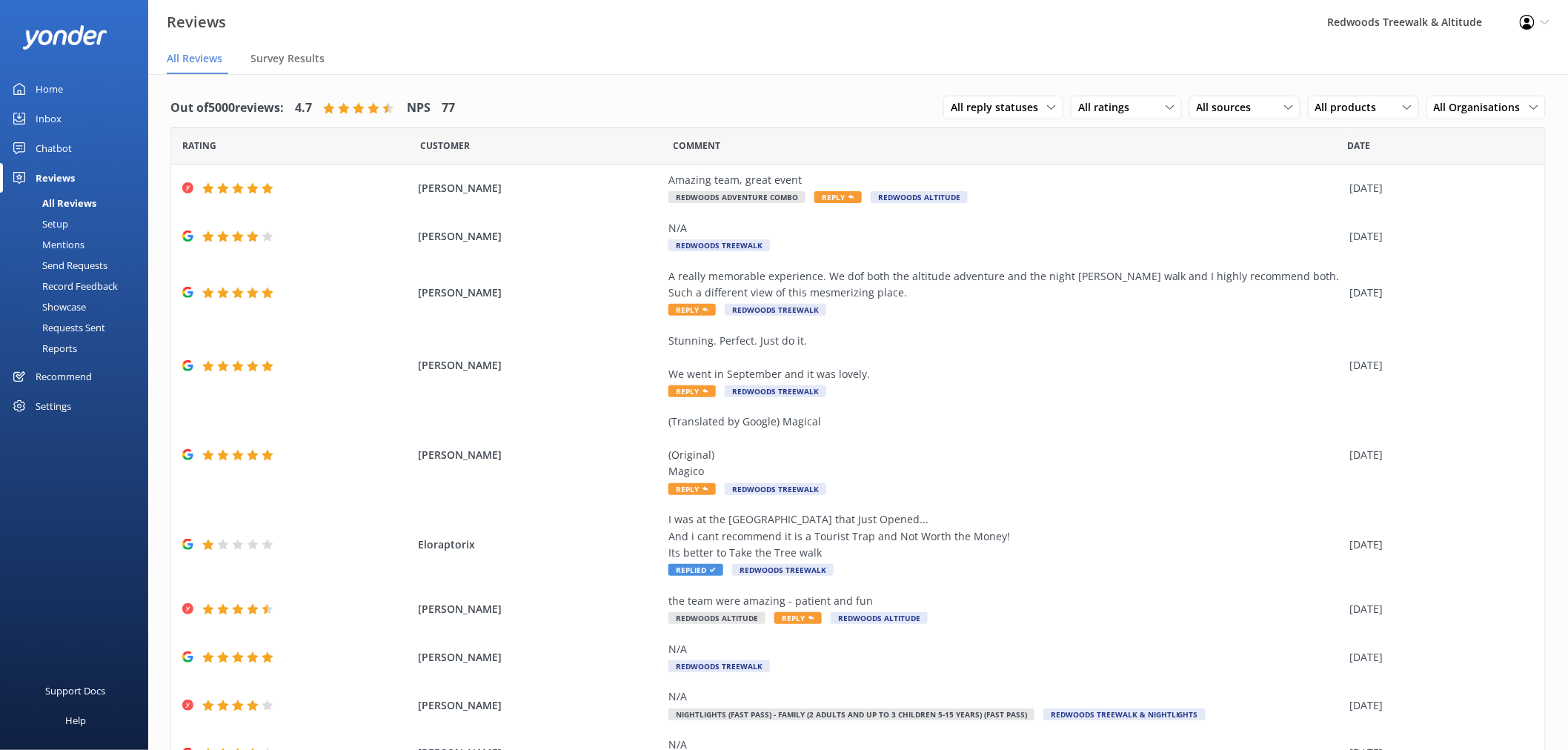
click at [65, 120] on link "Inbox" at bounding box center [74, 118] width 148 height 30
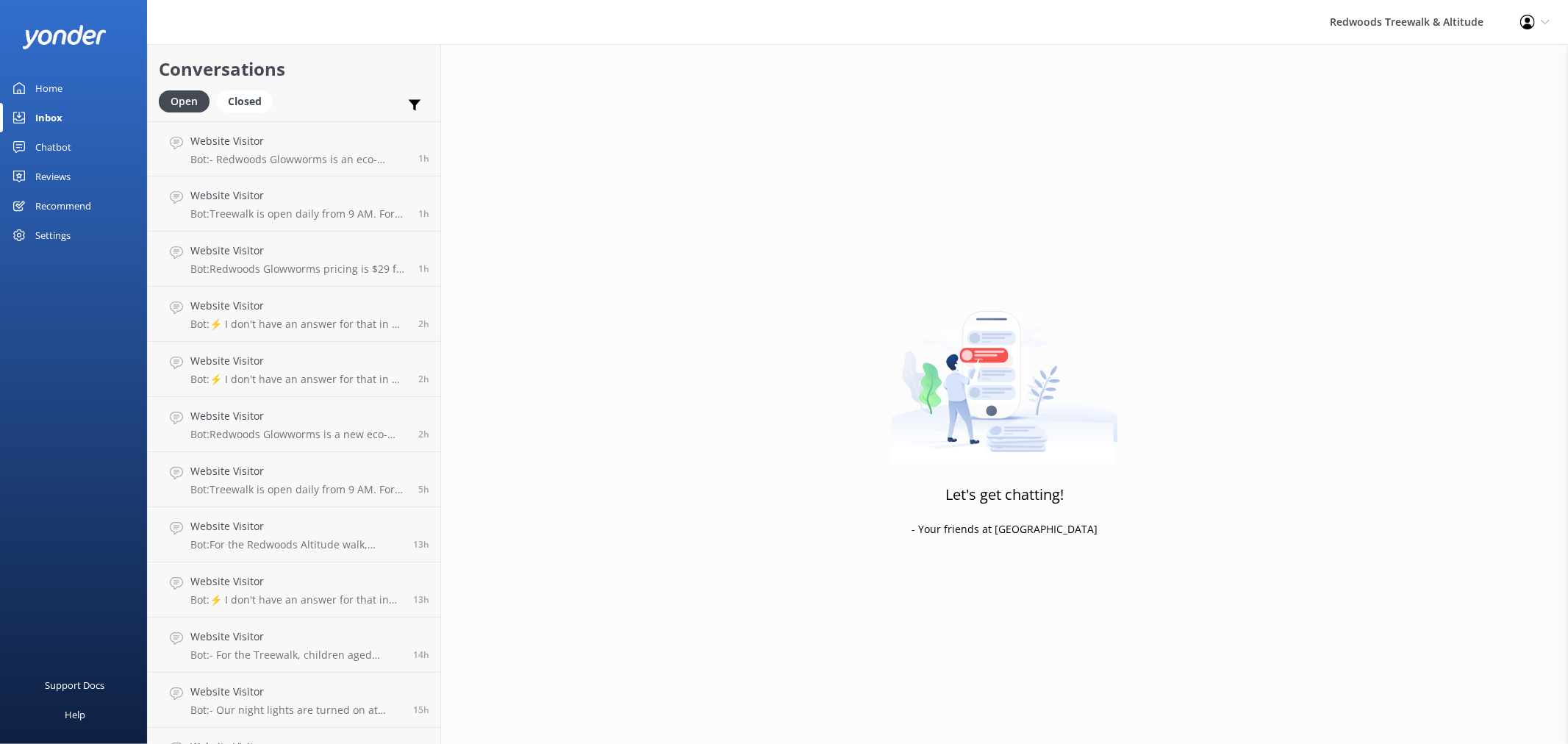
click at [83, 91] on link "Home" at bounding box center [73, 88] width 147 height 30
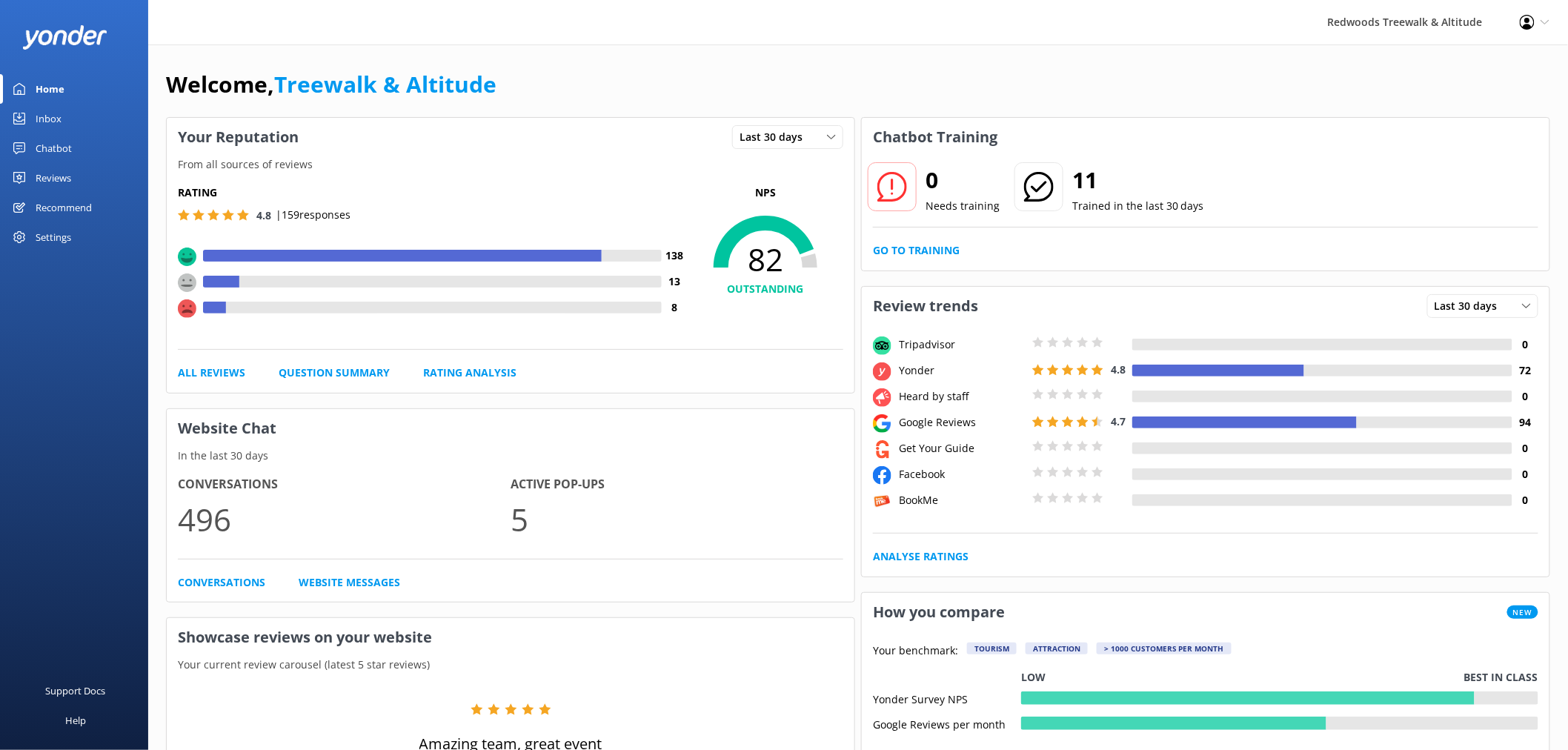
drag, startPoint x: 93, startPoint y: 178, endPoint x: 86, endPoint y: 153, distance: 26.0
click at [93, 178] on link "Reviews" at bounding box center [74, 178] width 148 height 30
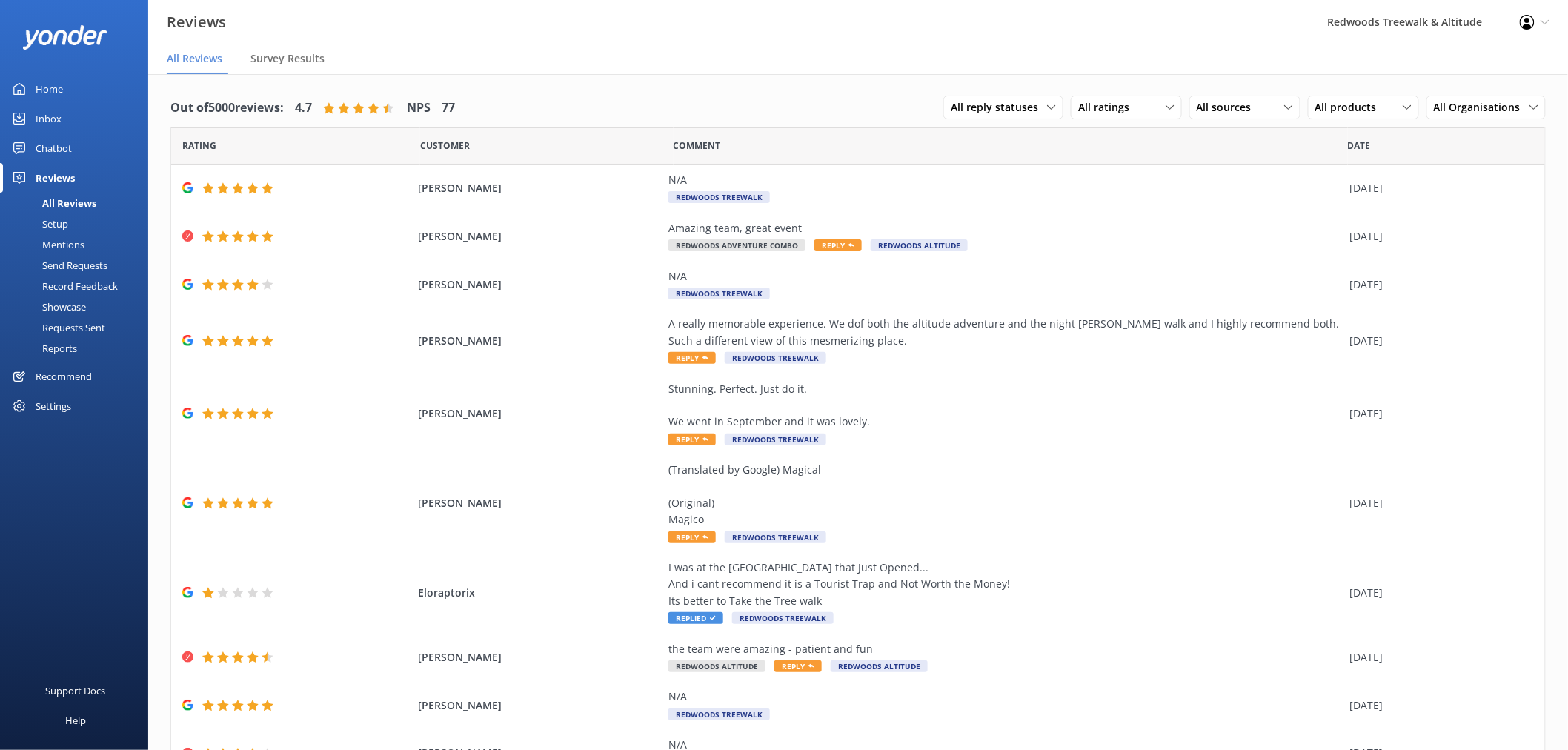
click at [82, 119] on link "Inbox" at bounding box center [74, 118] width 148 height 30
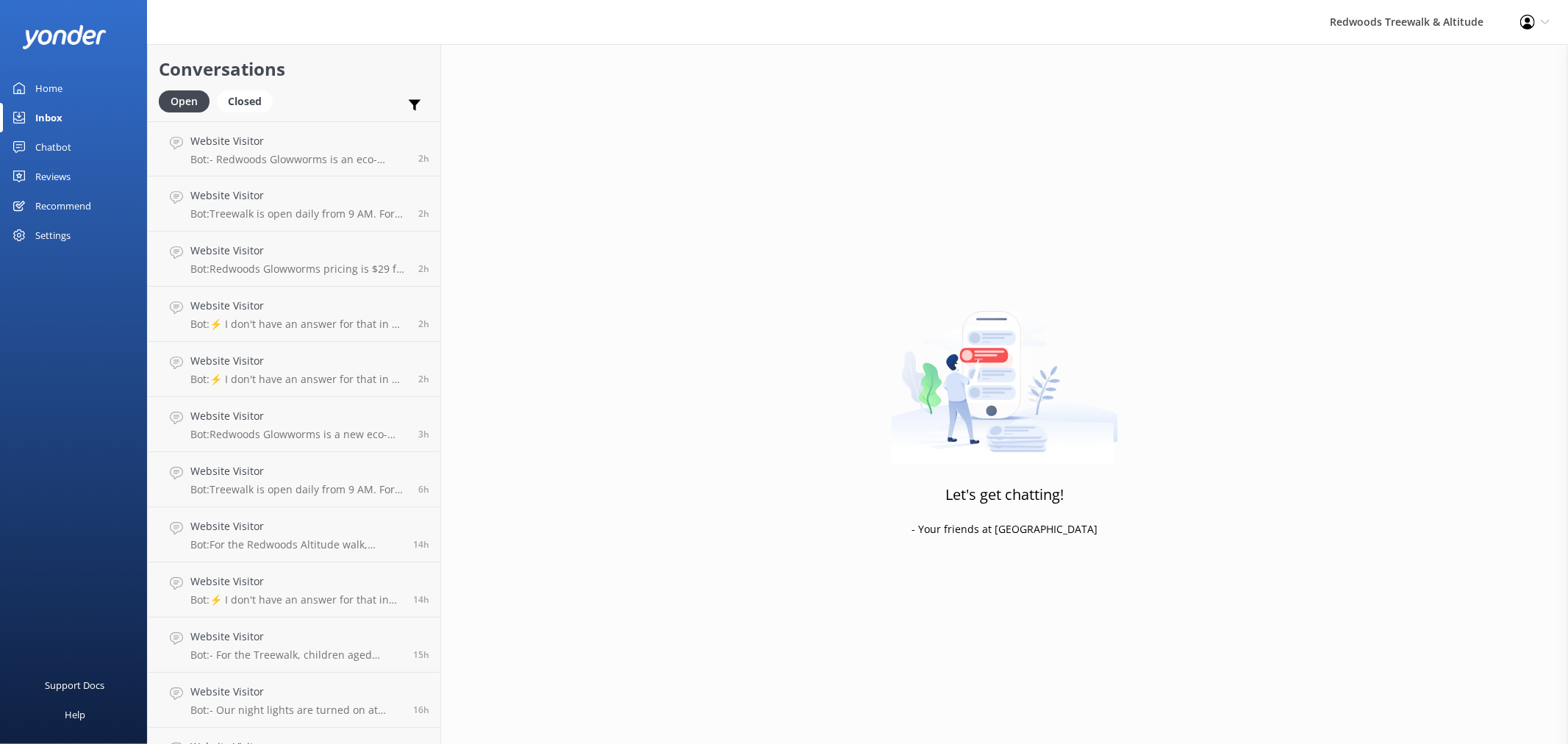
click at [72, 105] on link "Inbox" at bounding box center [73, 117] width 147 height 30
click at [71, 95] on link "Home" at bounding box center [73, 88] width 147 height 30
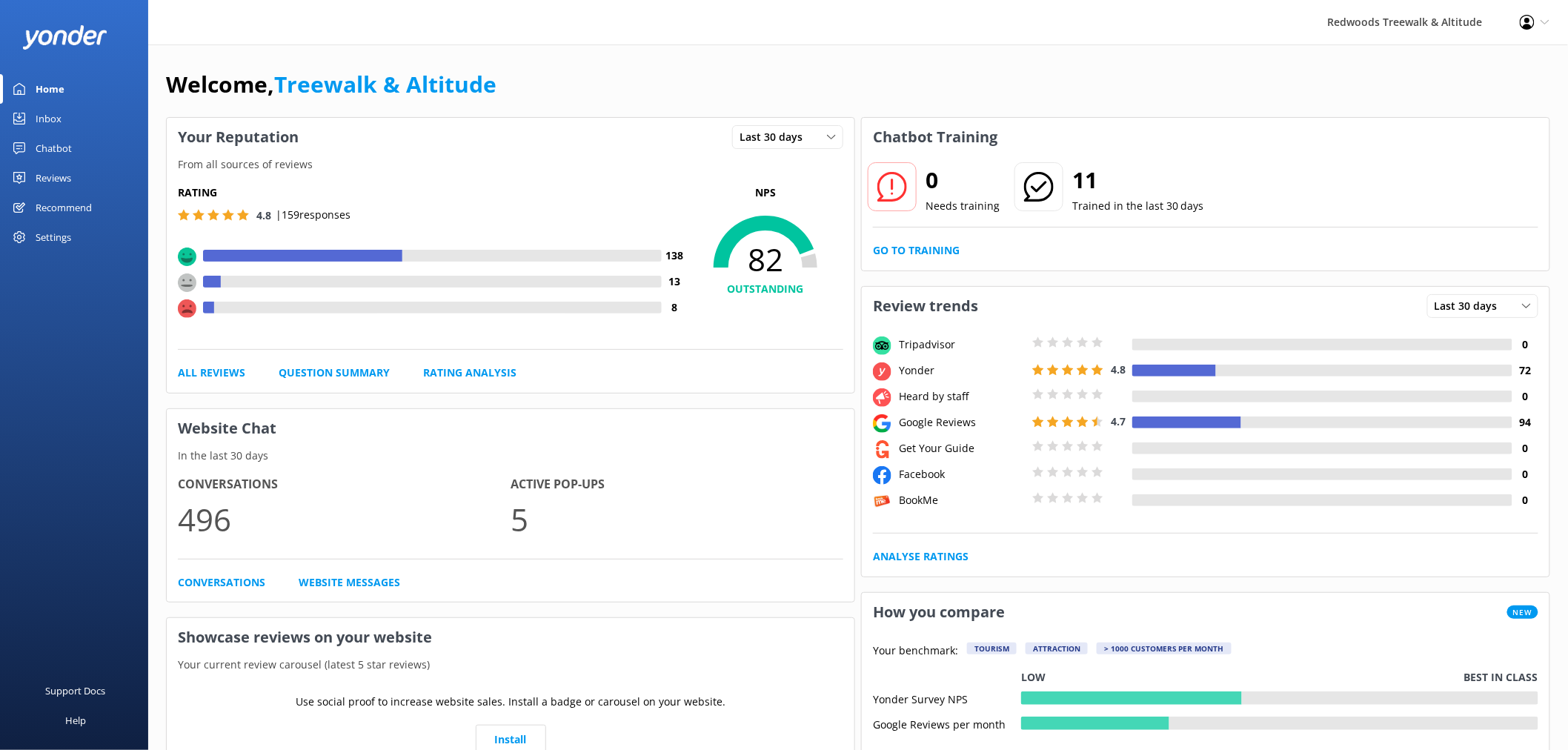
click at [60, 168] on div "Reviews" at bounding box center [54, 178] width 36 height 30
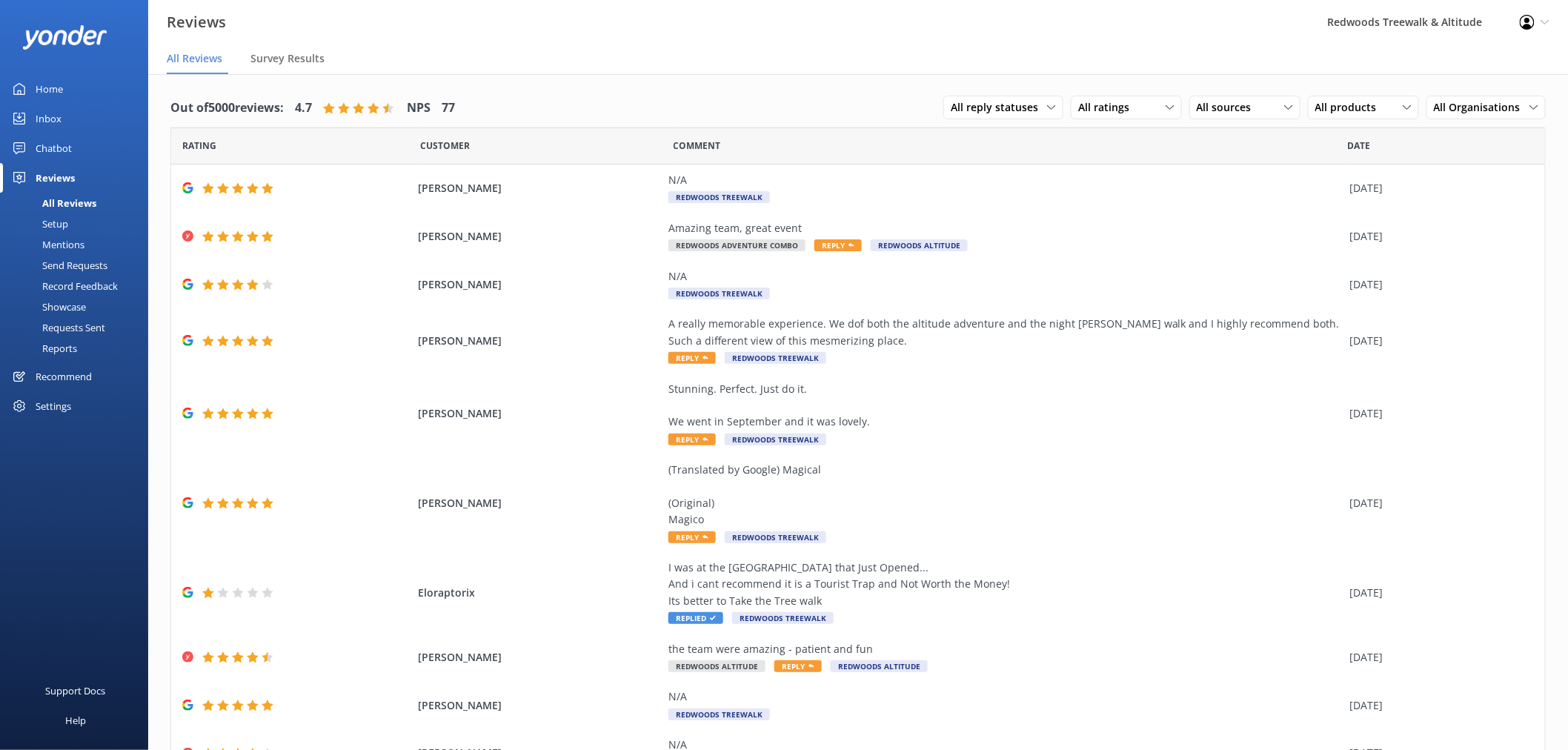
click at [65, 150] on div "Chatbot" at bounding box center [54, 148] width 37 height 30
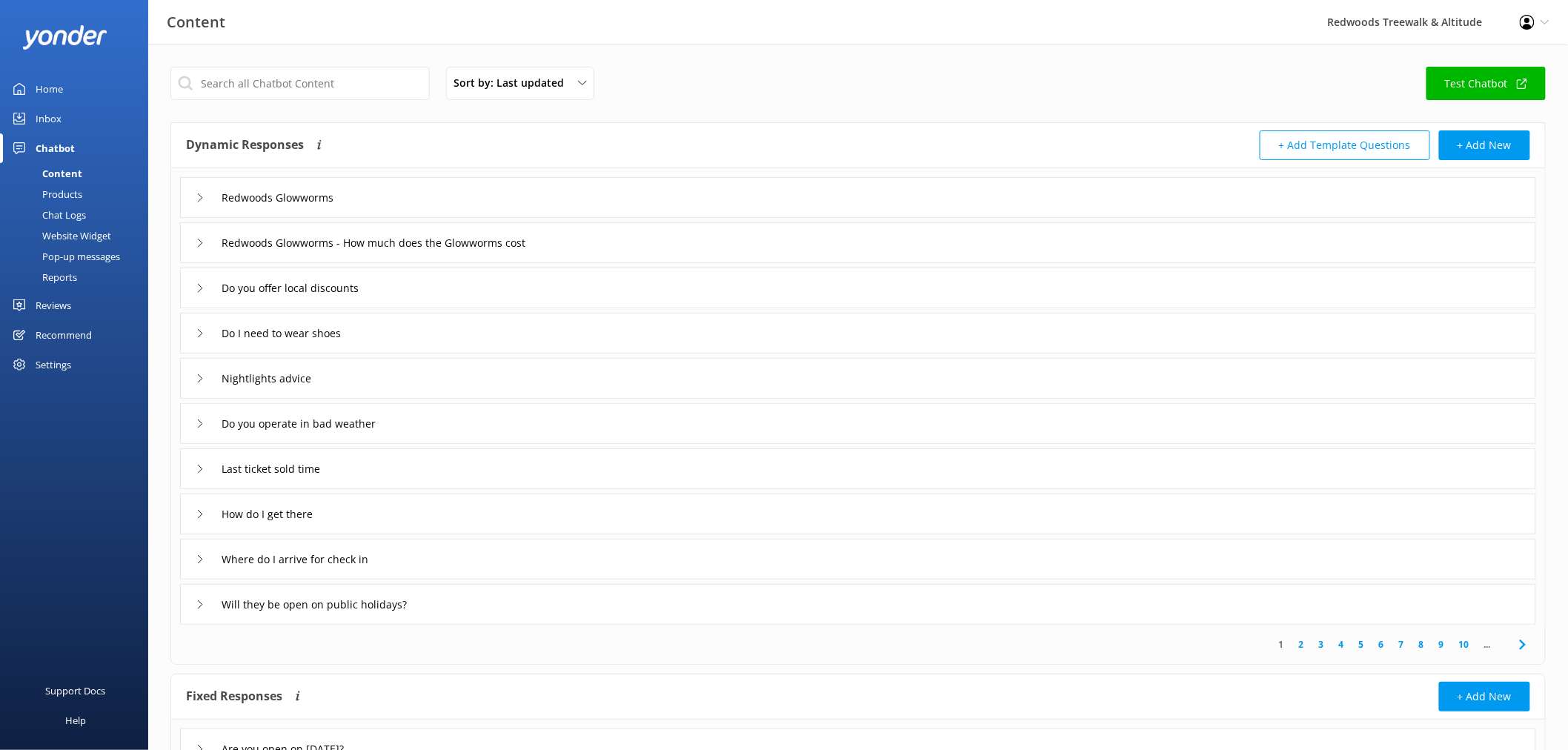
click at [82, 83] on link "Home" at bounding box center [74, 88] width 148 height 30
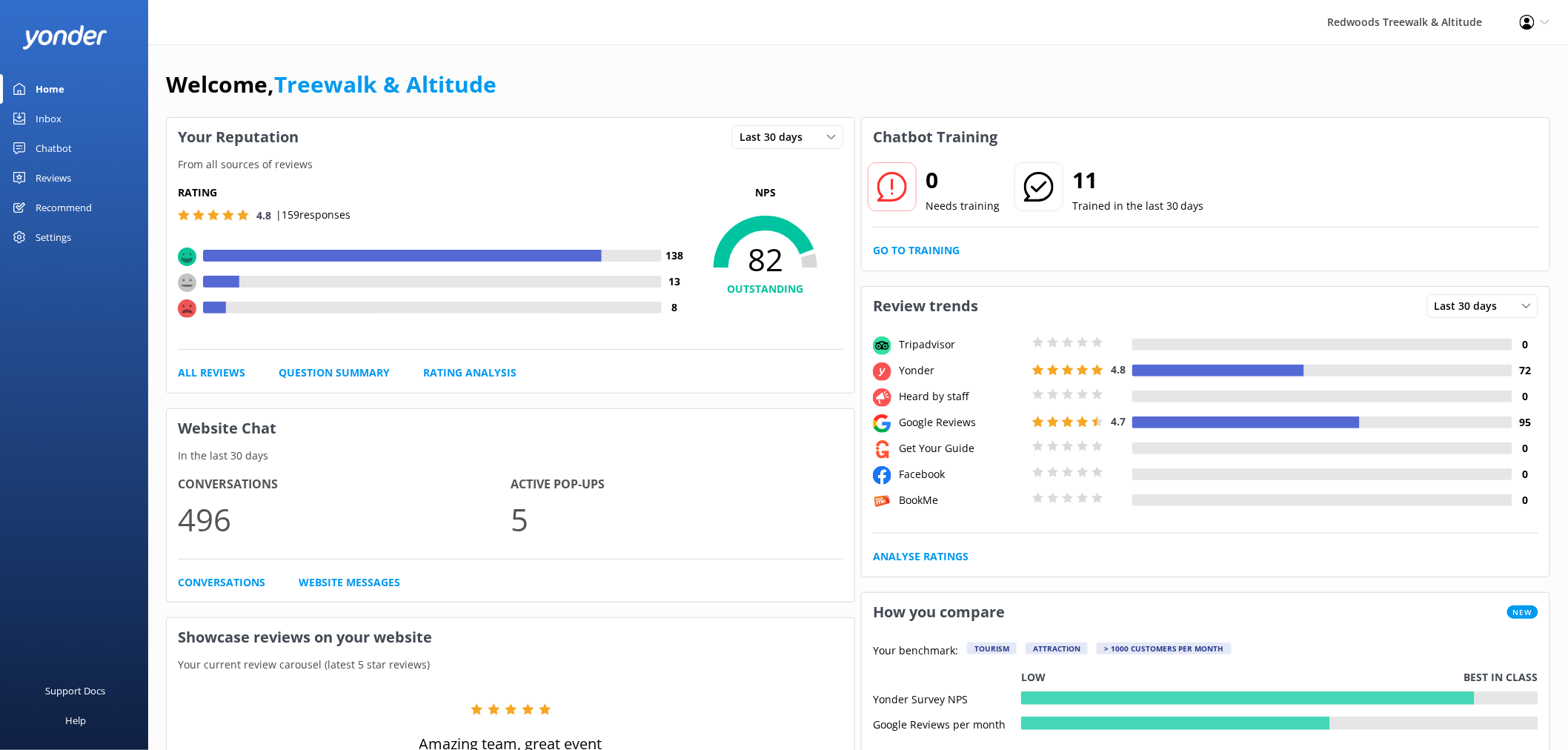
click at [58, 186] on div "Reviews" at bounding box center [54, 178] width 36 height 30
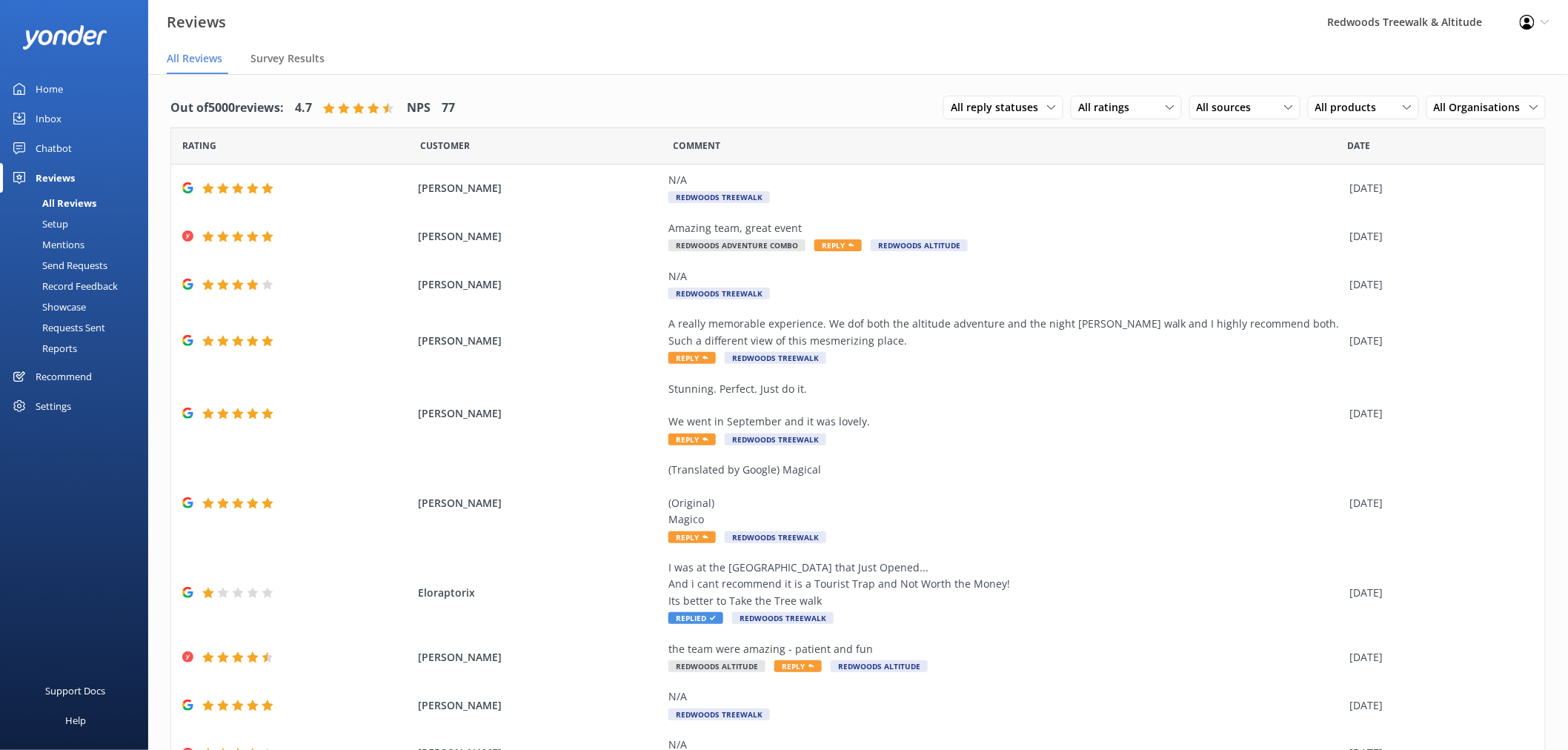
click at [85, 94] on link "Home" at bounding box center [74, 88] width 148 height 30
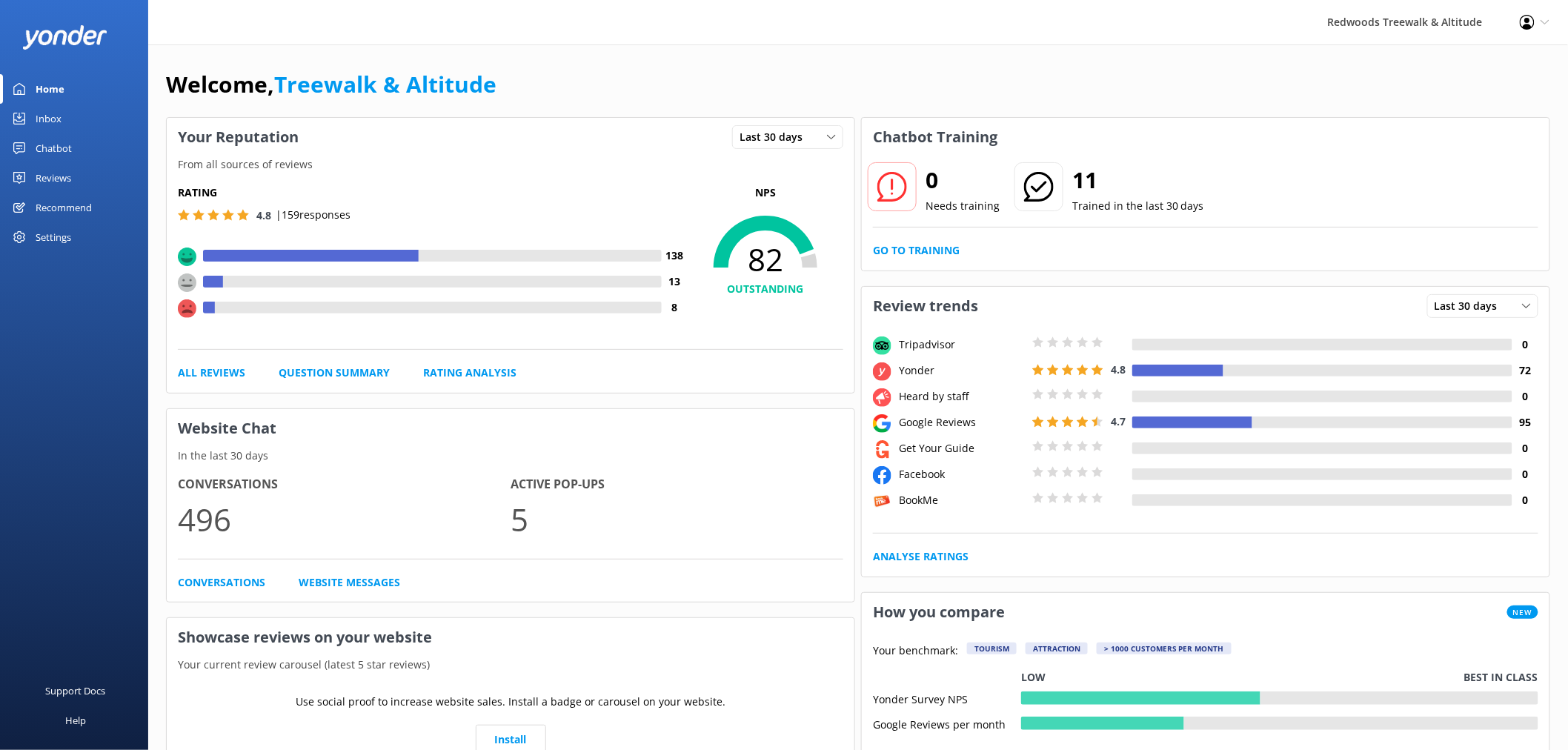
click at [68, 118] on link "Inbox" at bounding box center [74, 118] width 148 height 30
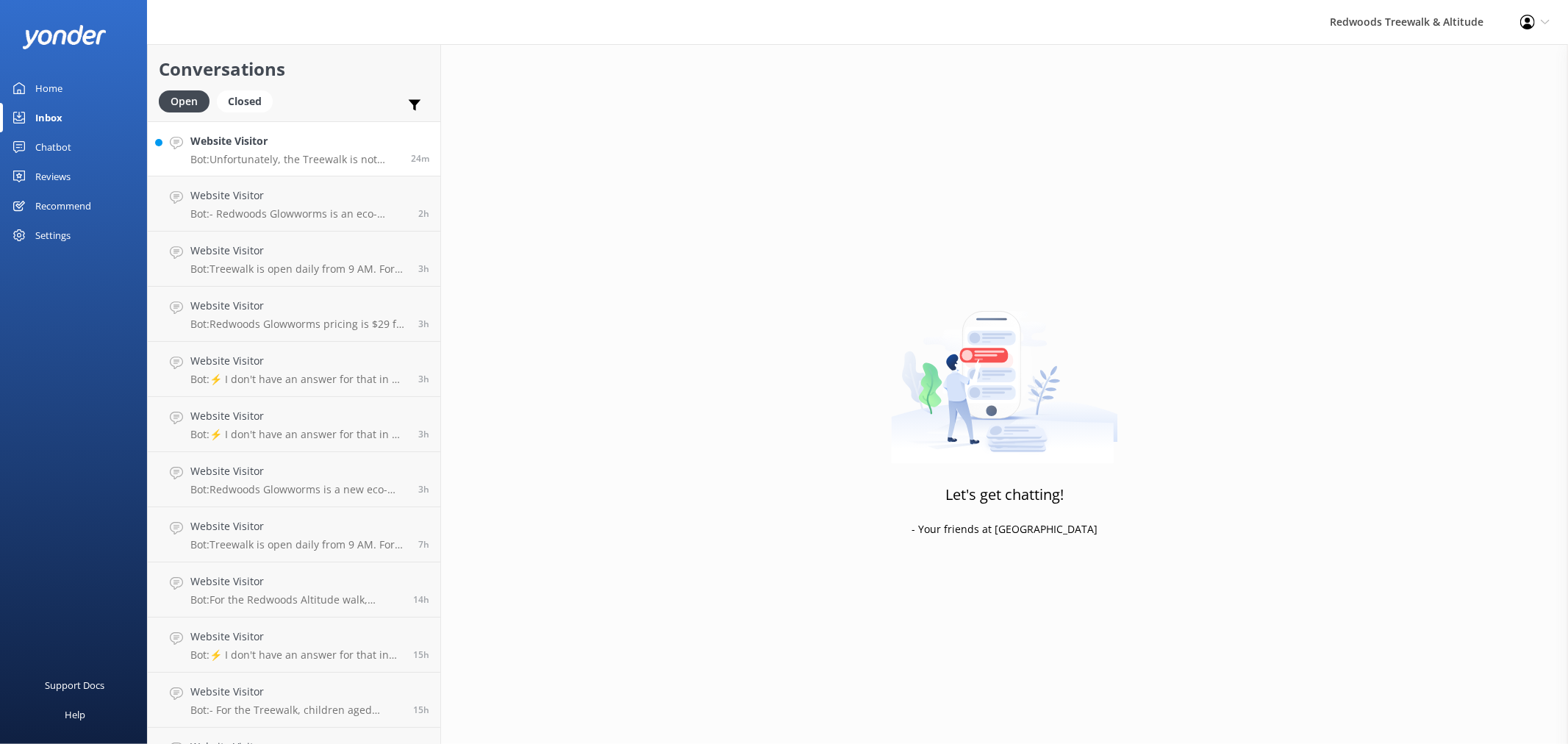
click at [334, 137] on h4 "Website Visitor" at bounding box center [295, 141] width 209 height 16
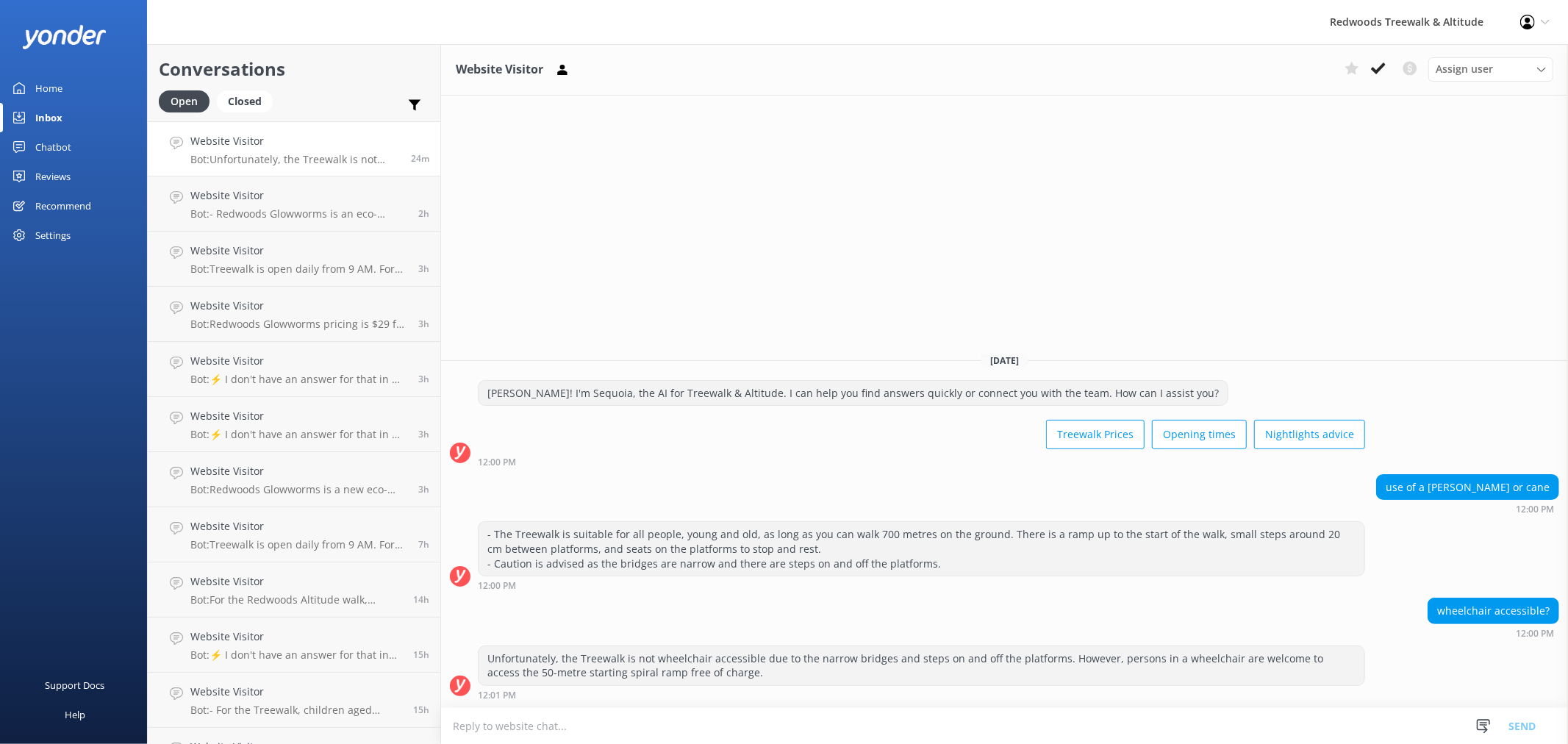
click at [73, 84] on link "Home" at bounding box center [73, 88] width 147 height 30
